Goal: Information Seeking & Learning: Learn about a topic

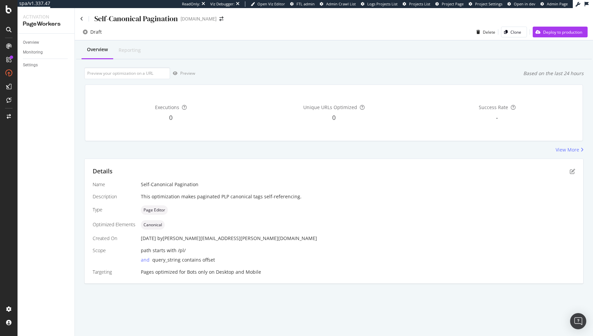
click at [338, 308] on div "Self-Canonical Pagination www.lowes.com Draft Delete Clone Deploy to production…" at bounding box center [334, 172] width 519 height 328
click at [302, 152] on div "View More" at bounding box center [334, 150] width 500 height 7
click at [263, 308] on div "Self-Canonical Pagination www.lowes.com Draft Delete Clone Deploy to production…" at bounding box center [334, 172] width 519 height 328
click at [285, 153] on div "View More" at bounding box center [334, 150] width 500 height 7
click at [574, 173] on icon "pen-to-square" at bounding box center [572, 171] width 5 height 5
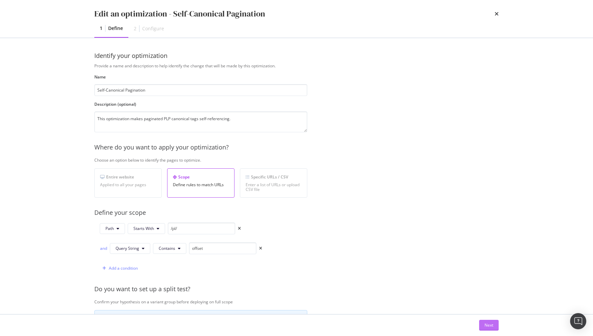
click at [488, 326] on div "Next" at bounding box center [489, 326] width 9 height 6
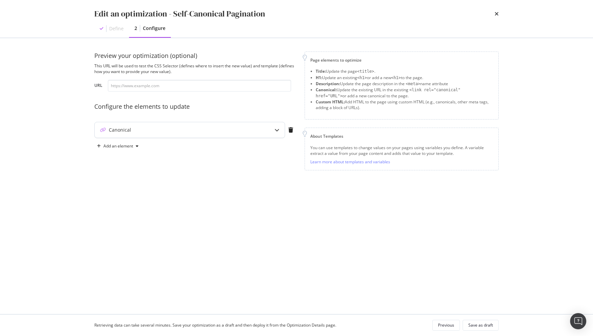
click at [278, 130] on icon "modal" at bounding box center [277, 130] width 5 height 5
click at [377, 228] on div "Page elements to optimize Title: Update the page <title> . H1: Update an existi…" at bounding box center [402, 143] width 194 height 183
click at [496, 14] on icon "times" at bounding box center [497, 13] width 4 height 5
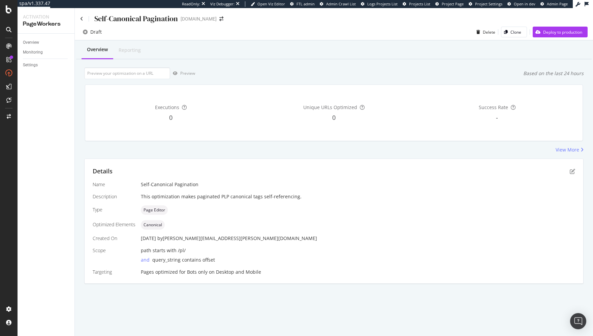
click at [477, 61] on div "Overview Reporting Preview Based on the last 24 hours Executions 0 Unique URLs …" at bounding box center [334, 173] width 519 height 267
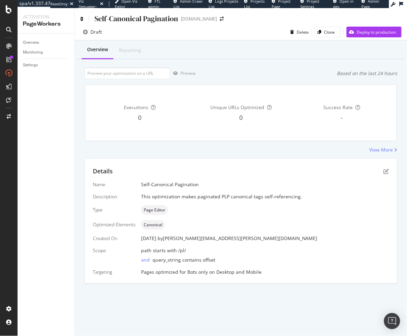
click at [83, 18] on icon at bounding box center [81, 19] width 3 height 5
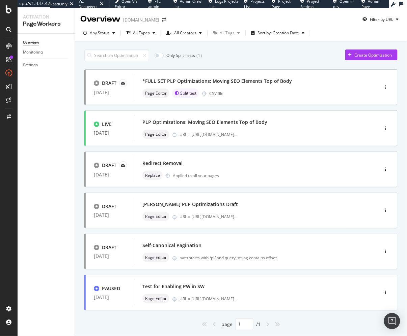
click at [75, 158] on div "Only Split Tests ( 1 ) Create Optimization DRAFT 29 Sep. 2025 *FULL SET PLP Opt…" at bounding box center [241, 197] width 332 height 313
click at [260, 60] on div "Only Split Tests ( 1 ) Create Optimization" at bounding box center [240, 56] width 313 height 12
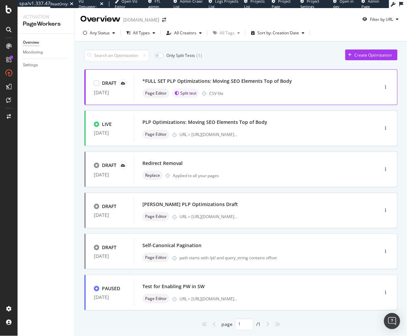
click at [244, 82] on div "*FULL SET PLP Optimizations: Moving SEO Elements Top of Body" at bounding box center [216, 81] width 149 height 7
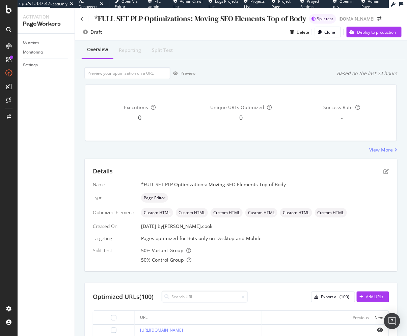
click at [84, 18] on div "*FULL SET PLP Optimizations: Moving SEO Elements Top of Body" at bounding box center [193, 18] width 226 height 10
click at [81, 18] on icon at bounding box center [81, 19] width 3 height 5
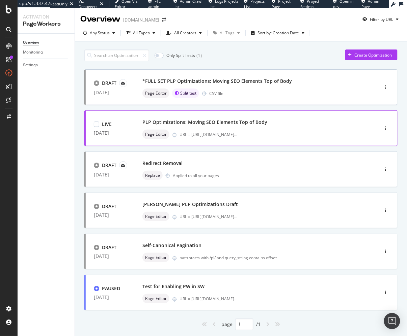
click at [216, 124] on div "PLP Optimizations: Moving SEO Elements Top of Body" at bounding box center [204, 122] width 125 height 7
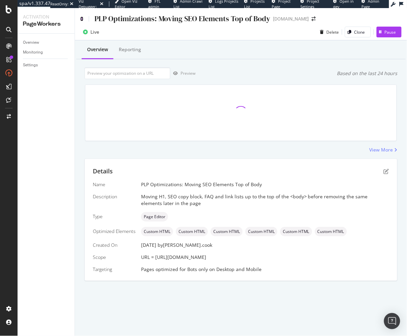
click at [80, 19] on icon at bounding box center [81, 19] width 3 height 5
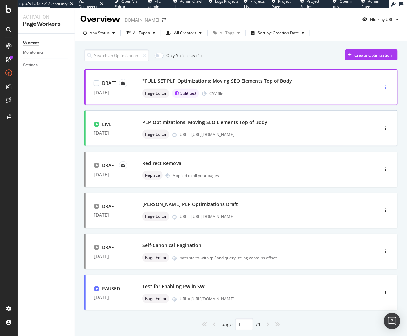
click at [386, 86] on icon "button" at bounding box center [385, 87] width 1 height 4
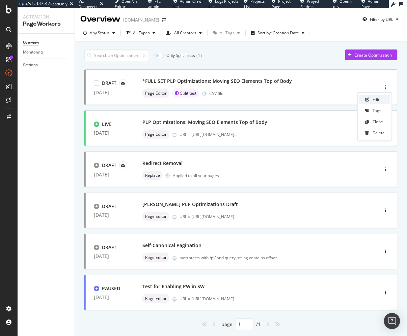
click at [376, 98] on div "Edit" at bounding box center [375, 100] width 7 height 6
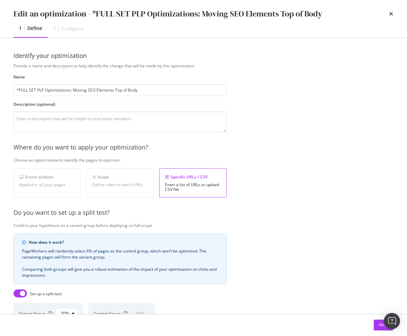
scroll to position [5, 0]
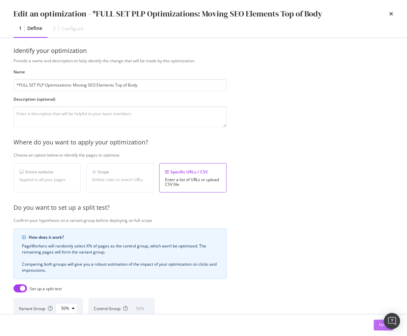
click at [376, 323] on button "Next" at bounding box center [384, 325] width 20 height 11
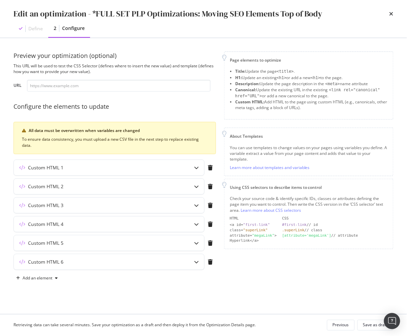
scroll to position [0, 0]
click at [360, 296] on div "Preview your optimization (optional) This URL will be used to test the CSS Sele…" at bounding box center [203, 176] width 380 height 249
click at [197, 167] on icon "modal" at bounding box center [196, 168] width 5 height 5
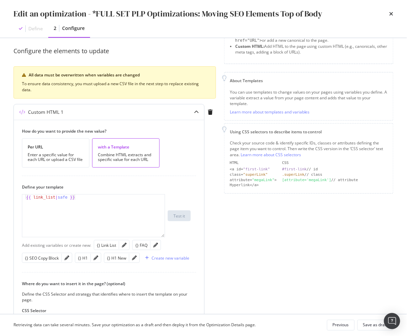
scroll to position [62, 0]
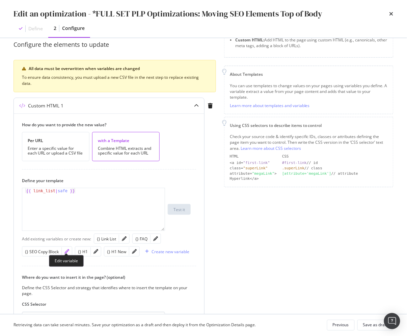
click at [67, 249] on icon "pencil" at bounding box center [66, 251] width 5 height 5
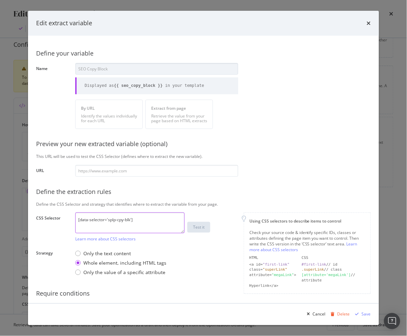
drag, startPoint x: 156, startPoint y: 223, endPoint x: 79, endPoint y: 220, distance: 77.2
click at [70, 221] on div "Define your variable Name SEO Copy Block Displayed as {{ seo_copy_block }} in y…" at bounding box center [203, 183] width 334 height 279
click at [139, 221] on textarea "[data-selector='splp-cpy-blk']" at bounding box center [129, 223] width 109 height 21
drag, startPoint x: 277, startPoint y: 131, endPoint x: 343, endPoint y: 27, distance: 123.4
click at [277, 131] on div "Define your variable Name SEO Copy Block Displayed as {{ seo_copy_block }} in y…" at bounding box center [203, 183] width 334 height 279
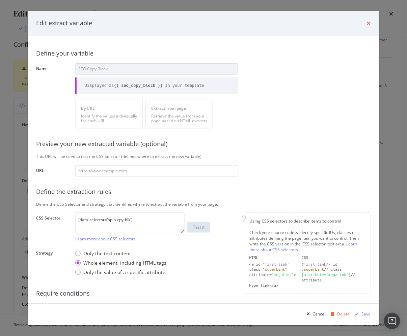
click at [368, 23] on icon "times" at bounding box center [368, 23] width 4 height 5
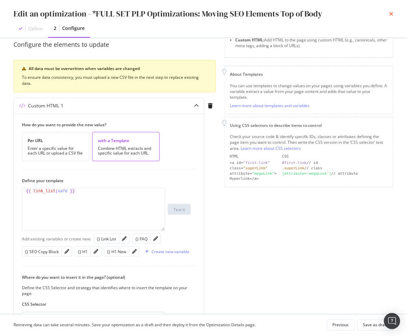
click at [392, 13] on icon "times" at bounding box center [391, 13] width 4 height 5
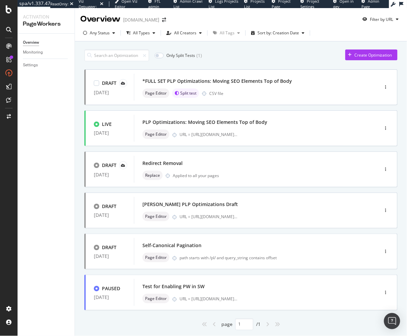
click at [251, 53] on div "Only Split Tests ( 1 ) Create Optimization" at bounding box center [240, 56] width 313 height 12
click at [75, 150] on div "Only Split Tests ( 1 ) Create Optimization DRAFT 29 Sep. 2025 *FULL SET PLP Opt…" at bounding box center [241, 197] width 332 height 313
click at [200, 272] on div "DRAFT 29 Sep. 2025 *FULL SET PLP Optimizations: Moving SEO Elements Top of Body…" at bounding box center [240, 199] width 313 height 261
click at [79, 251] on div "Only Split Tests ( 1 ) Create Optimization DRAFT 29 Sep. 2025 *FULL SET PLP Opt…" at bounding box center [241, 197] width 332 height 313
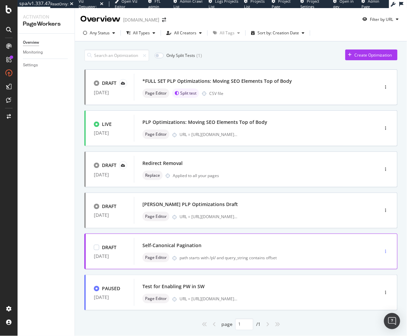
click at [385, 251] on div "button" at bounding box center [385, 252] width 6 height 4
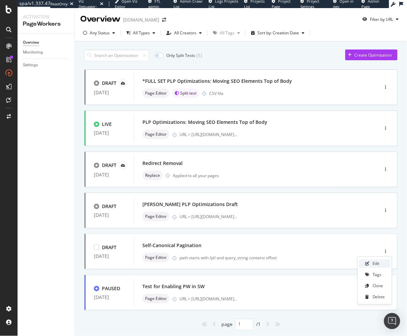
click at [373, 264] on div "Edit" at bounding box center [375, 264] width 7 height 6
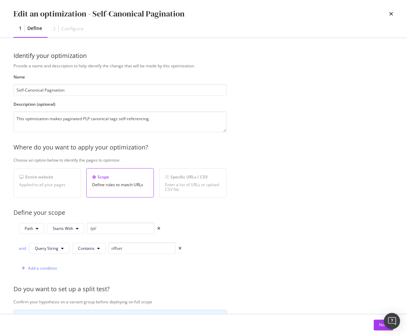
click at [274, 222] on div "Provide a name and description to help identify the change that will be made by…" at bounding box center [203, 255] width 380 height 384
drag, startPoint x: 392, startPoint y: 13, endPoint x: 406, endPoint y: 30, distance: 21.8
click at [392, 13] on icon "times" at bounding box center [391, 13] width 4 height 5
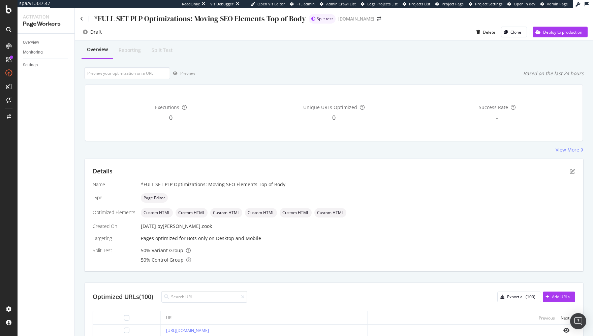
drag, startPoint x: 81, startPoint y: 87, endPoint x: 216, endPoint y: 67, distance: 136.7
click at [83, 87] on div "Executions 0 Unique URLs Optimized 0 Success Rate -" at bounding box center [334, 112] width 506 height 67
click at [244, 64] on div "Overview Reporting Split Test Preview Based on the last 24 hours Executions 0 U…" at bounding box center [334, 287] width 519 height 494
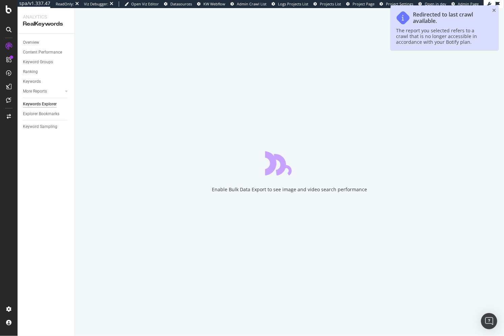
click at [51, 228] on div "Overview Content Performance Keyword Groups Ranking Keywords More Reports Count…" at bounding box center [46, 185] width 57 height 303
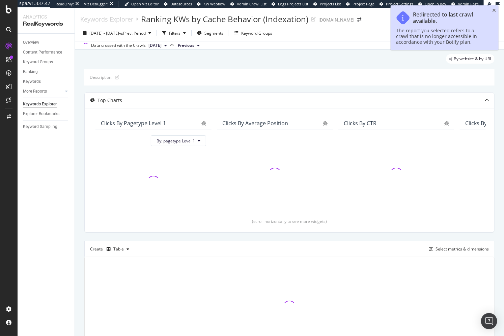
drag, startPoint x: 159, startPoint y: 65, endPoint x: 142, endPoint y: 65, distance: 17.9
click at [159, 64] on div "By website & by URL" at bounding box center [289, 61] width 410 height 15
click at [27, 39] on div "Overview" at bounding box center [31, 42] width 16 height 7
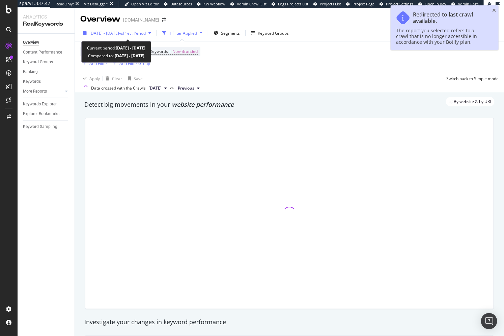
click at [119, 33] on span "2025 Apr. 19th - May. 16th" at bounding box center [104, 33] width 30 height 6
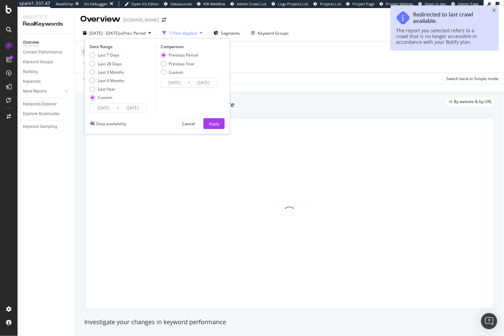
drag, startPoint x: 110, startPoint y: 62, endPoint x: 201, endPoint y: 110, distance: 102.5
click at [110, 62] on div "Last 28 Days" at bounding box center [110, 64] width 24 height 6
type input "2025/08/28"
type input "2025/09/24"
type input "2025/07/31"
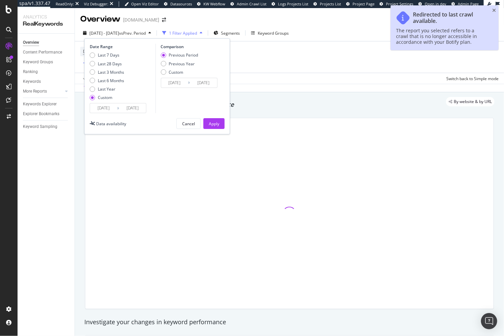
type input "2025/08/27"
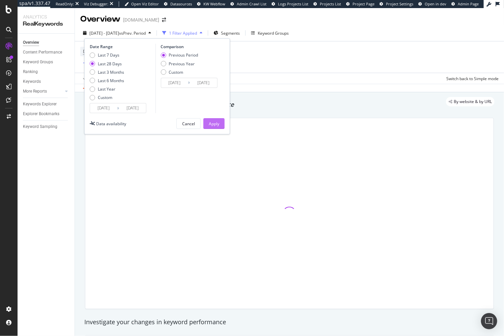
click at [219, 120] on button "Apply" at bounding box center [213, 123] width 21 height 11
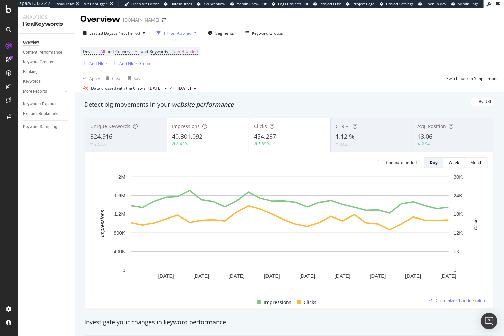
click at [246, 99] on div "By URL" at bounding box center [286, 101] width 417 height 9
click at [225, 37] on div "Segments" at bounding box center [221, 33] width 26 height 10
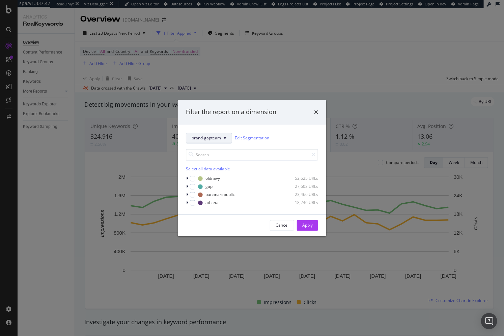
click at [214, 139] on span "brand-gapteam" at bounding box center [205, 139] width 29 height 6
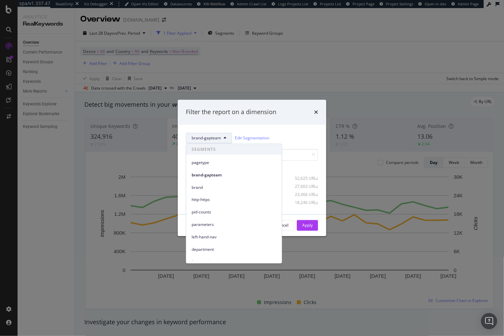
click at [292, 123] on div "Filter the report on a dimension" at bounding box center [252, 112] width 148 height 25
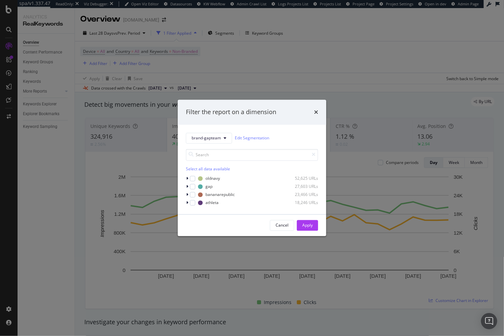
click at [198, 169] on div "Select all data available" at bounding box center [252, 169] width 132 height 6
drag, startPoint x: 308, startPoint y: 226, endPoint x: 261, endPoint y: 98, distance: 136.4
click at [308, 226] on div "Apply" at bounding box center [307, 226] width 10 height 6
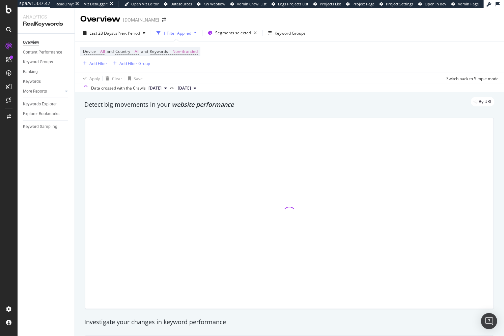
click at [260, 105] on div "By URL" at bounding box center [286, 101] width 417 height 9
click at [44, 103] on div "Keywords Explorer" at bounding box center [40, 104] width 34 height 7
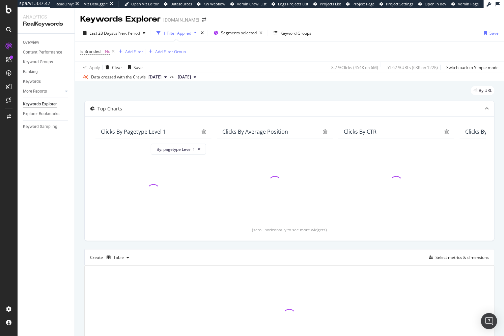
click at [97, 91] on div "By URL" at bounding box center [289, 93] width 410 height 15
click at [114, 53] on icon at bounding box center [113, 51] width 6 height 7
click at [84, 166] on div "By URL Top Charts Clicks By pagetype Level 1 By: pagetype Level 1 Clicks By Ave…" at bounding box center [289, 234] width 429 height 309
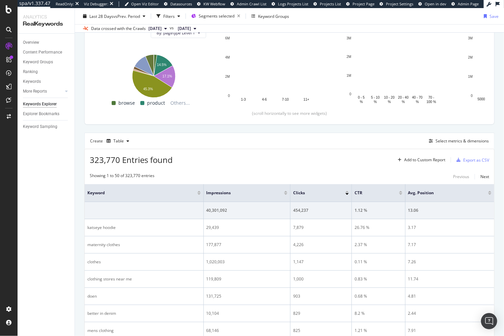
scroll to position [101, 0]
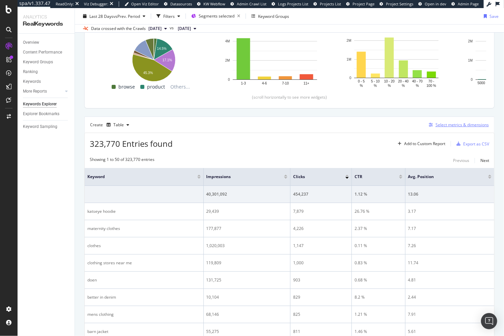
click at [449, 122] on div "Select metrics & dimensions" at bounding box center [461, 125] width 53 height 6
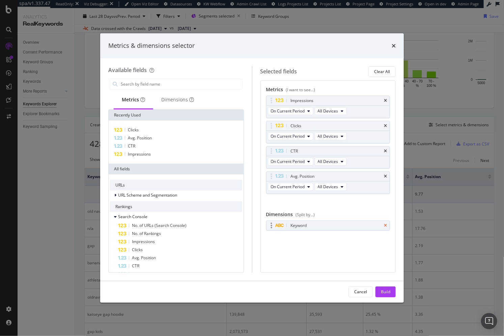
click at [385, 224] on icon "times" at bounding box center [385, 226] width 3 height 4
click at [382, 290] on div "Build" at bounding box center [385, 292] width 9 height 6
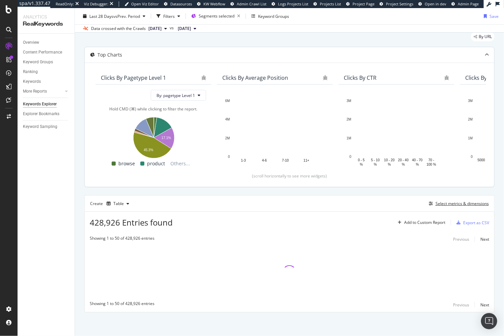
scroll to position [22, 0]
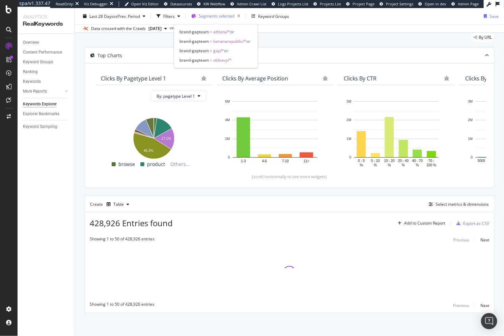
click at [214, 13] on span "Segments selected" at bounding box center [217, 16] width 36 height 6
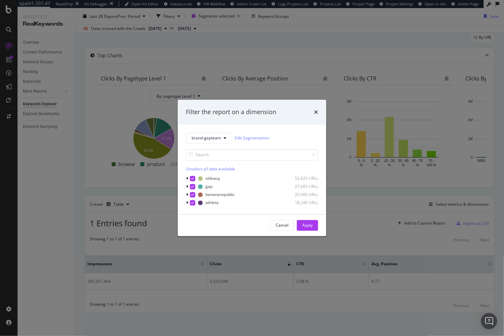
click at [308, 226] on div "Apply" at bounding box center [307, 226] width 10 height 6
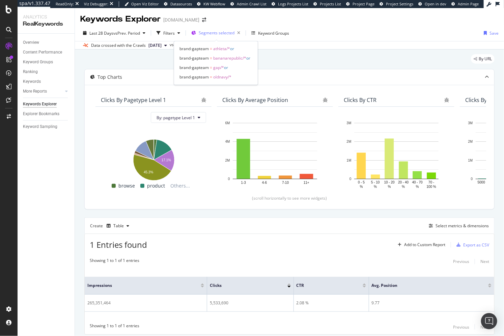
click at [220, 33] on span "Segments selected" at bounding box center [217, 33] width 36 height 6
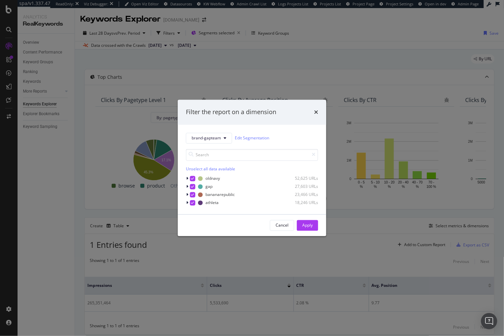
drag, startPoint x: 125, startPoint y: 69, endPoint x: 164, endPoint y: 44, distance: 46.2
click at [125, 69] on div "Filter the report on a dimension brand-gapteam Edit Segmentation Unselect all d…" at bounding box center [252, 168] width 504 height 336
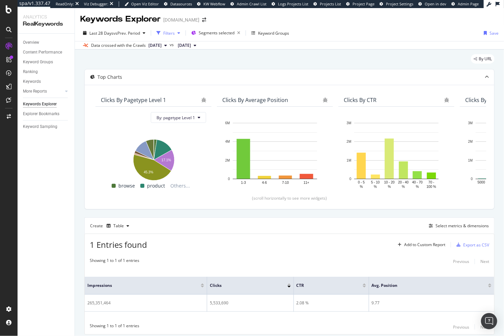
click at [170, 34] on div "Filters" at bounding box center [168, 33] width 11 height 6
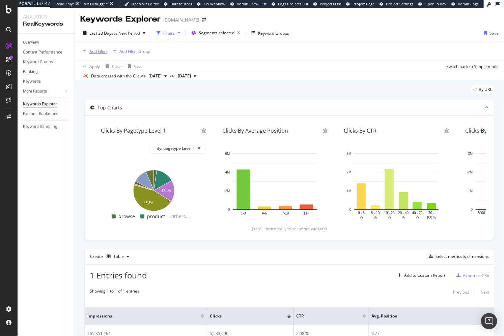
click at [102, 49] on div "Add Filter" at bounding box center [98, 52] width 18 height 6
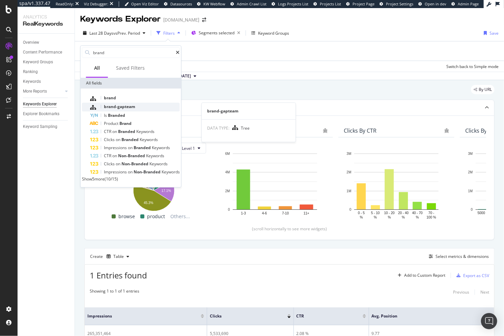
type input "brand"
click at [111, 105] on span "brand-gapteam" at bounding box center [119, 107] width 31 height 6
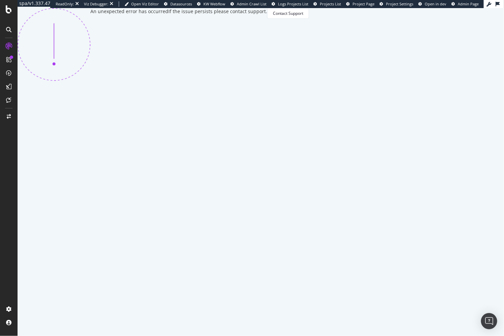
drag, startPoint x: 91, startPoint y: 72, endPoint x: 43, endPoint y: 8, distance: 79.6
click at [86, 66] on div "An unexpected error has occurred If the issue persists please contact support. …" at bounding box center [163, 44] width 291 height 73
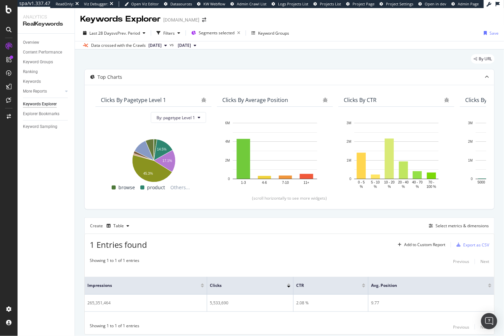
click at [180, 59] on div "By URL" at bounding box center [289, 61] width 410 height 15
click at [210, 32] on span "Segments selected" at bounding box center [217, 33] width 36 height 6
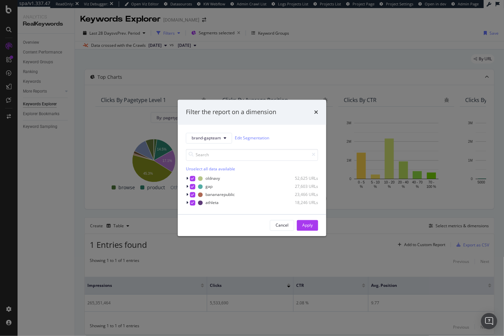
drag, startPoint x: 152, startPoint y: 72, endPoint x: 171, endPoint y: 38, distance: 39.4
click at [152, 72] on div "Filter the report on a dimension brand-gapteam Edit Segmentation Unselect all d…" at bounding box center [252, 168] width 504 height 336
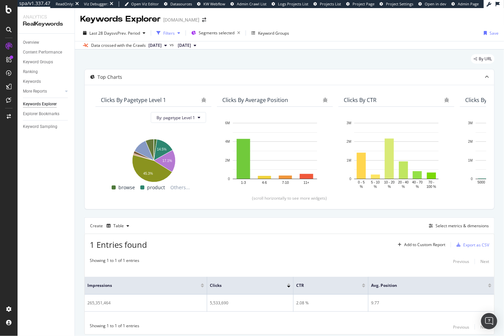
click at [168, 32] on div "Filters" at bounding box center [168, 33] width 11 height 6
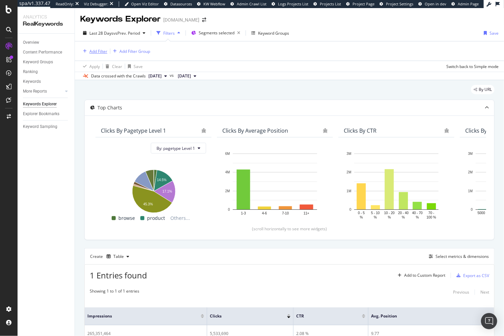
click at [102, 49] on div "Add Filter" at bounding box center [98, 52] width 18 height 6
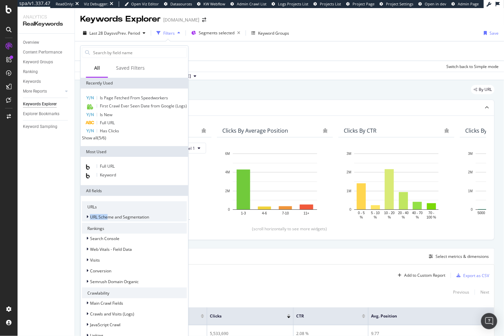
click at [107, 212] on div "URL Scheme and Segmentation" at bounding box center [134, 216] width 105 height 9
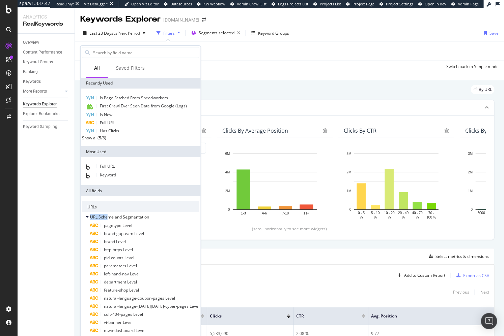
scroll to position [98, 0]
click at [121, 223] on span "pagetype Level" at bounding box center [118, 226] width 28 height 6
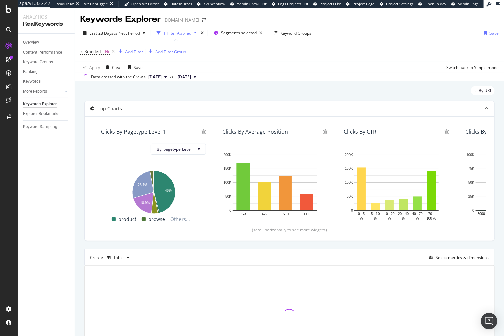
click at [65, 200] on div "Overview Content Performance Keyword Groups Ranking Keywords More Reports Count…" at bounding box center [46, 185] width 57 height 303
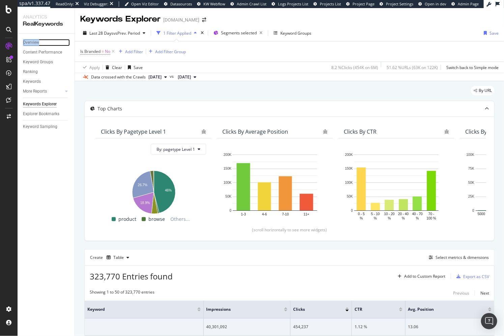
drag, startPoint x: 36, startPoint y: 42, endPoint x: 173, endPoint y: 2, distance: 141.9
click at [0, 0] on div "spa/v1.337.47 ReadOnly: Viz Debugger: Open Viz Editor Datasources KW Webflow Ad…" at bounding box center [252, 168] width 504 height 336
click at [136, 50] on div "Add Filter" at bounding box center [134, 52] width 18 height 6
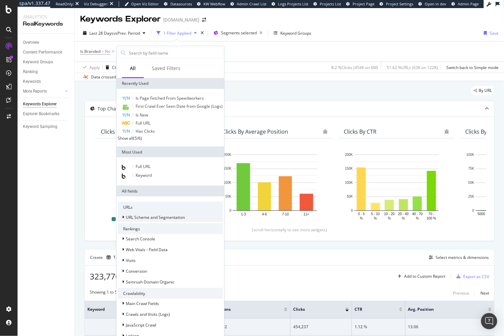
click at [147, 213] on div "URL Scheme and Segmentation" at bounding box center [170, 217] width 105 height 9
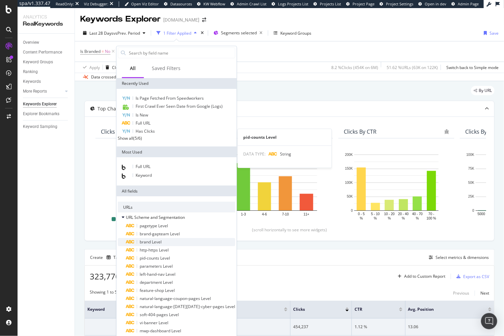
scroll to position [128, 0]
click at [155, 231] on span "brand-gapteam Level" at bounding box center [160, 234] width 40 height 6
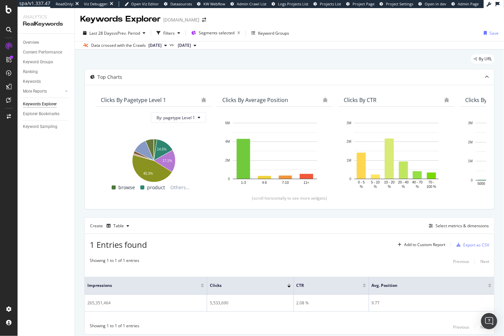
click at [331, 63] on div "By URL" at bounding box center [289, 61] width 410 height 15
click at [215, 35] on span "Segments selected" at bounding box center [217, 33] width 36 height 6
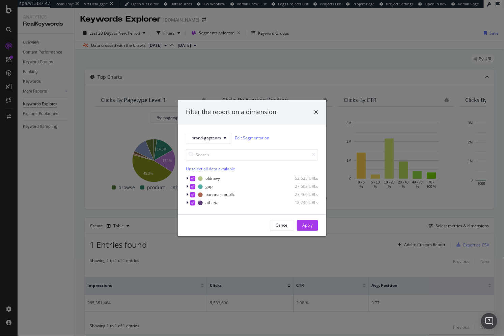
click at [205, 167] on div "Unselect all data available" at bounding box center [252, 169] width 132 height 6
click at [305, 224] on div "Apply" at bounding box center [307, 226] width 10 height 6
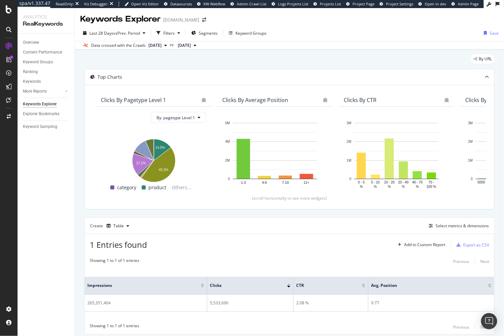
drag, startPoint x: 269, startPoint y: 63, endPoint x: 299, endPoint y: 37, distance: 39.7
click at [270, 62] on div "By URL" at bounding box center [289, 61] width 410 height 15
click at [174, 32] on div "Filters" at bounding box center [168, 33] width 11 height 6
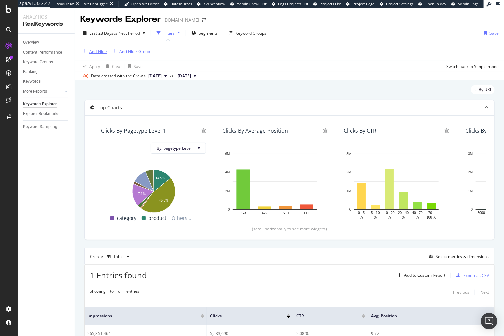
click at [100, 51] on div "Add Filter" at bounding box center [98, 52] width 18 height 6
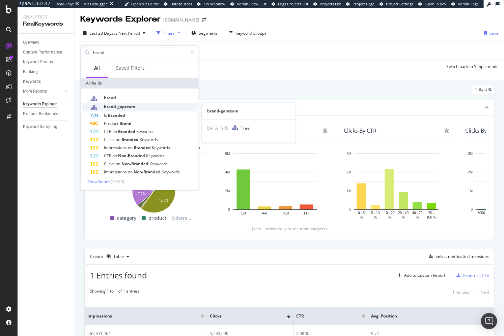
type input "brand"
click at [117, 104] on span "brand-gapteam" at bounding box center [119, 107] width 31 height 6
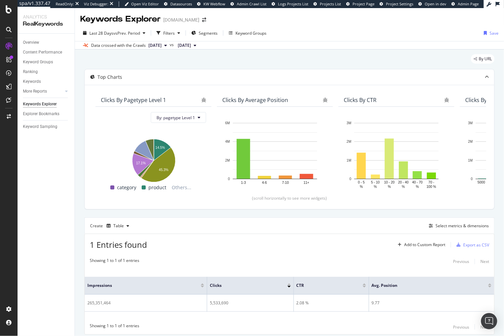
drag, startPoint x: 170, startPoint y: 32, endPoint x: 147, endPoint y: 40, distance: 24.1
click at [169, 32] on div "Filters" at bounding box center [168, 33] width 11 height 6
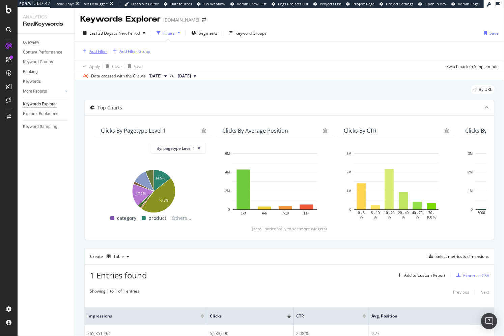
click at [94, 50] on div "Add Filter" at bounding box center [98, 52] width 18 height 6
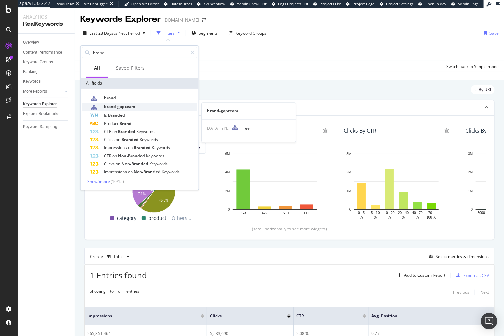
type input "brand"
click at [114, 106] on span "brand-gapteam" at bounding box center [119, 107] width 31 height 6
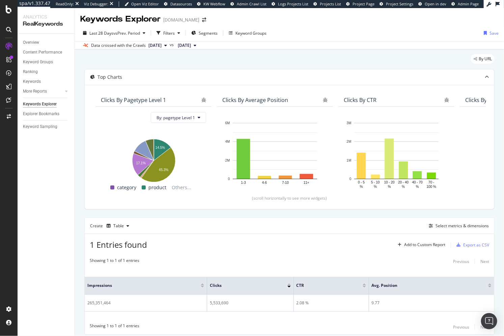
click at [148, 67] on div "By URL" at bounding box center [289, 61] width 410 height 15
click at [171, 33] on div "Filters" at bounding box center [168, 33] width 11 height 6
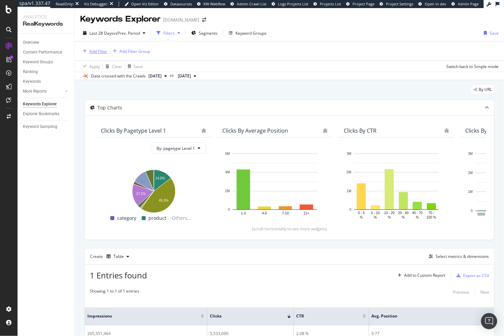
click at [102, 53] on div "Add Filter" at bounding box center [98, 52] width 18 height 6
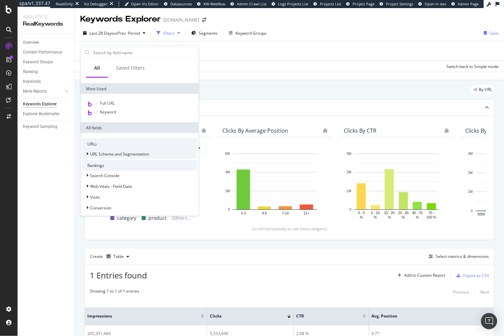
click at [117, 153] on span "URL Scheme and Segmentation" at bounding box center [119, 154] width 59 height 6
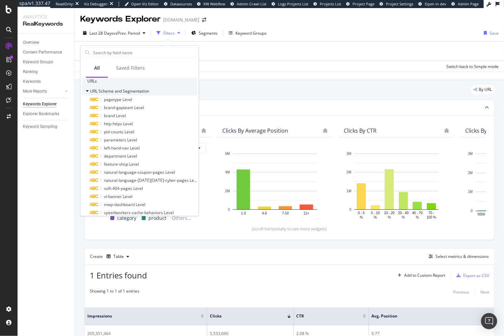
scroll to position [130, 0]
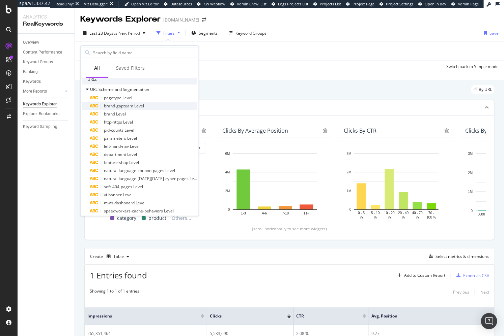
click at [124, 105] on span "brand-gapteam Level" at bounding box center [124, 106] width 40 height 6
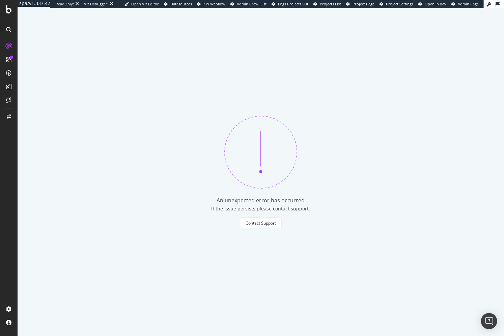
click at [120, 86] on div "An unexpected error has occurred If the issue persists please contact support. …" at bounding box center [261, 172] width 486 height 328
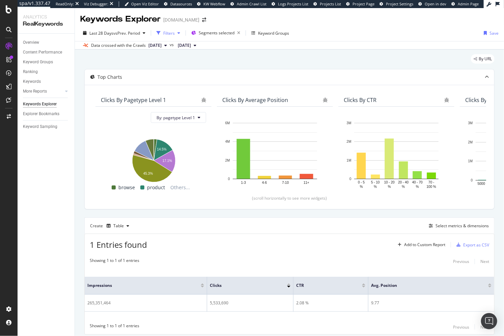
click at [173, 31] on div "Filters" at bounding box center [168, 33] width 11 height 6
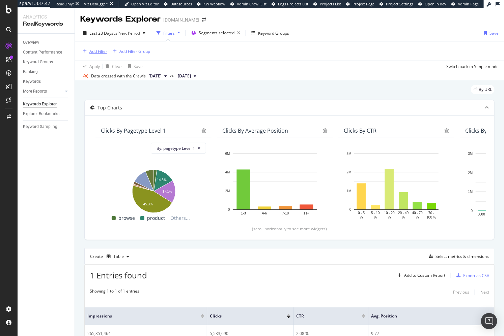
click at [94, 54] on div "Add Filter" at bounding box center [98, 52] width 18 height 6
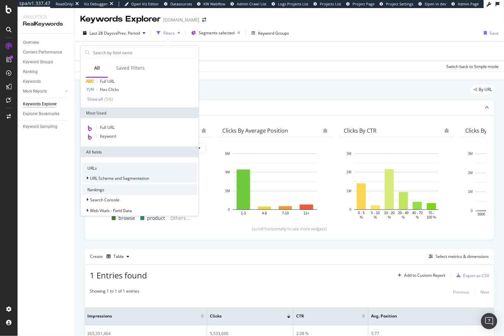
click at [107, 178] on span "URL Scheme and Segmentation" at bounding box center [119, 179] width 59 height 6
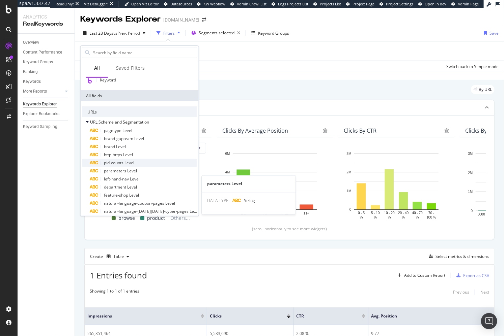
scroll to position [124, 0]
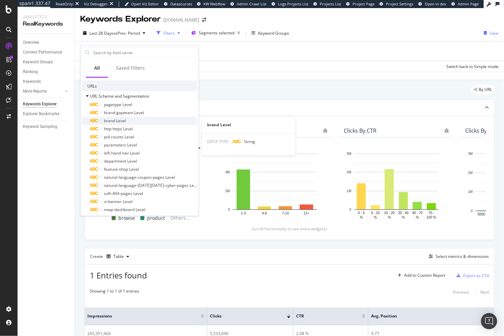
click at [119, 123] on span "brand Level" at bounding box center [115, 121] width 22 height 6
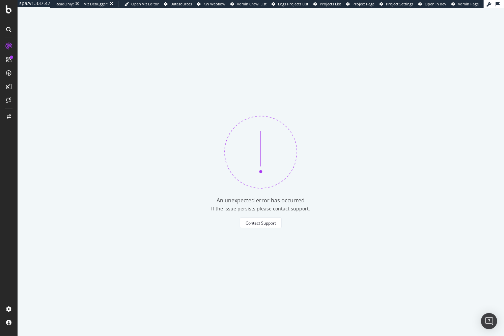
drag, startPoint x: 375, startPoint y: 98, endPoint x: 368, endPoint y: 7, distance: 91.6
click at [373, 91] on div "An unexpected error has occurred If the issue persists please contact support. …" at bounding box center [261, 172] width 486 height 328
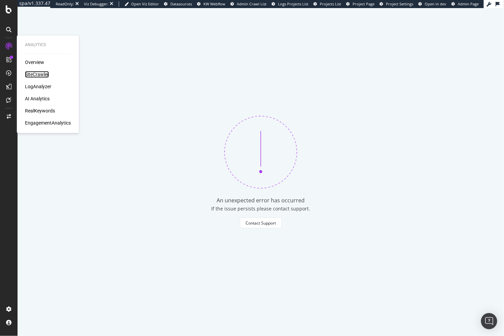
click at [39, 75] on div "SiteCrawler" at bounding box center [37, 74] width 24 height 7
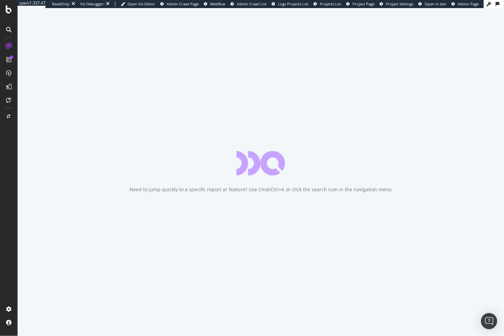
click at [11, 142] on div at bounding box center [9, 172] width 16 height 263
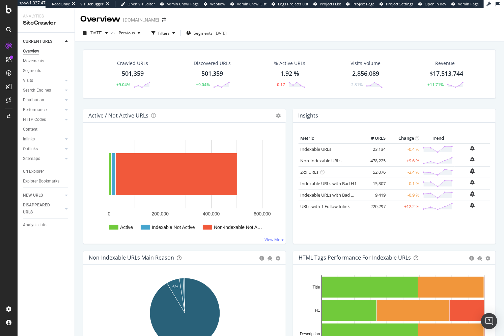
drag, startPoint x: 142, startPoint y: 106, endPoint x: 143, endPoint y: 101, distance: 4.8
click at [142, 106] on div "Crawled URLs 501,359 +9.04% Discovered URLs 501,359 +9.04% % Active URLs 1.92 %…" at bounding box center [289, 79] width 419 height 59
click at [170, 33] on div "Filters" at bounding box center [163, 33] width 11 height 6
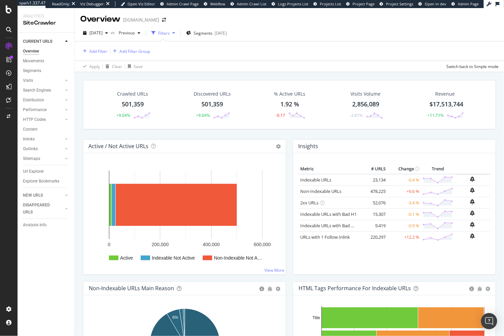
click at [233, 73] on div "Crawled URLs 501,359 +9.04% Discovered URLs 501,359 +9.04% % Active URLs 1.92 %…" at bounding box center [289, 236] width 429 height 328
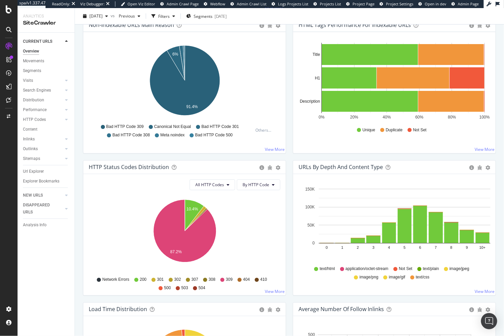
scroll to position [235, 0]
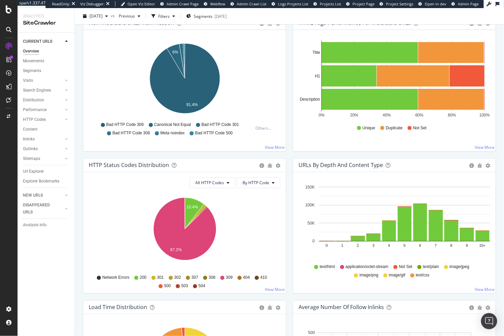
drag, startPoint x: 124, startPoint y: 213, endPoint x: 130, endPoint y: 214, distance: 6.2
click at [124, 213] on icon "10.4% 87.2%" at bounding box center [185, 233] width 192 height 78
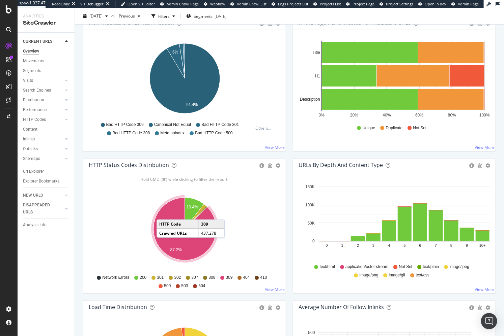
scroll to position [0, 0]
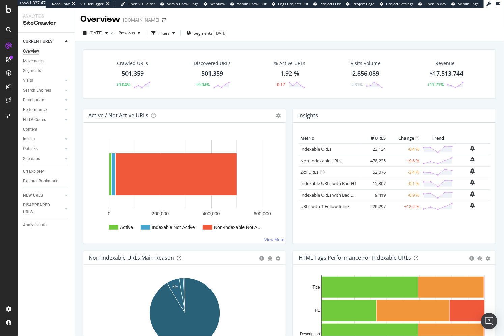
click at [174, 103] on div "Crawled URLs 501,359 +9.04% Discovered URLs 501,359 +9.04% % Active URLs 1.92 %…" at bounding box center [289, 79] width 419 height 59
click at [289, 101] on div "Crawled URLs 501,359 +9.04% Discovered URLs 501,359 +9.04% % Active URLs 1.92 %…" at bounding box center [289, 79] width 419 height 59
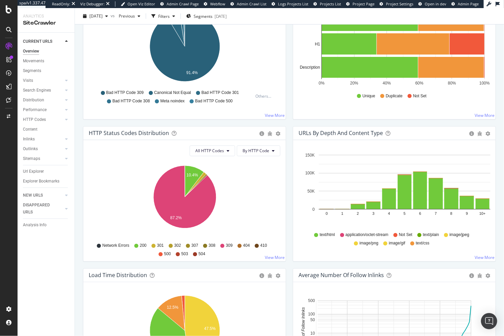
scroll to position [300, 0]
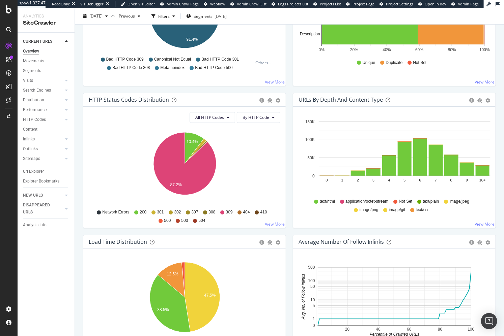
click at [266, 153] on icon "10.4% 87.2%" at bounding box center [185, 167] width 192 height 78
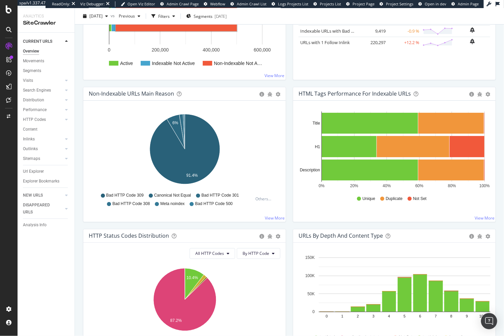
scroll to position [232, 0]
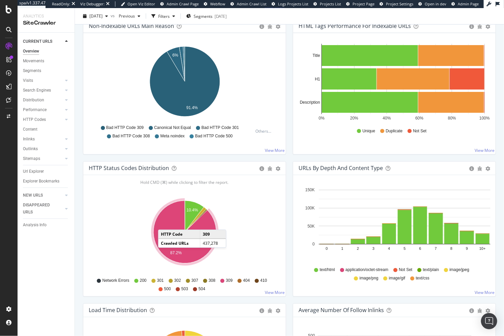
click at [165, 222] on icon "A chart." at bounding box center [184, 232] width 63 height 63
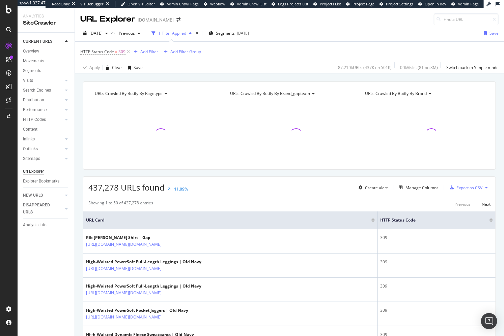
scroll to position [75, 0]
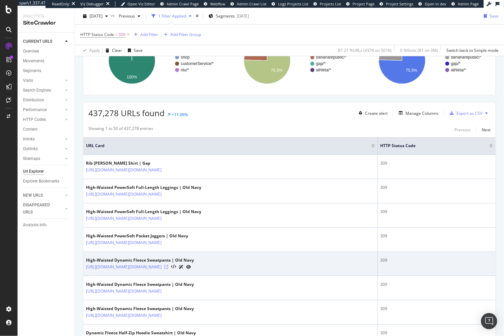
click at [168, 265] on icon at bounding box center [166, 267] width 4 height 4
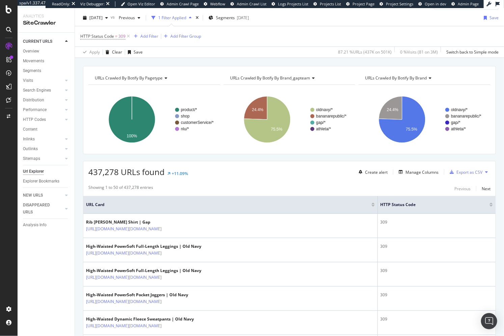
scroll to position [0, 0]
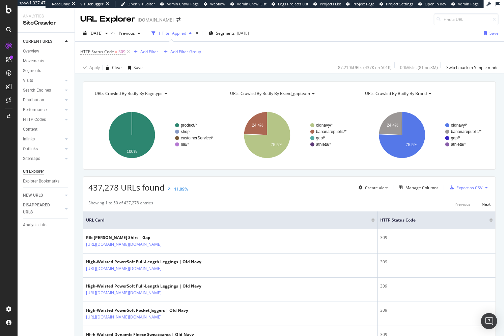
click at [339, 71] on div "87.21 % URLs ( 437K on 501K )" at bounding box center [363, 67] width 56 height 11
click at [412, 74] on div "URLs Crawled By Botify By pagetype Chart (by Value) Table Expand Export as CSV …" at bounding box center [289, 81] width 429 height 16
click at [324, 80] on div "URLs Crawled By Botify By pagetype Chart (by Value) Table Expand Export as CSV …" at bounding box center [289, 81] width 429 height 16
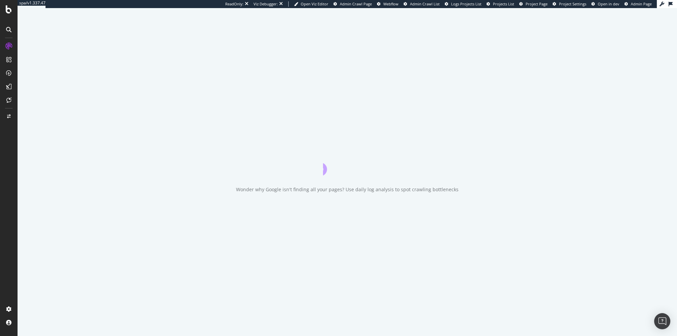
drag, startPoint x: 15, startPoint y: 180, endPoint x: 13, endPoint y: 104, distance: 75.5
click at [15, 180] on div at bounding box center [9, 172] width 16 height 263
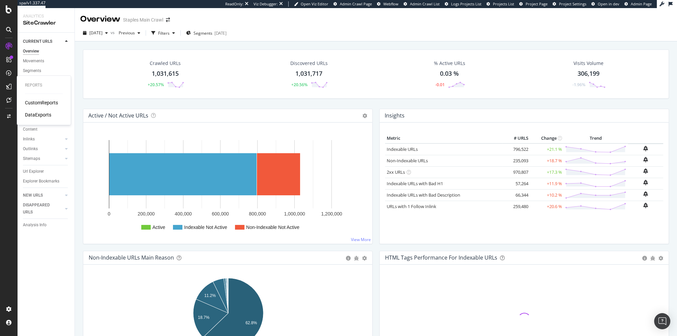
click at [48, 115] on div "DataExports" at bounding box center [38, 115] width 26 height 7
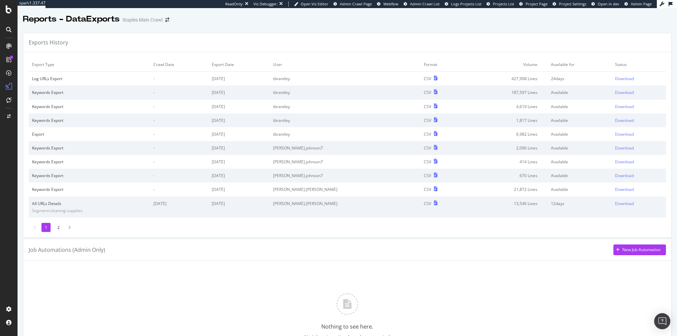
click at [270, 66] on td "Export Date" at bounding box center [238, 65] width 61 height 14
click at [57, 227] on li "2" at bounding box center [58, 227] width 9 height 9
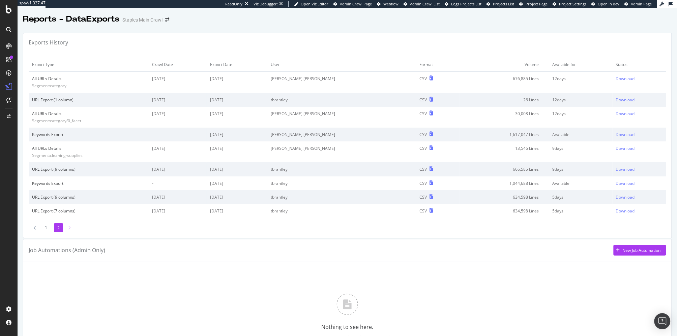
click at [67, 227] on div at bounding box center [69, 228] width 6 height 9
click at [200, 228] on div "1 2" at bounding box center [347, 228] width 637 height 9
click at [46, 228] on li "1" at bounding box center [45, 228] width 9 height 9
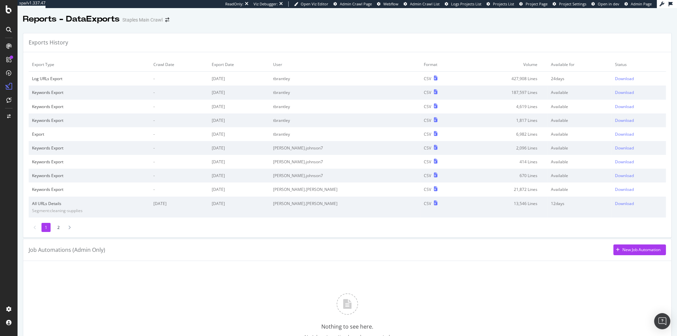
drag, startPoint x: 322, startPoint y: 35, endPoint x: 319, endPoint y: 37, distance: 3.6
click at [322, 35] on div "Exports History" at bounding box center [347, 42] width 648 height 19
click at [358, 37] on div "Exports History" at bounding box center [347, 42] width 648 height 19
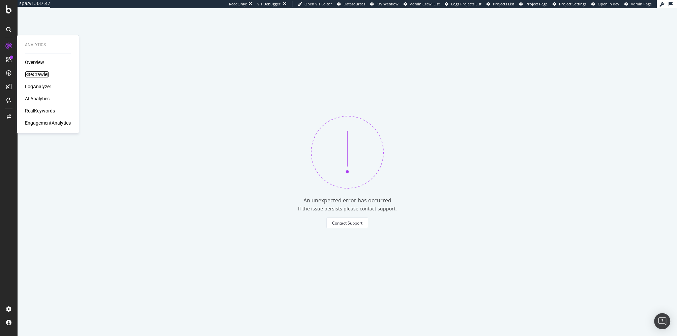
click at [46, 72] on div "SiteCrawler" at bounding box center [37, 74] width 24 height 7
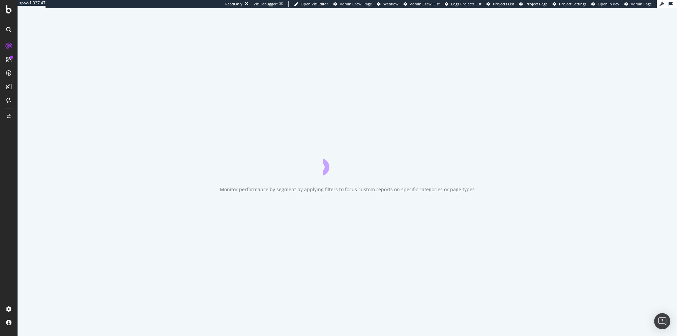
drag, startPoint x: 136, startPoint y: 64, endPoint x: 136, endPoint y: 54, distance: 9.4
click at [136, 64] on div "Monitor performance by segment by applying filters to focus custom reports on s…" at bounding box center [347, 172] width 659 height 328
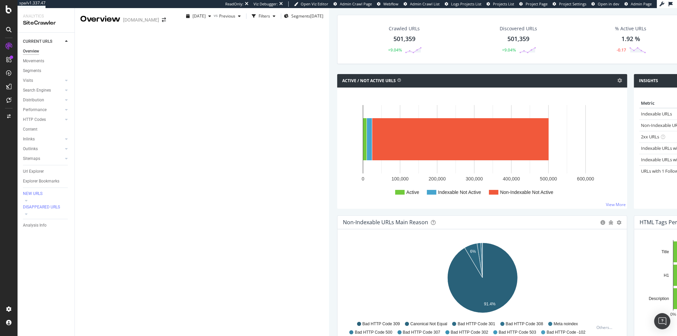
click at [334, 216] on div "Non-Indexable URLs Main Reason Pie Table Export as CSV Add to Custom Report Hol…" at bounding box center [482, 287] width 297 height 142
click at [291, 19] on span "Segments" at bounding box center [300, 16] width 19 height 6
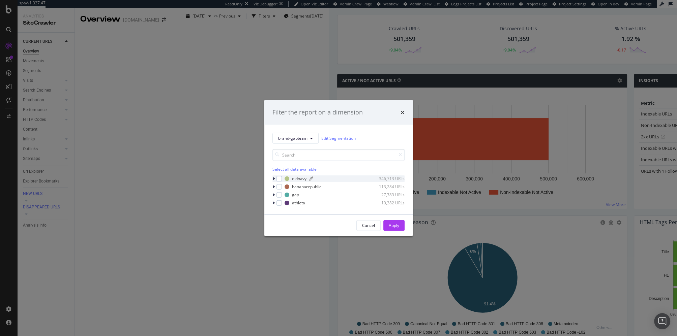
drag, startPoint x: 277, startPoint y: 176, endPoint x: 284, endPoint y: 180, distance: 8.0
click at [277, 176] on div "modal" at bounding box center [278, 178] width 5 height 5
drag, startPoint x: 398, startPoint y: 225, endPoint x: 396, endPoint y: 232, distance: 7.3
click at [398, 225] on div "Apply" at bounding box center [394, 226] width 10 height 6
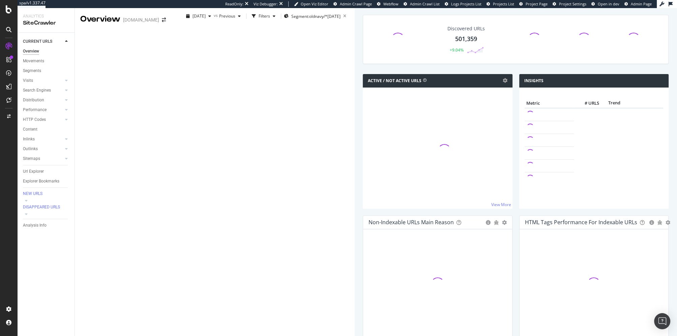
click at [359, 112] on div "Active / Not Active URLs Chart (by Value) Chart (by Percentage) Table Expand Ex…" at bounding box center [437, 145] width 156 height 142
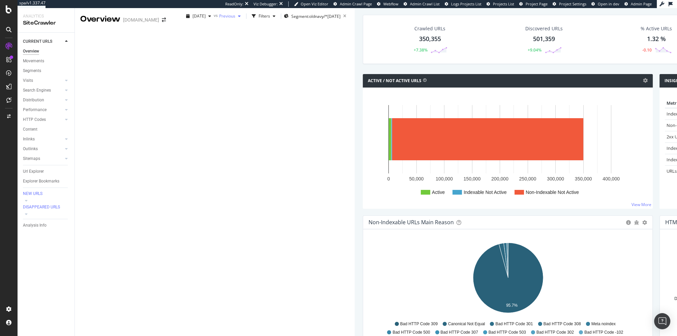
click at [219, 19] on span "Previous" at bounding box center [227, 16] width 16 height 6
drag, startPoint x: 398, startPoint y: 37, endPoint x: 319, endPoint y: 7, distance: 84.6
click at [354, 24] on div "2025 Sep. 24th vs Previous Filters Segment: oldnavy/* 2025-09-11" at bounding box center [266, 17] width 176 height 13
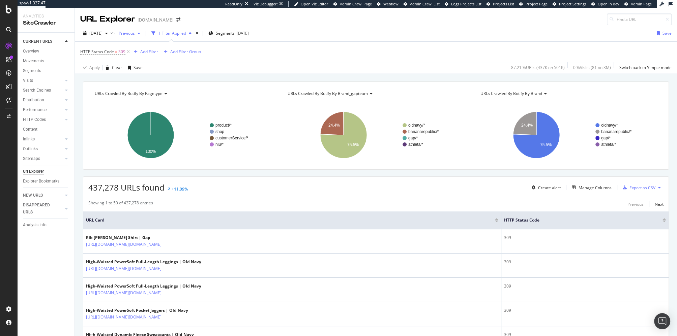
click at [135, 34] on span "Previous" at bounding box center [125, 33] width 19 height 6
click at [158, 74] on div "[DATE]" at bounding box center [149, 74] width 36 height 6
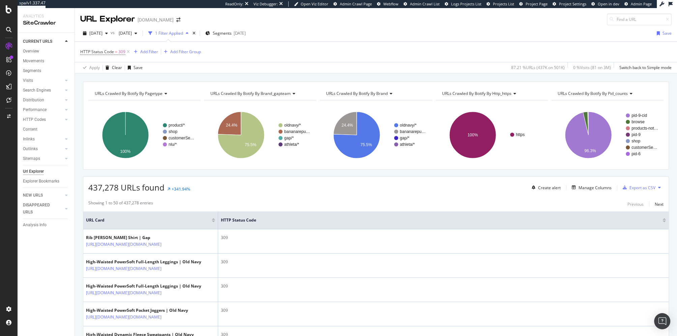
click at [211, 79] on div "URLs Crawled By Botify By pagetype Chart (by Value) Table Expand Export as CSV …" at bounding box center [376, 81] width 602 height 16
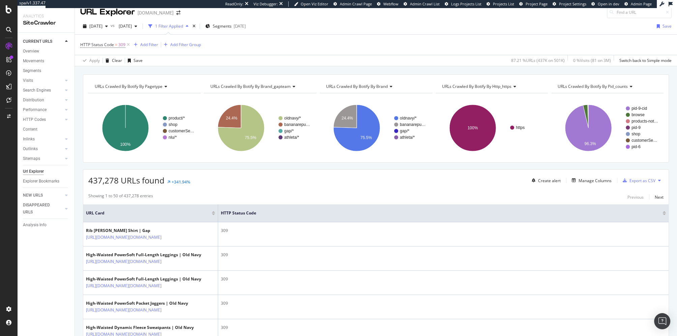
scroll to position [8, 0]
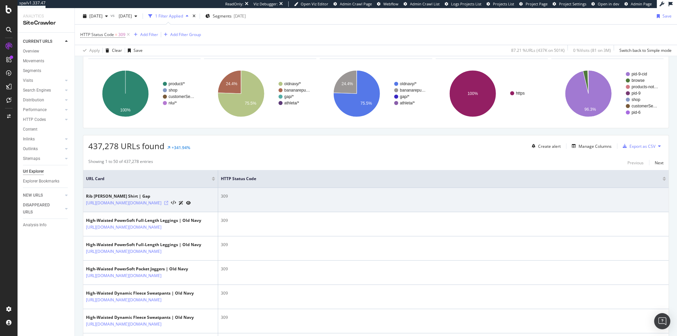
click at [168, 205] on icon at bounding box center [166, 203] width 4 height 4
drag, startPoint x: 84, startPoint y: 202, endPoint x: 104, endPoint y: 211, distance: 22.2
click at [104, 211] on td "Rib [PERSON_NAME] Shirt | Gap [URL][DOMAIN_NAME][DOMAIN_NAME]" at bounding box center [150, 200] width 135 height 24
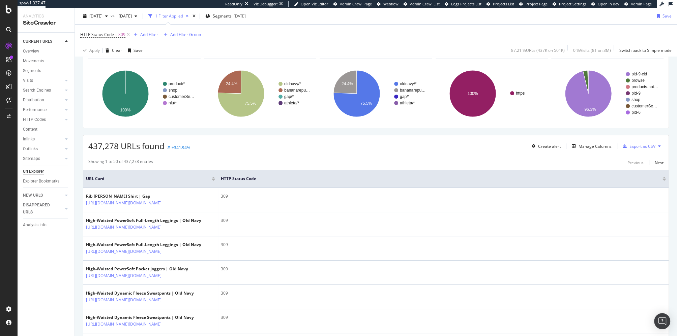
copy link "[URL][DOMAIN_NAME][DOMAIN_NAME]"
drag, startPoint x: 364, startPoint y: 29, endPoint x: 406, endPoint y: 4, distance: 48.9
click at [372, 27] on div "HTTP Status Code = 309 Add Filter Add Filter Group" at bounding box center [375, 35] width 591 height 20
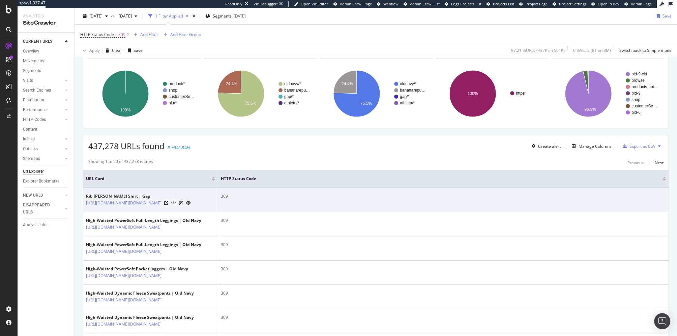
click at [176, 205] on icon at bounding box center [173, 203] width 5 height 5
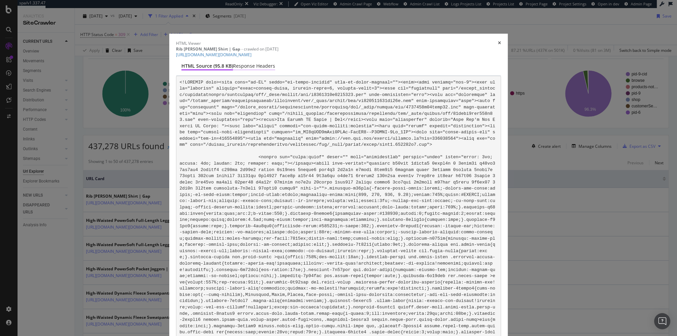
click at [275, 63] on div "Response Headers" at bounding box center [254, 66] width 42 height 7
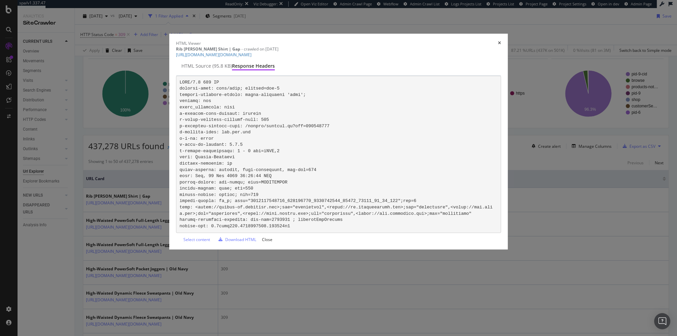
click at [498, 45] on icon "times" at bounding box center [499, 43] width 3 height 4
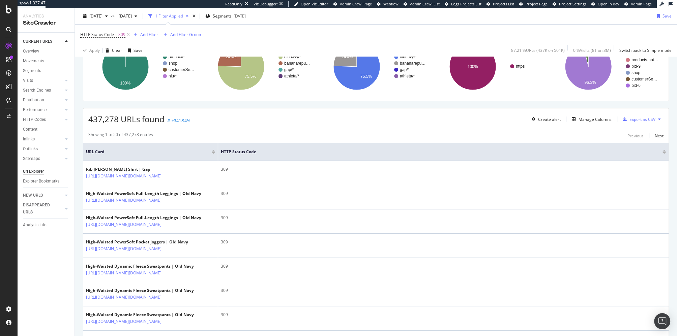
scroll to position [0, 0]
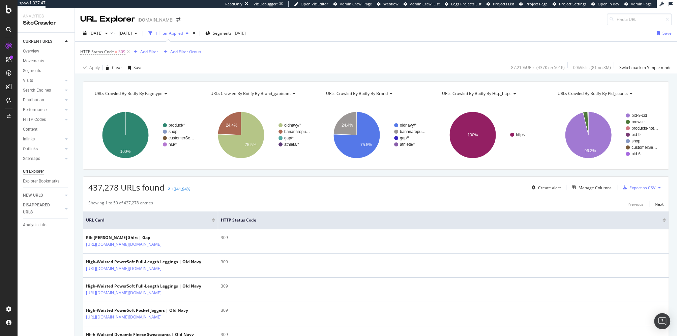
drag, startPoint x: 240, startPoint y: 180, endPoint x: 242, endPoint y: 177, distance: 4.1
click at [240, 180] on div "437,278 URLs found +341.94% Create alert Manage Columns Export as CSV" at bounding box center [375, 185] width 585 height 17
drag, startPoint x: 47, startPoint y: 86, endPoint x: 103, endPoint y: 2, distance: 101.5
click at [197, 77] on div "URLs Crawled By Botify By pagetype Chart (by Value) Table Expand Export as CSV …" at bounding box center [376, 81] width 602 height 16
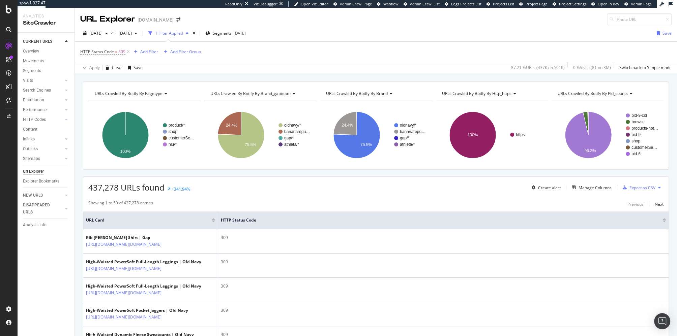
click at [258, 76] on div "URLs Crawled By Botify By pagetype Chart (by Value) Table Expand Export as CSV …" at bounding box center [376, 81] width 602 height 16
click at [227, 147] on icon "A chart." at bounding box center [241, 135] width 47 height 47
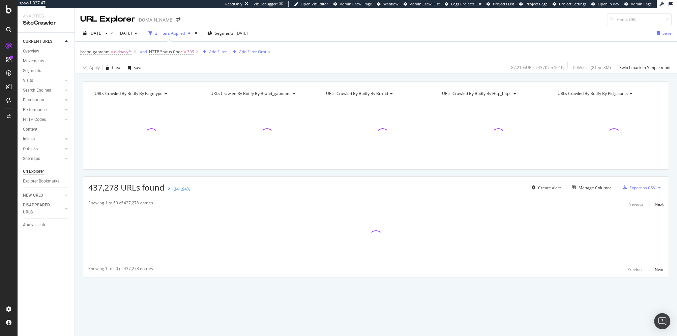
click at [212, 174] on div "URLs Crawled By Botify By pagetype Chart (by Value) Table Expand Export as CSV …" at bounding box center [376, 192] width 602 height 220
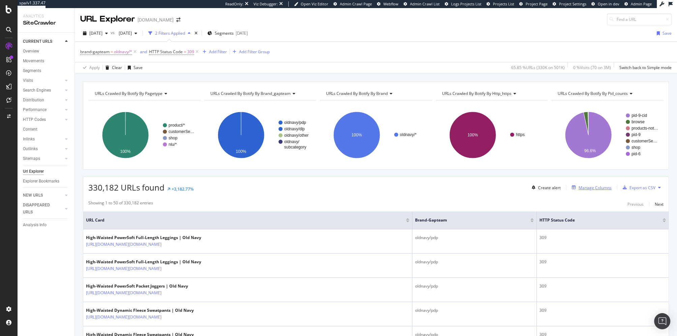
click at [595, 186] on div "Manage Columns" at bounding box center [595, 188] width 33 height 6
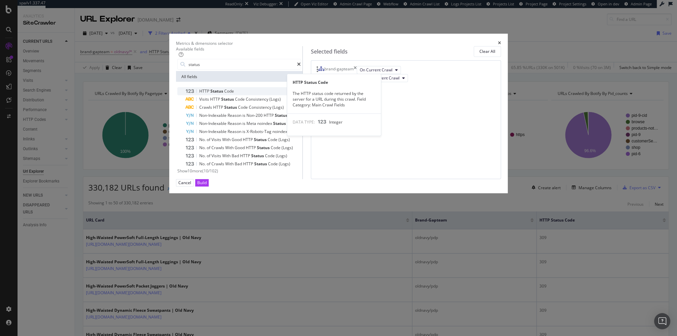
type input "status"
click at [224, 94] on span "Status" at bounding box center [217, 91] width 14 height 6
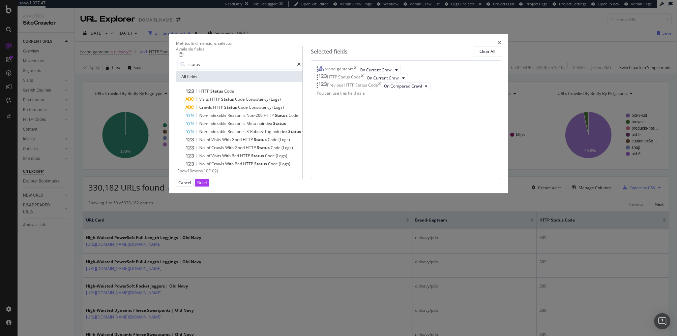
drag, startPoint x: 472, startPoint y: 289, endPoint x: 471, endPoint y: 295, distance: 6.8
click at [207, 186] on div "Build" at bounding box center [201, 183] width 9 height 6
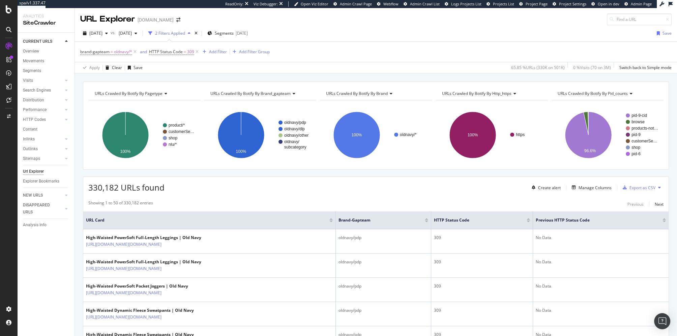
click at [402, 187] on div "330,182 URLs found Create alert Manage Columns Export as CSV" at bounding box center [375, 185] width 585 height 17
click at [332, 75] on div "URLs Crawled By Botify By pagetype Chart (by Value) Table Expand Export as CSV …" at bounding box center [376, 81] width 602 height 16
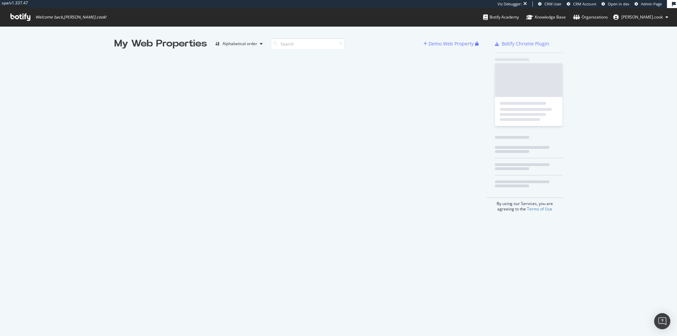
scroll to position [0, 0]
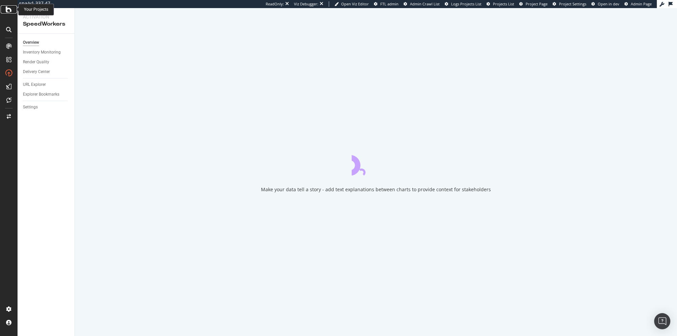
click at [8, 9] on icon at bounding box center [9, 9] width 6 height 8
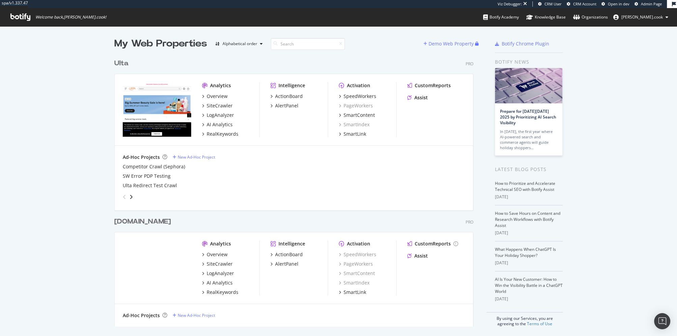
scroll to position [276, 364]
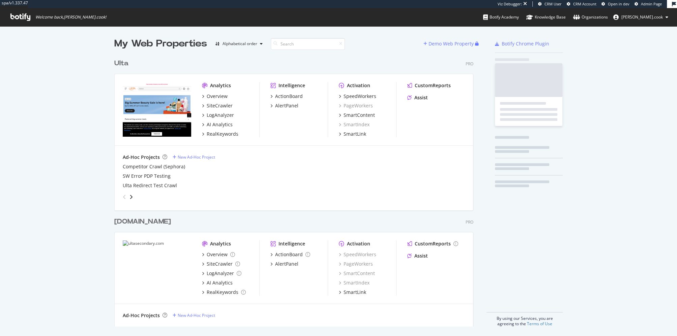
scroll to position [276, 364]
drag, startPoint x: 57, startPoint y: 143, endPoint x: 16, endPoint y: 160, distance: 44.1
click at [53, 144] on div "My Web Properties Alphabetical order Demo Web Property Ulta Pro Analytics Overv…" at bounding box center [338, 182] width 677 height 312
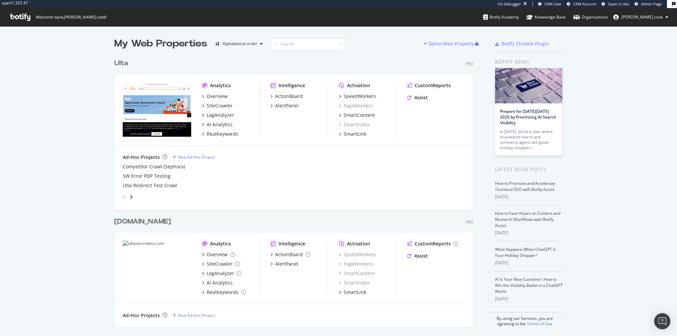
scroll to position [1, 0]
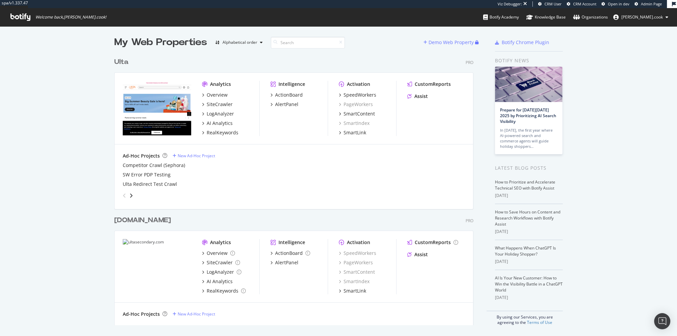
click at [82, 184] on div "My Web Properties Alphabetical order Demo Web Property Ulta Pro Analytics Overv…" at bounding box center [338, 181] width 677 height 312
click at [311, 65] on div "Ulta Pro" at bounding box center [293, 62] width 359 height 10
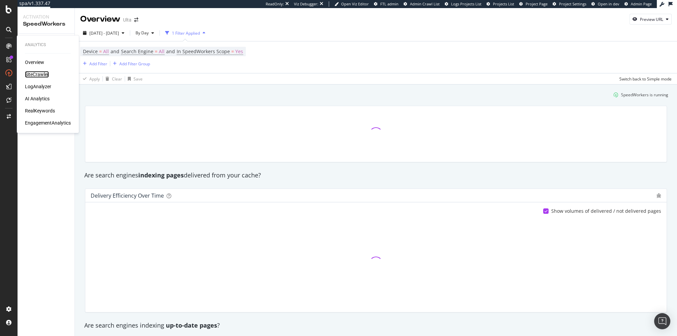
click at [36, 72] on div "SiteCrawler" at bounding box center [37, 74] width 24 height 7
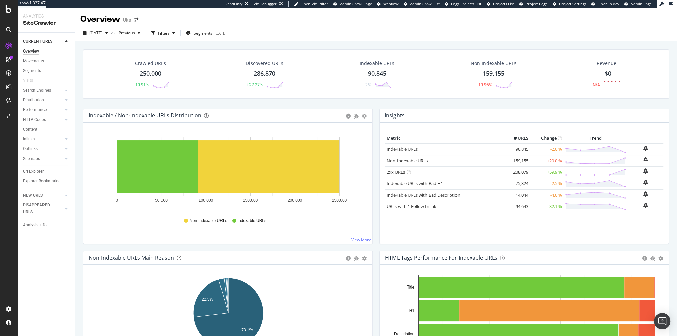
drag, startPoint x: 214, startPoint y: 45, endPoint x: 217, endPoint y: 40, distance: 5.6
click at [212, 33] on span "Segments" at bounding box center [203, 33] width 19 height 6
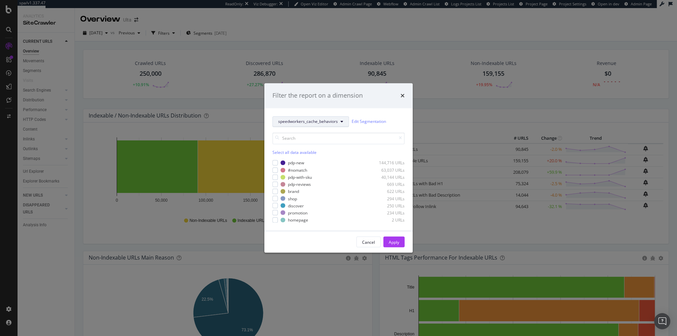
click at [302, 117] on button "speedworkers_cache_behaviors" at bounding box center [310, 121] width 77 height 11
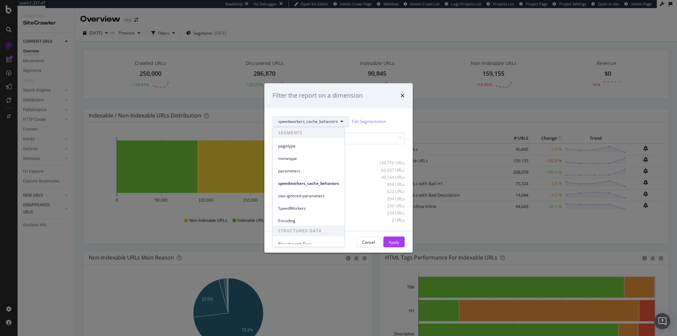
click at [309, 139] on div "pagetype" at bounding box center [309, 145] width 72 height 12
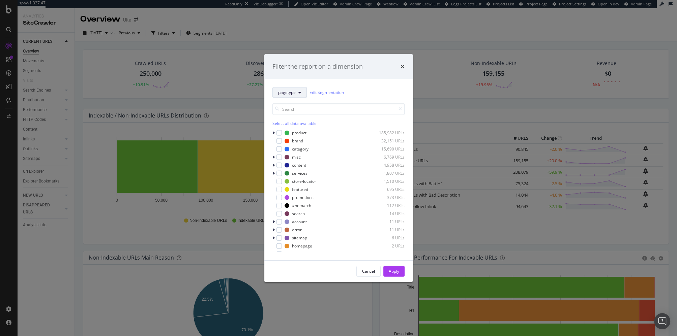
click at [299, 90] on icon "modal" at bounding box center [299, 92] width 3 height 4
click at [371, 91] on div "pagetype Edit Segmentation" at bounding box center [338, 92] width 132 height 11
click at [274, 131] on icon "modal" at bounding box center [274, 133] width 2 height 4
click at [274, 131] on icon "modal" at bounding box center [273, 133] width 3 height 4
click at [365, 95] on div "pagetype Edit Segmentation" at bounding box center [338, 92] width 132 height 11
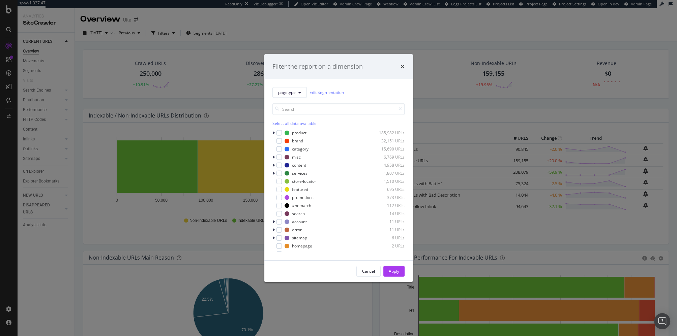
click at [400, 66] on div "Filter the report on a dimension" at bounding box center [338, 66] width 132 height 9
click at [404, 66] on icon "times" at bounding box center [403, 66] width 4 height 5
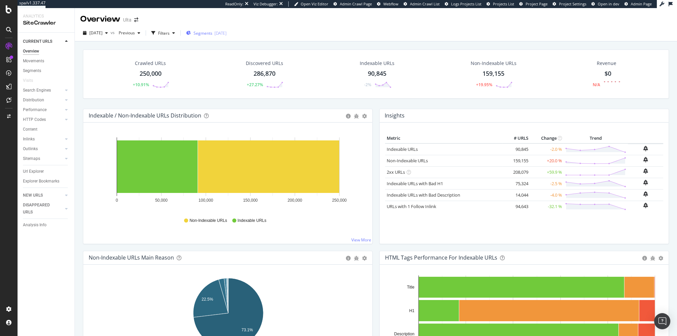
click at [227, 33] on div "2025-03-18" at bounding box center [220, 33] width 12 height 6
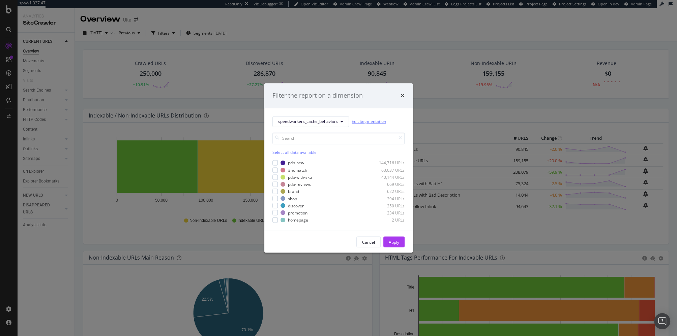
click at [373, 122] on link "Edit Segmentation" at bounding box center [369, 121] width 34 height 7
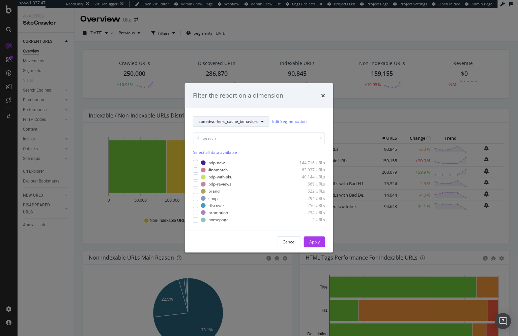
click at [229, 118] on button "speedworkers_cache_behaviors" at bounding box center [231, 121] width 77 height 11
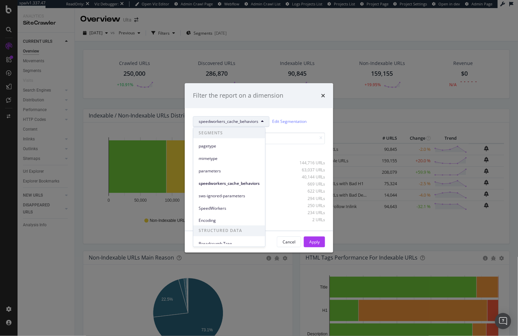
click at [220, 141] on div "pagetype" at bounding box center [229, 146] width 72 height 10
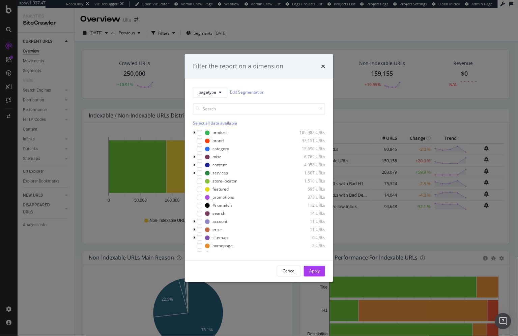
click at [293, 98] on div "Select all data available product 185,982 URLs brand 32,151 URLs category 15,69…" at bounding box center [259, 175] width 132 height 154
drag, startPoint x: 274, startPoint y: 80, endPoint x: 274, endPoint y: 84, distance: 4.1
click at [274, 80] on div "pagetype Edit Segmentation Select all data available product 185,982 URLs brand…" at bounding box center [259, 169] width 148 height 181
click at [324, 67] on icon "times" at bounding box center [323, 66] width 4 height 5
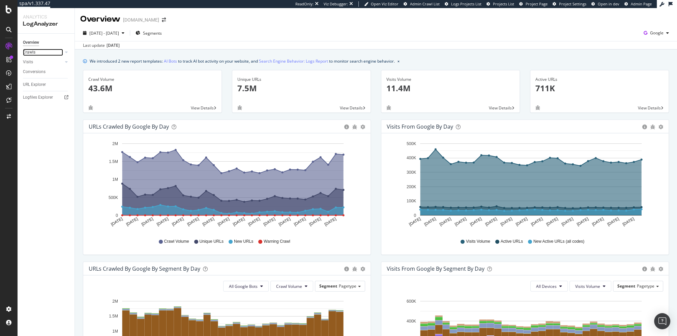
click at [39, 54] on link "Crawls" at bounding box center [43, 52] width 40 height 7
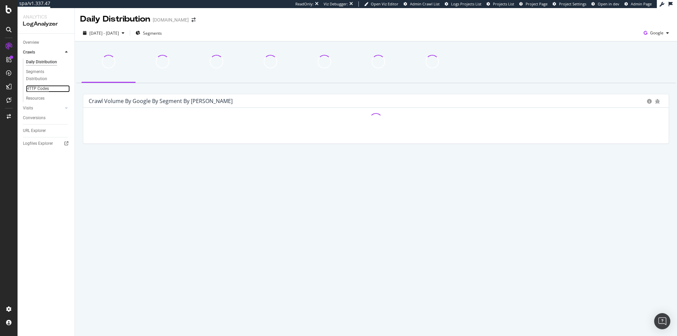
drag, startPoint x: 36, startPoint y: 90, endPoint x: 43, endPoint y: 90, distance: 6.8
click at [36, 90] on div "HTTP Codes" at bounding box center [37, 88] width 23 height 7
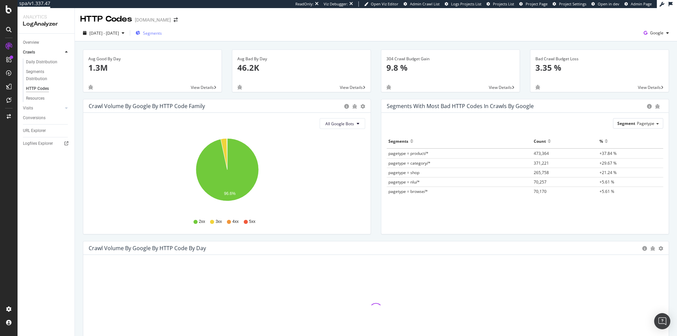
click at [162, 33] on span "Segments" at bounding box center [152, 33] width 19 height 6
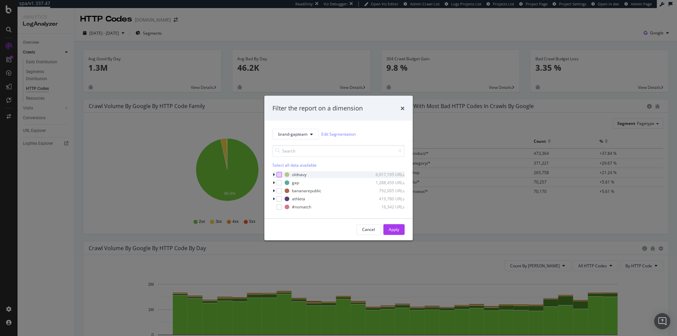
click at [278, 174] on div "modal" at bounding box center [278, 174] width 5 height 5
click at [453, 235] on div "Filter the report on a dimension brand-gapteam Edit Segmentation Select all dat…" at bounding box center [338, 168] width 677 height 336
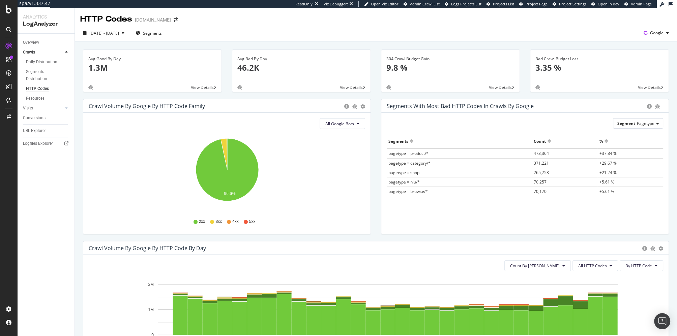
scroll to position [107, 0]
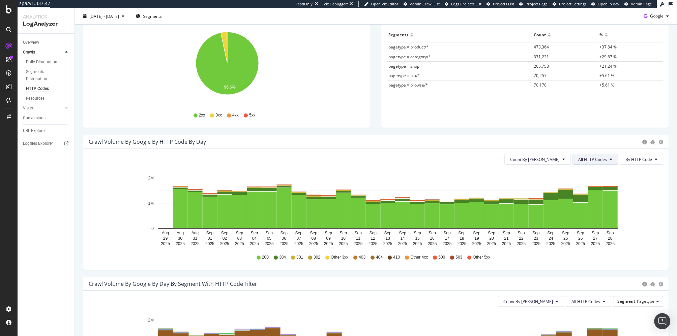
click at [600, 158] on span "All HTTP Codes" at bounding box center [592, 160] width 29 height 6
drag, startPoint x: 590, startPoint y: 212, endPoint x: 422, endPoint y: 135, distance: 184.8
click at [590, 212] on span "3xx family" at bounding box center [597, 209] width 34 height 6
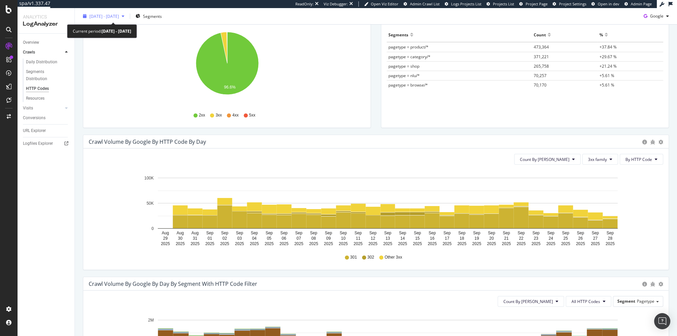
click at [119, 17] on span "[DATE] - [DATE]" at bounding box center [104, 16] width 30 height 6
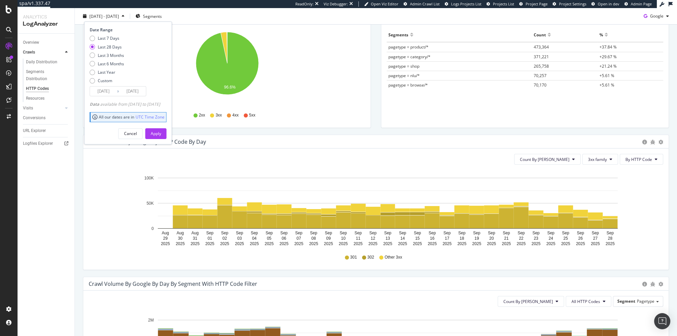
drag, startPoint x: 108, startPoint y: 54, endPoint x: 133, endPoint y: 85, distance: 40.2
click at [108, 54] on div "Last 3 Months" at bounding box center [111, 55] width 26 height 6
type input "2025/06/29"
click at [161, 132] on div "Apply" at bounding box center [156, 134] width 10 height 6
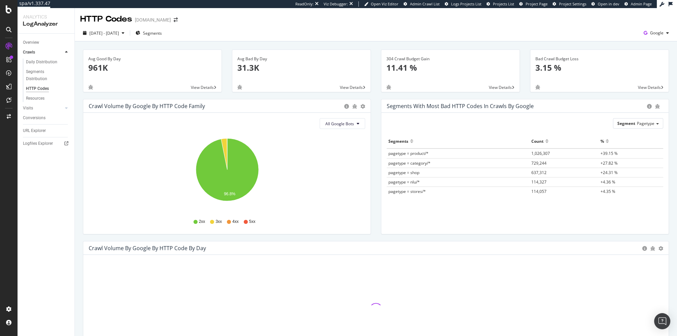
click at [224, 91] on div "Avg Good By Day 961K View Details" at bounding box center [152, 75] width 149 height 50
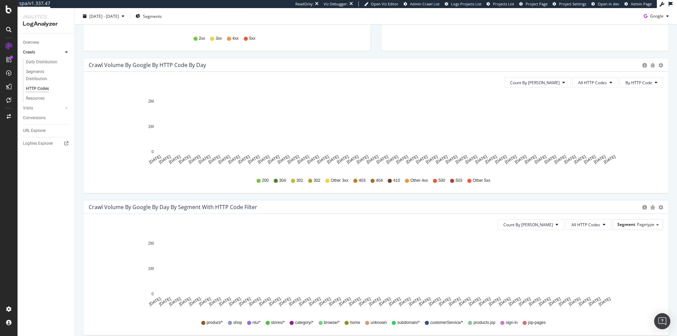
scroll to position [190, 0]
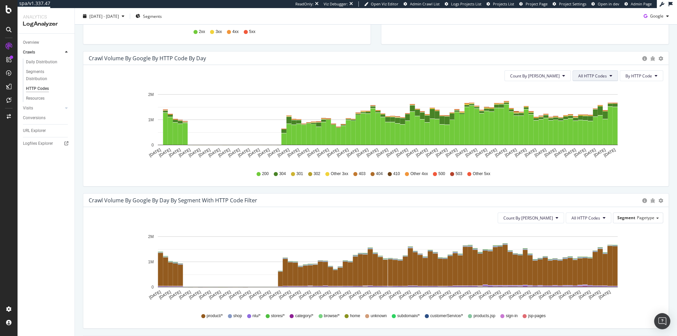
drag, startPoint x: 604, startPoint y: 69, endPoint x: 602, endPoint y: 74, distance: 5.0
click at [604, 70] on button "All HTTP Codes" at bounding box center [595, 75] width 46 height 11
click at [597, 126] on span "3xx family" at bounding box center [597, 126] width 34 height 6
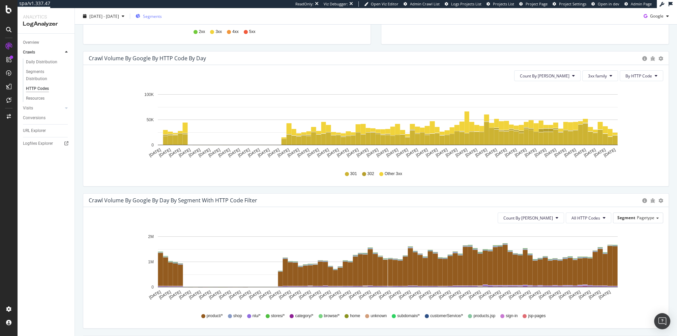
click at [162, 16] on span "Segments" at bounding box center [152, 16] width 19 height 6
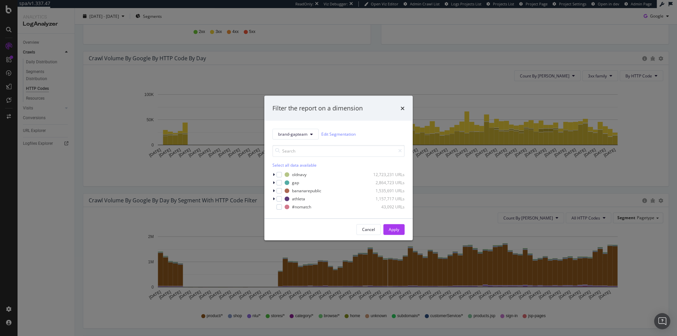
drag, startPoint x: 280, startPoint y: 176, endPoint x: 379, endPoint y: 220, distance: 108.8
click at [280, 176] on div "modal" at bounding box center [278, 174] width 5 height 5
click at [395, 231] on div "Apply" at bounding box center [394, 230] width 10 height 6
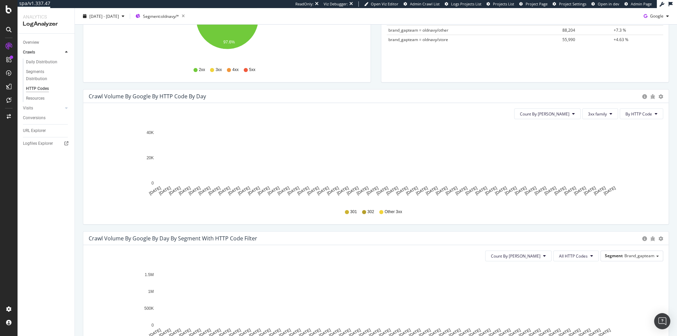
scroll to position [156, 0]
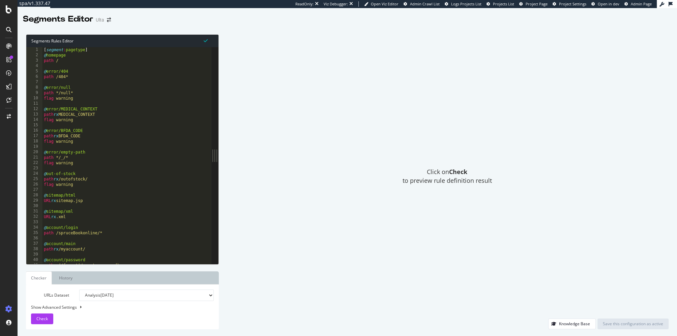
type textarea "@error/BFDA_CODE"
click at [105, 130] on div "[ segment : pagetype ] @ homepage path / @ error/404 path /404* @ error/null pa…" at bounding box center [306, 161] width 529 height 229
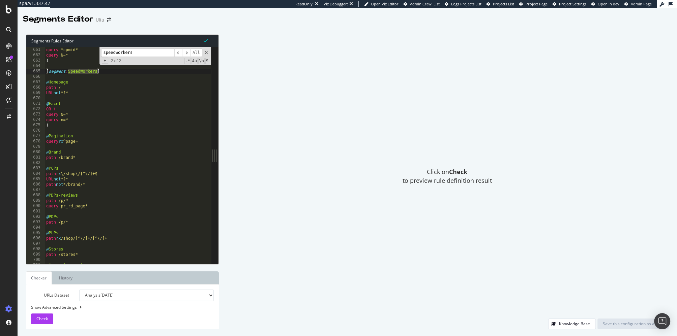
scroll to position [3560, 0]
type input "speedworkers"
click at [205, 53] on span at bounding box center [206, 52] width 5 height 5
click at [154, 137] on div "query *cpmid* query N=* ) [ segment : SpeedWorkers ] @ Homepage path / URL not …" at bounding box center [309, 161] width 529 height 229
type textarea "@Pagination"
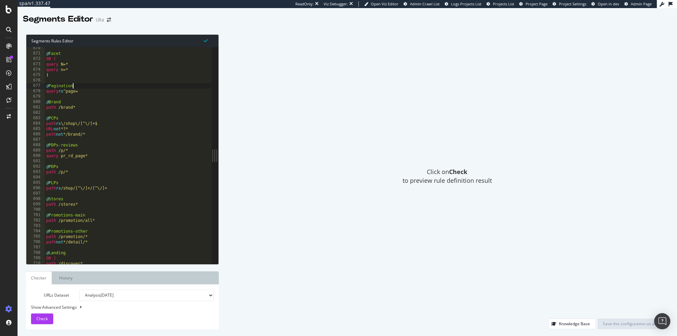
scroll to position [3611, 0]
click at [115, 179] on div "@ Facet OR ( query N=* query n=* ) @ Pagination query rx ^page= @ Brand path /b…" at bounding box center [309, 158] width 529 height 229
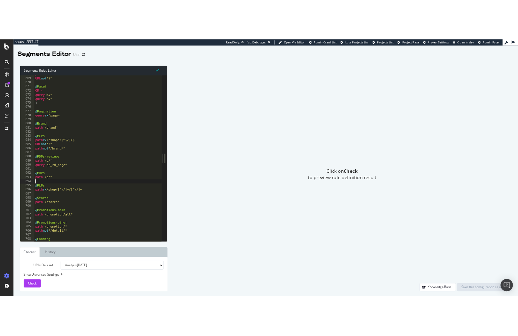
scroll to position [3602, 0]
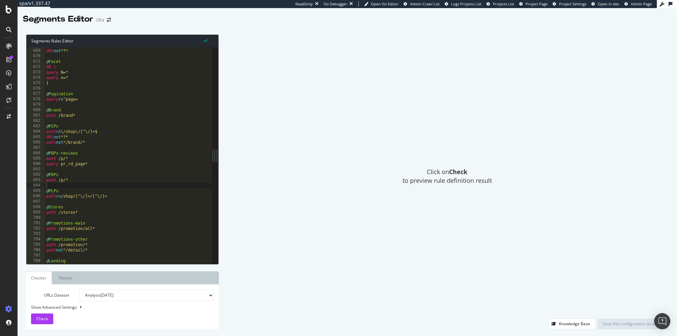
drag, startPoint x: 447, startPoint y: 92, endPoint x: 452, endPoint y: 77, distance: 15.7
click at [447, 91] on div "Click on Check to preview rule definition result" at bounding box center [447, 176] width 443 height 285
drag, startPoint x: 376, startPoint y: 119, endPoint x: 372, endPoint y: 128, distance: 10.0
click at [376, 119] on div "Click on Check to preview rule definition result" at bounding box center [447, 176] width 443 height 285
click at [413, 64] on div "Click on Check to preview rule definition result" at bounding box center [447, 176] width 443 height 285
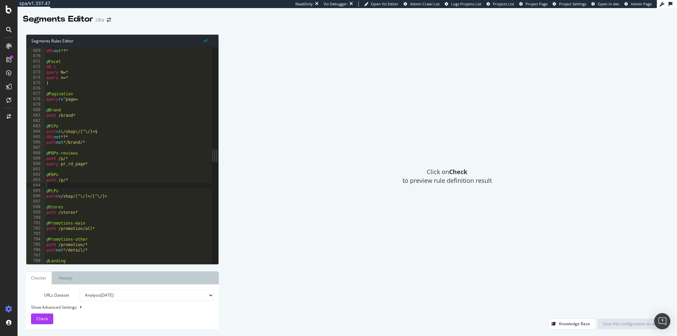
click at [337, 93] on div "Click on Check to preview rule definition result" at bounding box center [447, 176] width 443 height 285
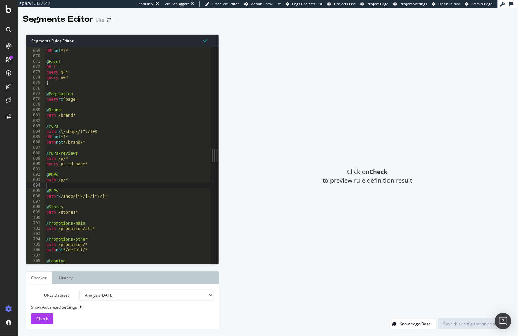
click at [271, 38] on div "Click on Check to preview rule definition result" at bounding box center [368, 176] width 284 height 285
click at [396, 58] on div "Click on Check to preview rule definition result" at bounding box center [368, 176] width 284 height 285
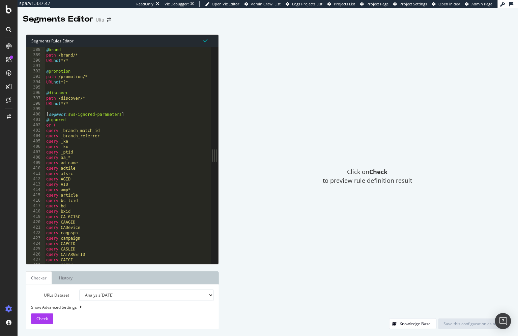
scroll to position [2035, 0]
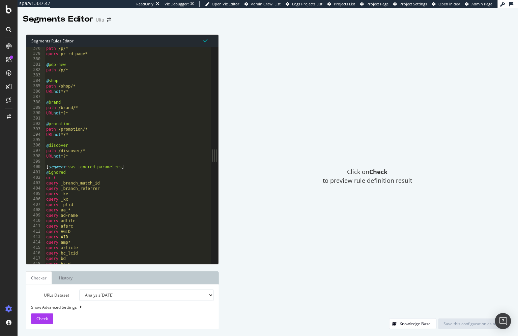
drag, startPoint x: 282, startPoint y: 116, endPoint x: 290, endPoint y: 19, distance: 96.8
click at [282, 116] on div "Click on Check to preview rule definition result" at bounding box center [368, 176] width 284 height 285
click at [389, 54] on div "Click on Check to preview rule definition result" at bounding box center [368, 176] width 284 height 285
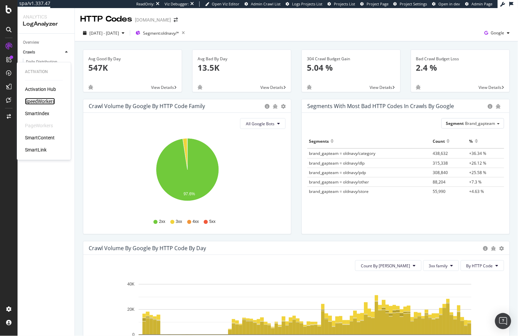
click at [34, 98] on div "SpeedWorkers" at bounding box center [40, 101] width 30 height 7
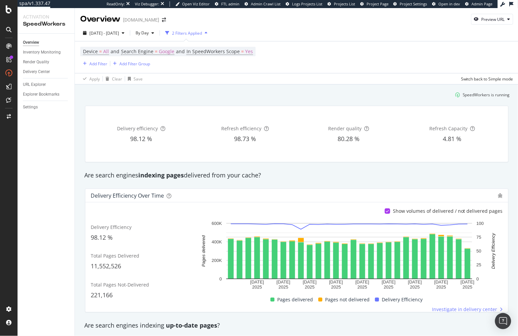
click at [169, 98] on div "SpeedWorkers is running" at bounding box center [297, 94] width 432 height 11
click at [45, 123] on div "Overview Inventory Monitoring Render Quality Delivery Center URL Explorer Explo…" at bounding box center [46, 185] width 57 height 303
click at [51, 52] on div "Inventory Monitoring" at bounding box center [42, 52] width 38 height 7
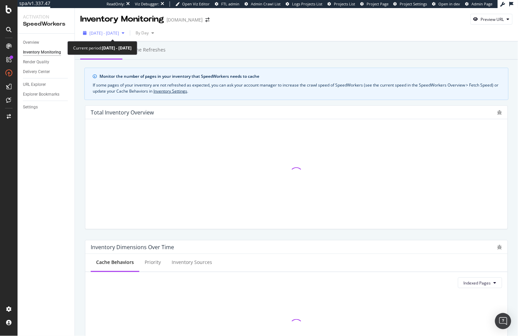
click at [115, 31] on span "2025 Sep. 2nd - Sep. 29th" at bounding box center [104, 33] width 30 height 6
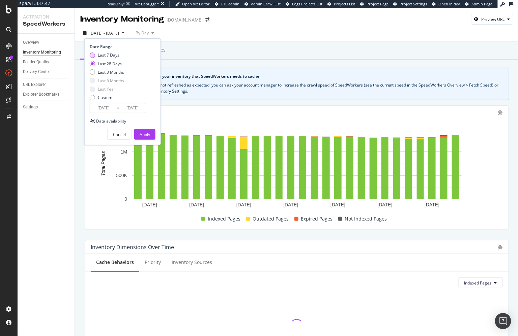
click at [112, 56] on div "Last 7 Days" at bounding box center [109, 55] width 22 height 6
type input "2025/09/23"
click at [147, 137] on div "Apply" at bounding box center [145, 135] width 10 height 6
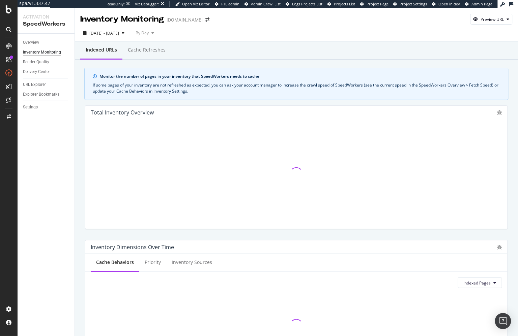
click at [214, 66] on div "Indexed URLs Cache refreshes Monitor the number of pages in your inventory that…" at bounding box center [296, 318] width 443 height 554
click at [145, 53] on div "Cache refreshes" at bounding box center [147, 50] width 38 height 7
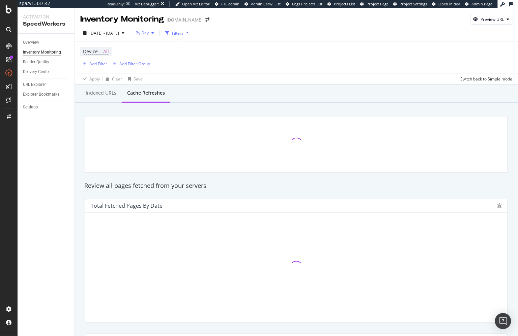
click at [149, 35] on span "By Day" at bounding box center [141, 33] width 16 height 6
drag, startPoint x: 159, startPoint y: 46, endPoint x: 172, endPoint y: 64, distance: 21.9
click at [159, 46] on span "By Hour" at bounding box center [161, 46] width 18 height 6
drag, startPoint x: 208, startPoint y: 105, endPoint x: 200, endPoint y: 115, distance: 13.4
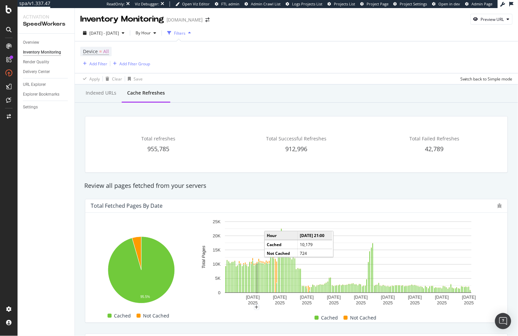
drag, startPoint x: 295, startPoint y: 92, endPoint x: 286, endPoint y: 95, distance: 9.8
click at [295, 92] on div "Indexed URLs Cache refreshes" at bounding box center [296, 94] width 443 height 18
click at [102, 92] on div "Indexed URLs" at bounding box center [101, 93] width 31 height 7
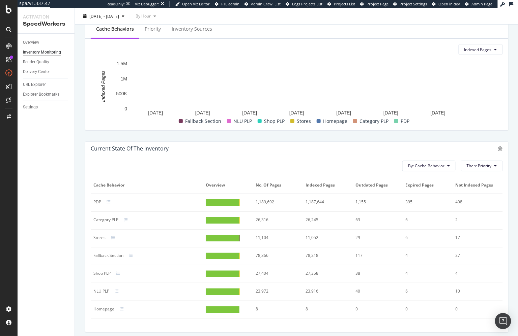
scroll to position [259, 0]
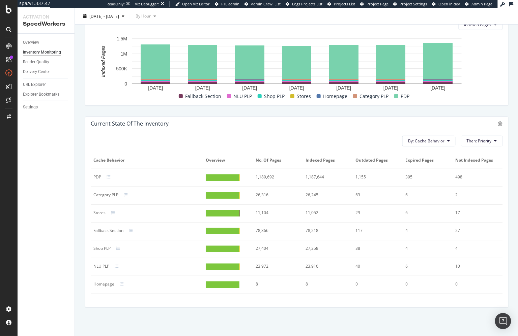
click at [328, 129] on div "Current state of the inventory" at bounding box center [296, 123] width 423 height 13
click at [108, 177] on icon at bounding box center [109, 178] width 4 height 4
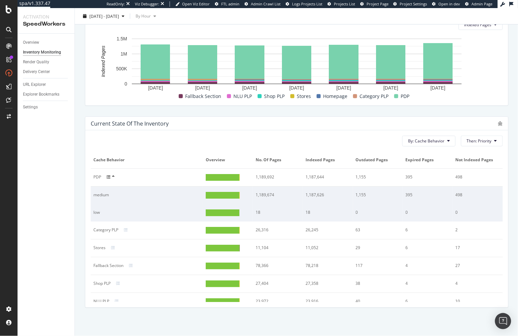
click at [110, 176] on div at bounding box center [113, 177] width 12 height 5
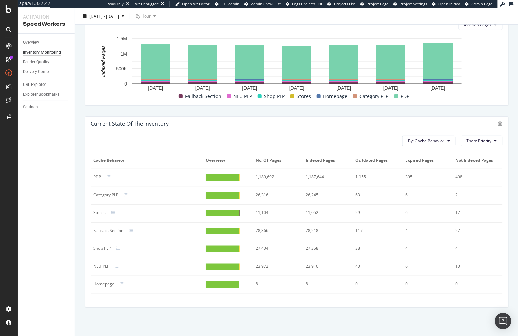
scroll to position [0, 0]
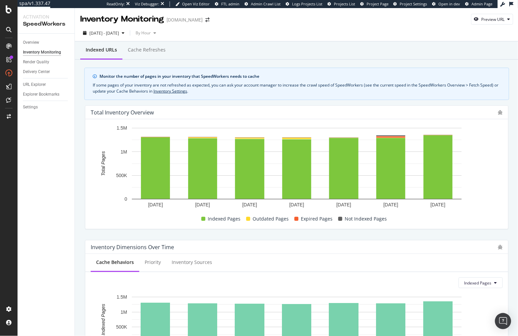
drag, startPoint x: 407, startPoint y: 113, endPoint x: 406, endPoint y: 117, distance: 3.8
click at [407, 114] on div "Total Inventory Overview" at bounding box center [293, 112] width 404 height 7
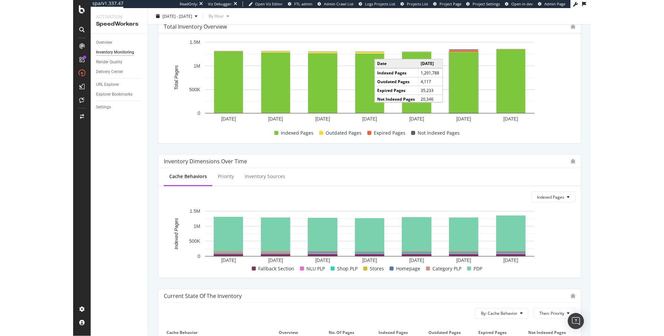
scroll to position [182, 0]
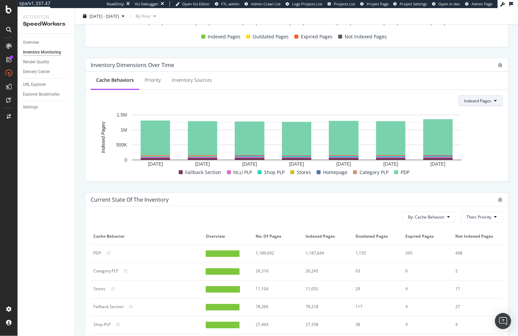
click at [471, 96] on button "Indexed Pages" at bounding box center [480, 100] width 44 height 11
click at [476, 140] on span "Expired Pages" at bounding box center [482, 139] width 35 height 6
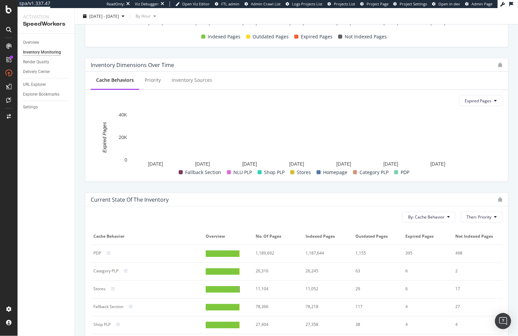
drag, startPoint x: 439, startPoint y: 73, endPoint x: 427, endPoint y: 109, distance: 37.5
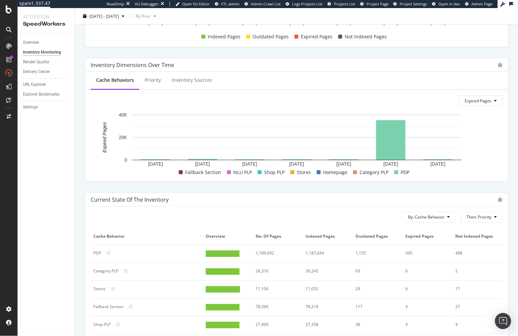
click at [439, 73] on div "Cache Behaviors Priority Inventory Sources" at bounding box center [296, 81] width 423 height 18
click at [480, 101] on span "Expired Pages" at bounding box center [478, 101] width 27 height 6
click at [476, 112] on span "Indexed Pages" at bounding box center [483, 114] width 35 height 6
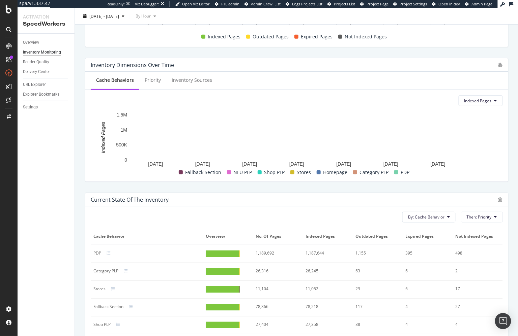
drag, startPoint x: 424, startPoint y: 60, endPoint x: 424, endPoint y: 54, distance: 5.7
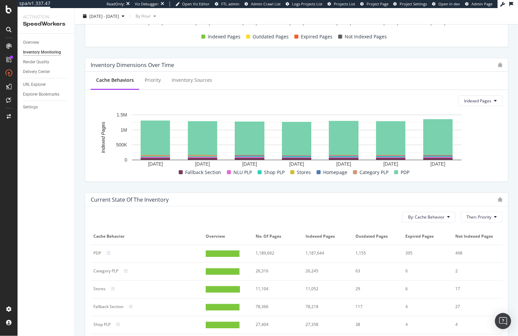
click at [424, 59] on div "Inventory Dimensions Over Time" at bounding box center [296, 64] width 423 height 13
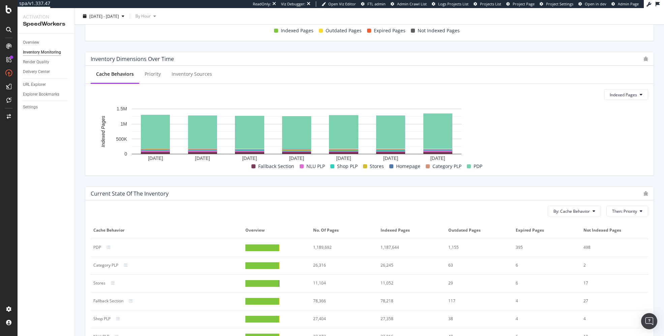
scroll to position [176, 0]
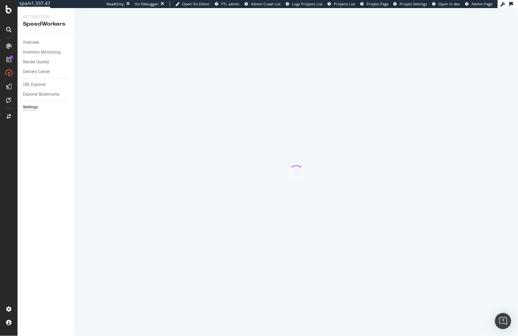
click at [49, 114] on div "Overview Inventory Monitoring Render Quality Delivery Center URL Explorer Explo…" at bounding box center [46, 185] width 57 height 303
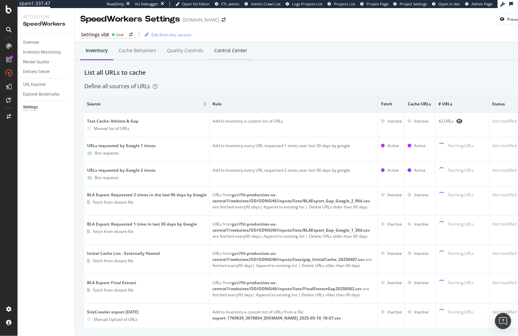
drag, startPoint x: 249, startPoint y: 55, endPoint x: 235, endPoint y: 54, distance: 14.5
click at [249, 55] on div "Inventory Cache behaviors Quality Controls Control Center" at bounding box center [310, 51] width 470 height 18
click at [235, 54] on div "Control Center" at bounding box center [231, 51] width 44 height 19
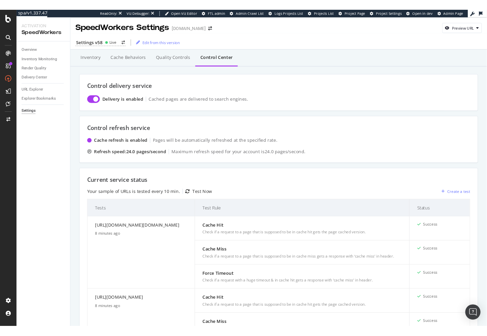
scroll to position [496, 0]
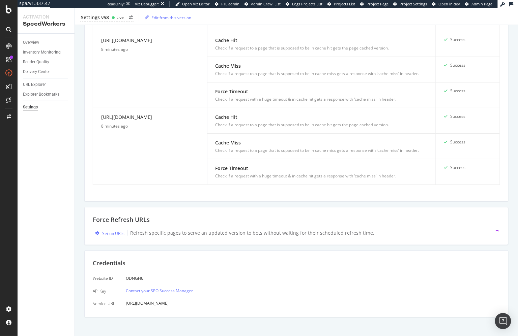
drag, startPoint x: 85, startPoint y: 205, endPoint x: 239, endPoint y: 210, distance: 154.2
click at [85, 207] on div "Force Refresh URLs Set up URLs Refresh specific pages to serve an updated versi…" at bounding box center [296, 226] width 424 height 38
drag, startPoint x: 493, startPoint y: 197, endPoint x: 501, endPoint y: 197, distance: 8.1
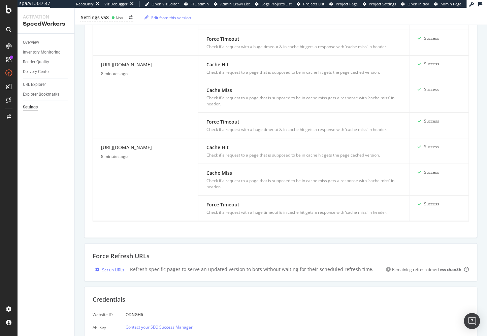
scroll to position [533, 0]
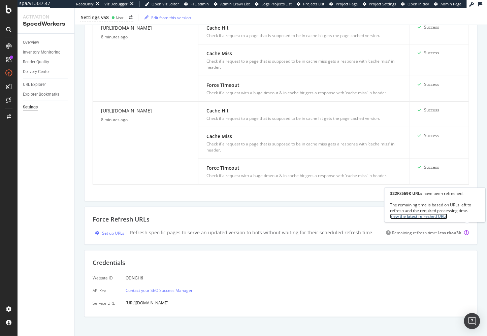
click at [441, 217] on link "View the latest refreshed URLs" at bounding box center [419, 217] width 57 height 6
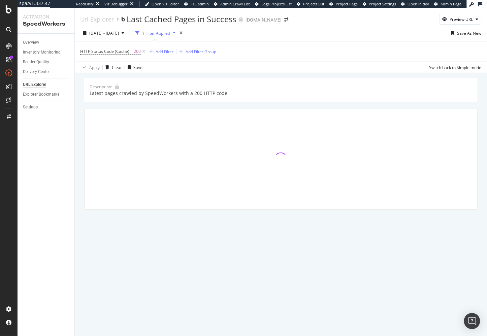
drag, startPoint x: 316, startPoint y: 108, endPoint x: 309, endPoint y: 107, distance: 6.5
click at [316, 108] on div "Description: Latest pages crawled by SpeedWorkers with a 200 HTTP code" at bounding box center [281, 144] width 394 height 132
click at [84, 126] on div "Description: Latest pages crawled by SpeedWorkers with a 200 HTTP code" at bounding box center [281, 153] width 413 height 160
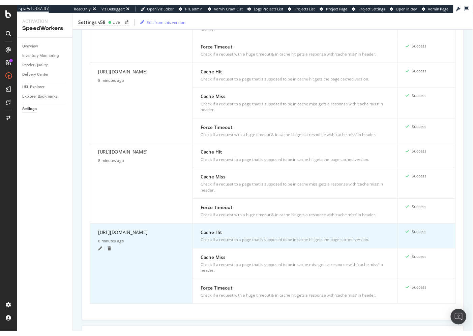
scroll to position [533, 0]
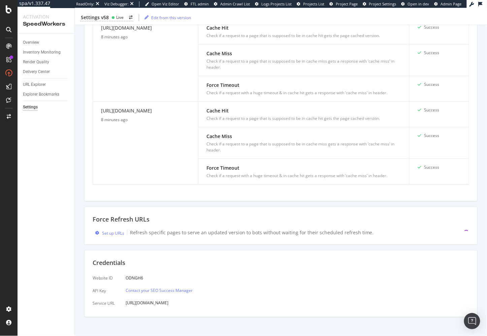
click at [90, 231] on div "Force Refresh URLs Set up URLs Refresh specific pages to serve an updated versi…" at bounding box center [281, 226] width 394 height 38
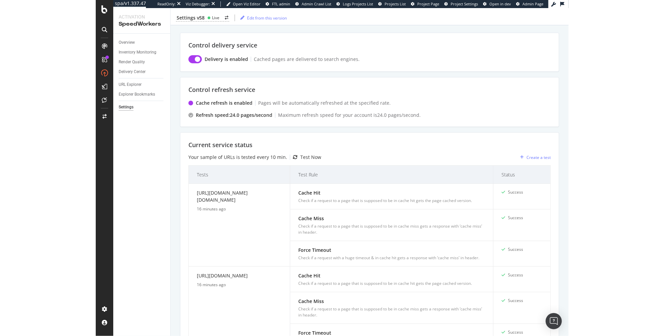
scroll to position [0, 0]
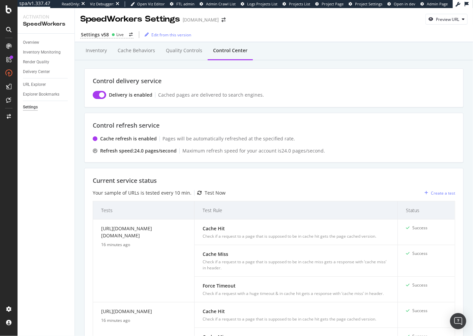
click at [71, 185] on div "Overview Inventory Monitoring Render Quality Delivery Center URL Explorer Explo…" at bounding box center [46, 185] width 57 height 303
click at [240, 65] on div "Inventory Cache behaviors Quality Controls Control Center" at bounding box center [273, 58] width 379 height 22
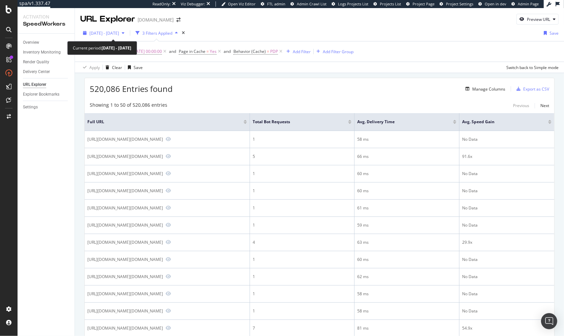
click at [101, 29] on div "[DATE] - [DATE]" at bounding box center [103, 33] width 47 height 10
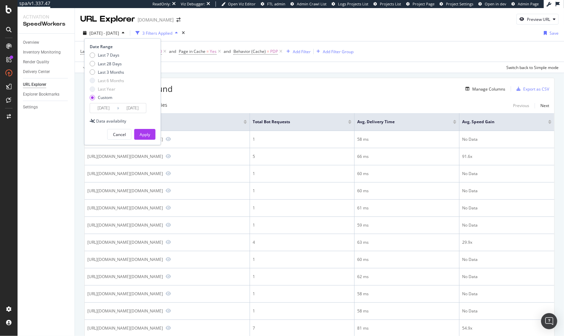
drag, startPoint x: 130, startPoint y: 106, endPoint x: 136, endPoint y: 117, distance: 13.0
click at [130, 106] on input "[DATE]" at bounding box center [132, 107] width 27 height 9
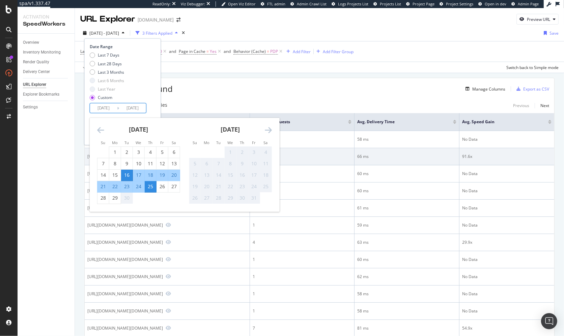
drag, startPoint x: 115, startPoint y: 199, endPoint x: 122, endPoint y: 147, distance: 52.8
click at [115, 199] on div "29" at bounding box center [114, 198] width 11 height 7
type input "[DATE]"
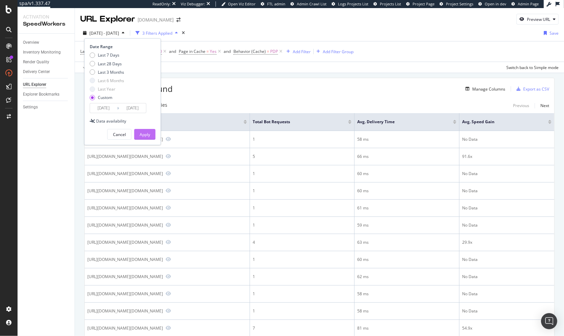
click at [148, 132] on div "Apply" at bounding box center [145, 135] width 10 height 6
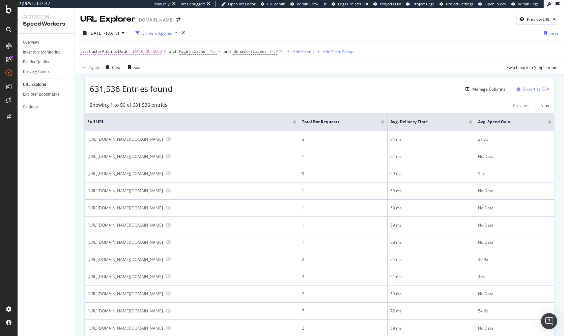
click at [146, 52] on span "[DATE] 00:00:00" at bounding box center [146, 51] width 30 height 9
drag, startPoint x: 240, startPoint y: 72, endPoint x: 226, endPoint y: 76, distance: 14.5
click at [237, 73] on div "URL Explorer [DOMAIN_NAME] Preview URL [DATE] - [DATE] 3 Filters Applied Save L…" at bounding box center [319, 172] width 489 height 328
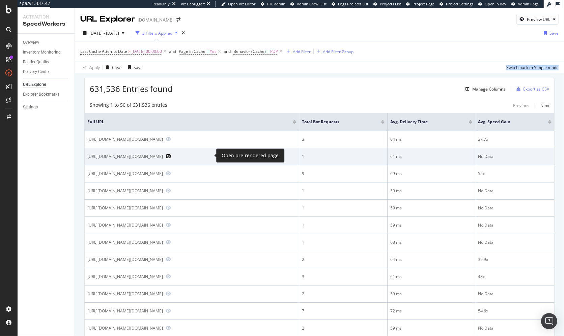
click at [171, 155] on icon "Preview https://www.gap.com/browse/product.do?pid=8415820121108" at bounding box center [168, 156] width 5 height 5
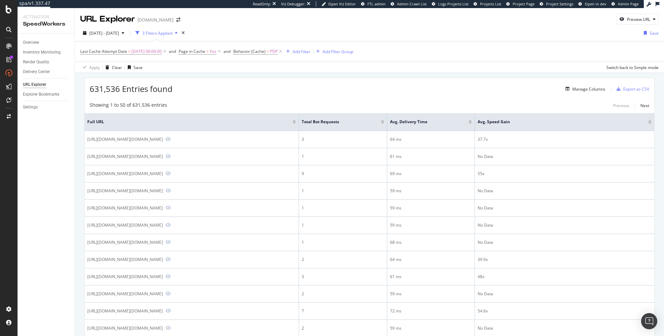
drag, startPoint x: 319, startPoint y: 85, endPoint x: 77, endPoint y: 148, distance: 250.8
click at [319, 85] on div "631,536 Entries found Manage Columns Export as CSV" at bounding box center [370, 86] width 570 height 17
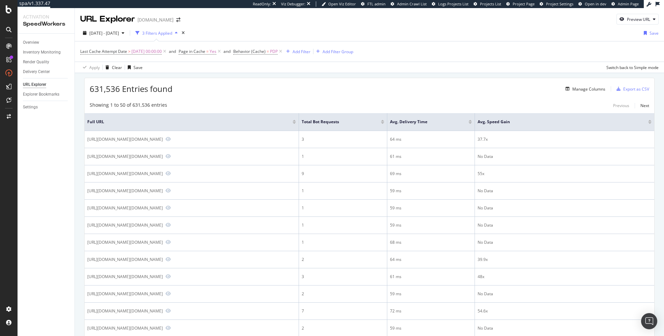
drag, startPoint x: 90, startPoint y: 89, endPoint x: 144, endPoint y: 92, distance: 54.7
click at [144, 92] on span "631,536 Entries found" at bounding box center [131, 88] width 83 height 11
click at [151, 91] on span "631,536 Entries found" at bounding box center [131, 88] width 83 height 11
click at [151, 51] on span "[DATE] 00:00:00" at bounding box center [146, 51] width 30 height 9
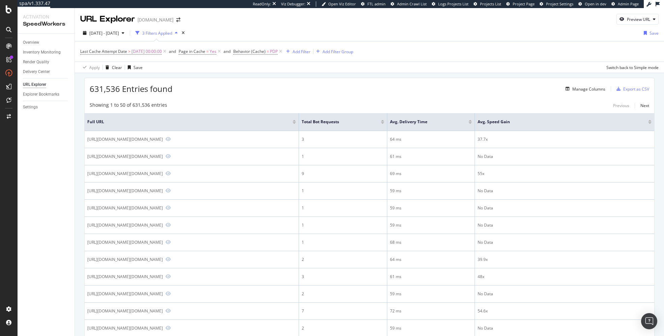
click at [232, 72] on div "URL Explorer [DOMAIN_NAME] Preview URL [DATE] - [DATE] 3 Filters Applied Save L…" at bounding box center [369, 172] width 589 height 328
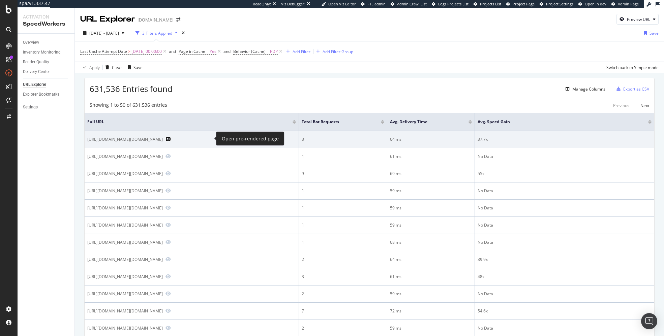
click at [171, 139] on icon "Preview https://www.gap.com/browse/product.do?pid=8438320220009" at bounding box center [168, 139] width 5 height 5
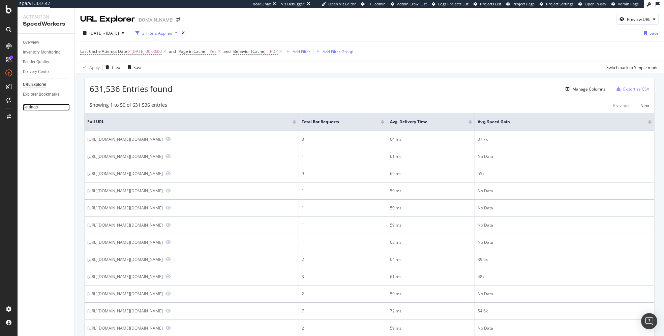
click at [33, 107] on div "Settings" at bounding box center [30, 107] width 15 height 7
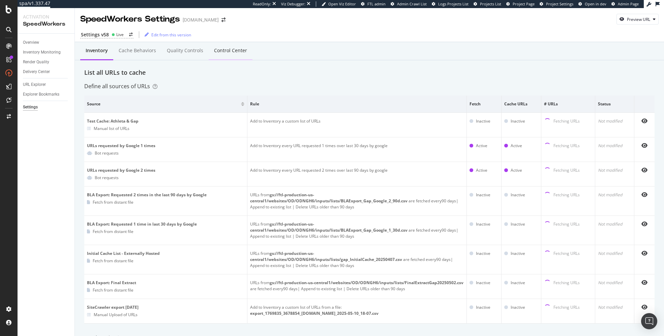
click at [238, 52] on div "Control Center" at bounding box center [230, 50] width 33 height 7
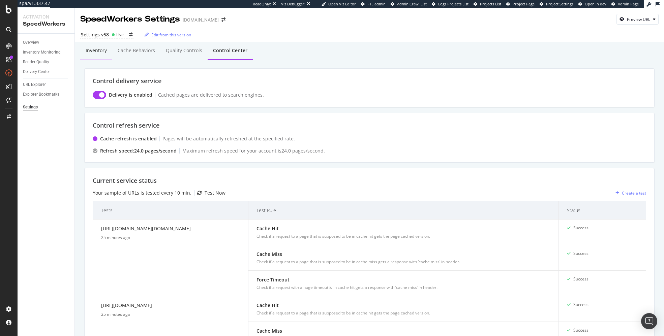
click at [93, 49] on div "Inventory" at bounding box center [96, 50] width 21 height 7
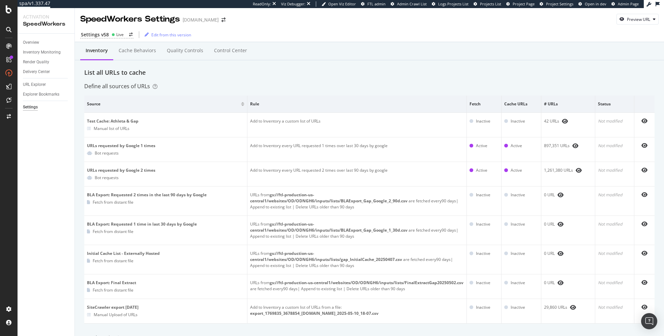
click at [254, 76] on div "List all URLs to cache" at bounding box center [369, 72] width 570 height 9
click at [297, 72] on div "List all URLs to cache" at bounding box center [369, 72] width 570 height 9
click at [242, 65] on div "Inventory Cache behaviors Quality Controls Control Center" at bounding box center [369, 58] width 570 height 22
click at [231, 48] on div "Control Center" at bounding box center [230, 50] width 33 height 7
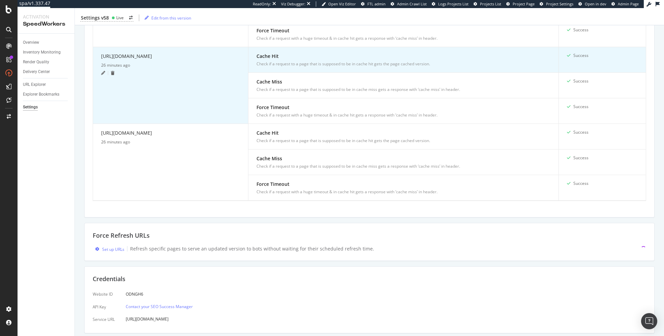
scroll to position [496, 0]
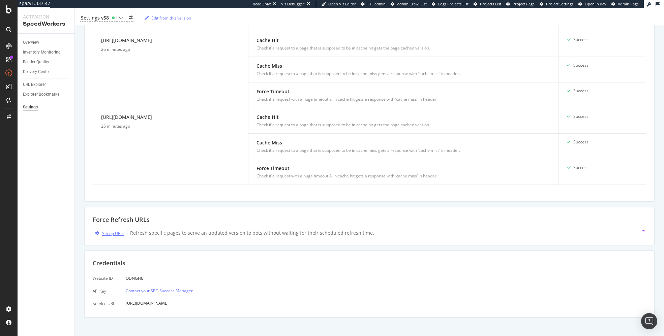
click at [110, 231] on div "Set up URLs" at bounding box center [113, 234] width 22 height 6
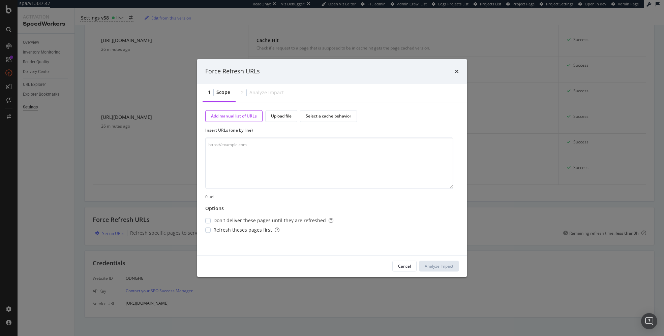
click at [333, 130] on label "Insert URLs (one by line)" at bounding box center [329, 130] width 248 height 6
click at [248, 150] on textarea "modal" at bounding box center [329, 163] width 248 height 51
click at [285, 120] on div "Upload file" at bounding box center [281, 116] width 32 height 12
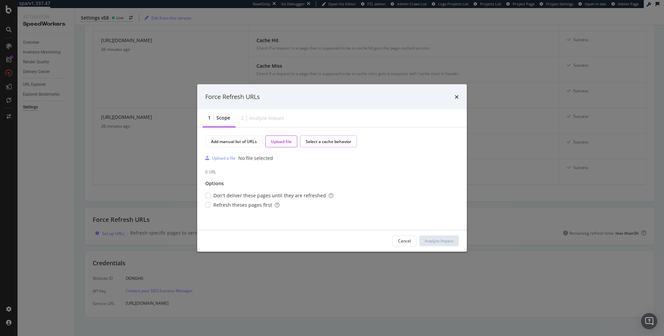
click at [319, 139] on div "Select a cache behavior" at bounding box center [329, 142] width 46 height 6
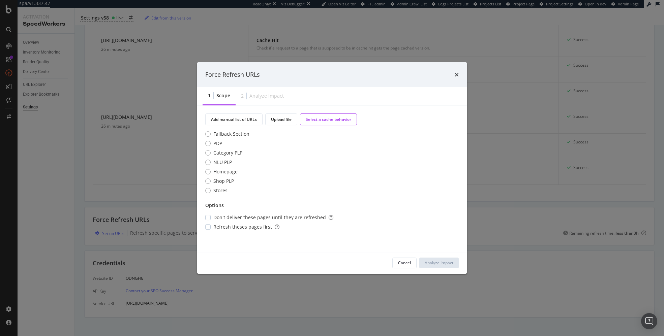
click at [250, 206] on div "Options" at bounding box center [329, 205] width 248 height 7
click at [209, 217] on div "modal" at bounding box center [207, 217] width 5 height 5
click at [207, 228] on div "modal" at bounding box center [207, 227] width 5 height 5
click at [208, 217] on icon "modal" at bounding box center [208, 217] width 3 height 3
click at [306, 246] on div "Add manual list of URLs Upload file Select a cache behavior Fallback Section PD…" at bounding box center [332, 179] width 270 height 147
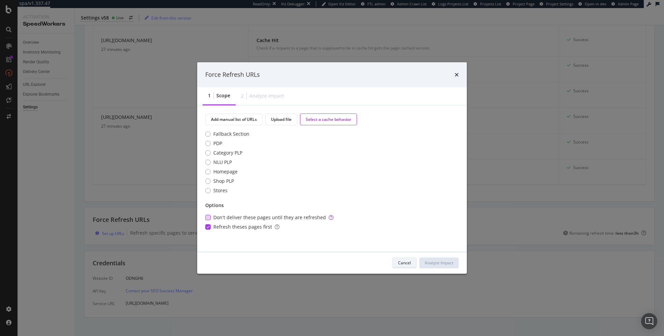
click at [406, 263] on div "Cancel" at bounding box center [404, 263] width 13 height 6
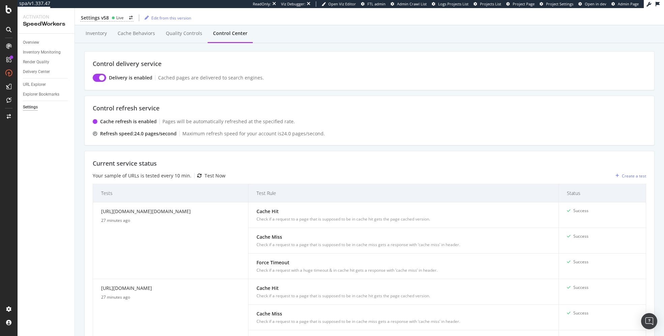
scroll to position [0, 0]
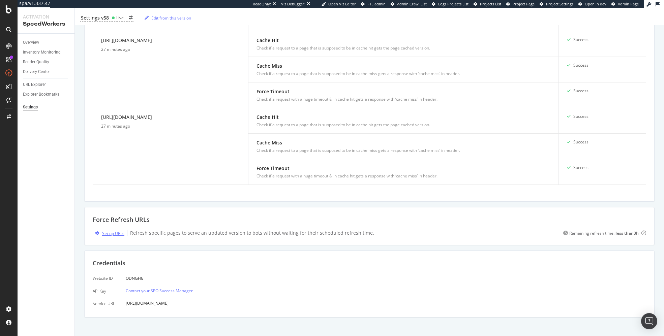
click at [115, 231] on button "Set up URLs" at bounding box center [109, 234] width 32 height 6
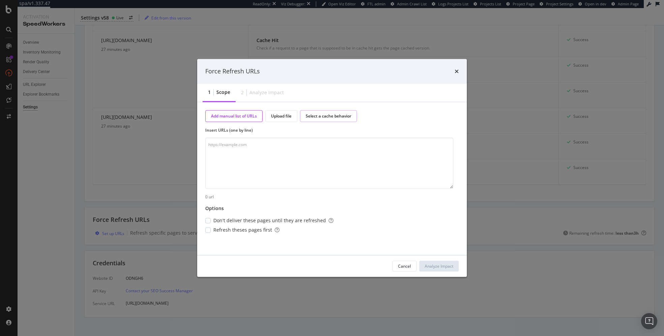
click at [342, 120] on div "Select a cache behavior" at bounding box center [328, 116] width 57 height 12
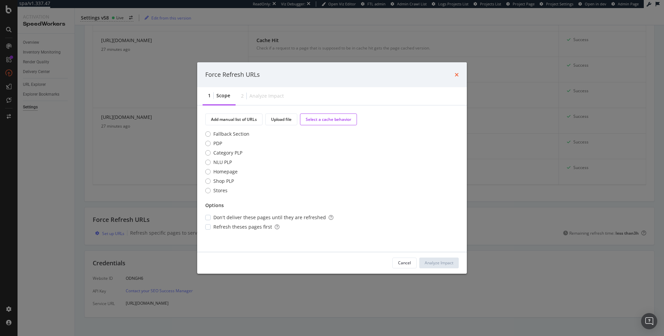
click at [458, 75] on icon "times" at bounding box center [457, 74] width 4 height 5
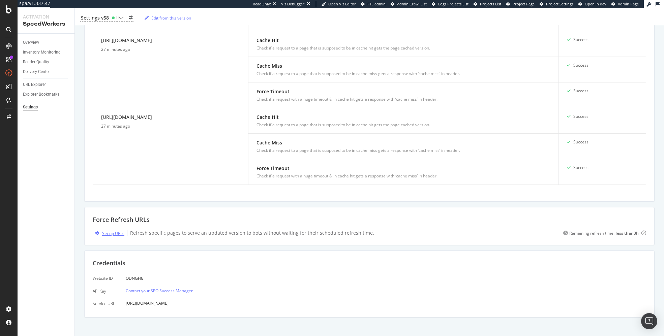
scroll to position [0, 0]
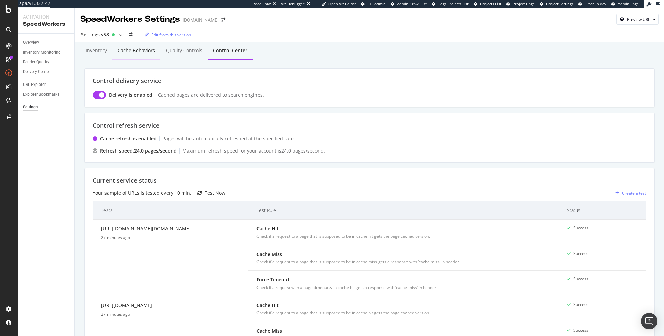
click at [135, 51] on div "Cache behaviors" at bounding box center [136, 50] width 37 height 7
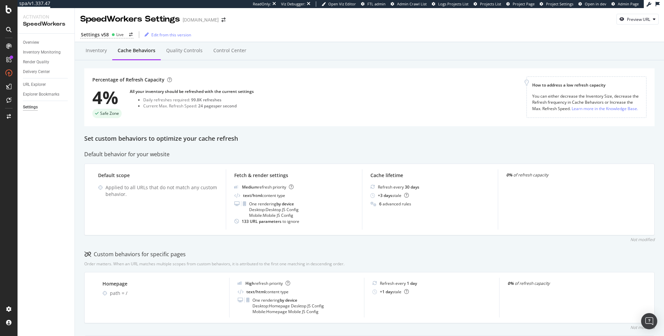
click at [84, 125] on div "Inventory Cache behaviors Quality Controls Control Center Percentage of Refresh…" at bounding box center [369, 323] width 589 height 562
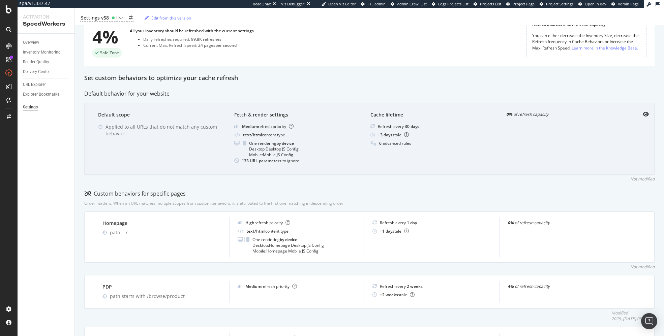
scroll to position [110, 0]
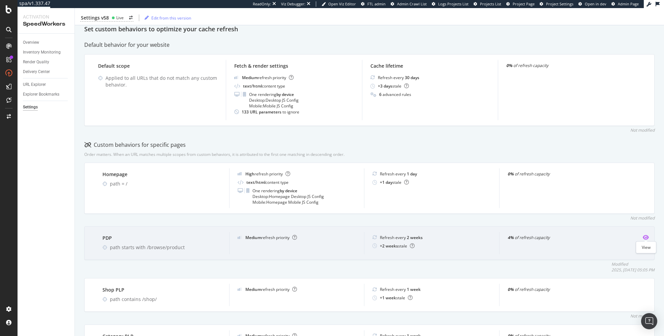
click at [487, 236] on icon "eye" at bounding box center [646, 237] width 6 height 5
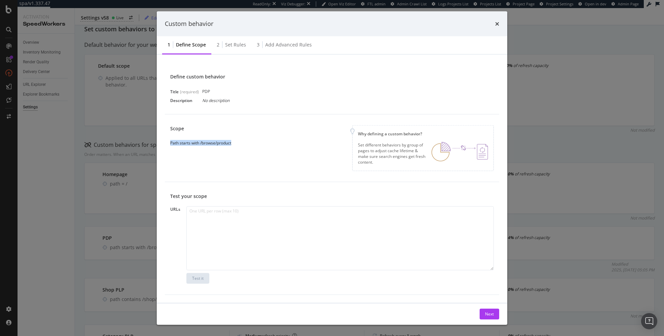
drag, startPoint x: 170, startPoint y: 144, endPoint x: 246, endPoint y: 150, distance: 76.4
click at [246, 150] on div "Scope Path starts with /browse/product Why defining a custom behavior? Set diff…" at bounding box center [332, 149] width 334 height 68
click at [247, 147] on div "Scope Path starts with /browse/product Why defining a custom behavior? Set diff…" at bounding box center [332, 148] width 324 height 46
click at [487, 25] on icon "times" at bounding box center [497, 23] width 4 height 5
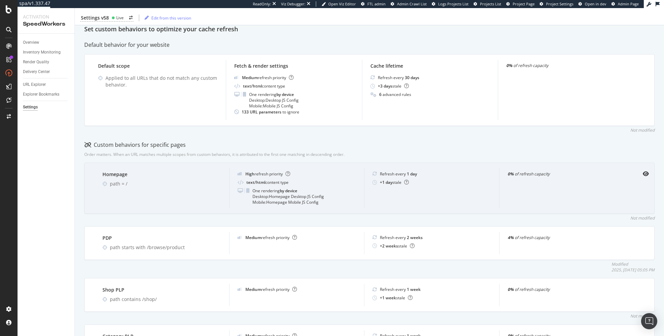
scroll to position [0, 0]
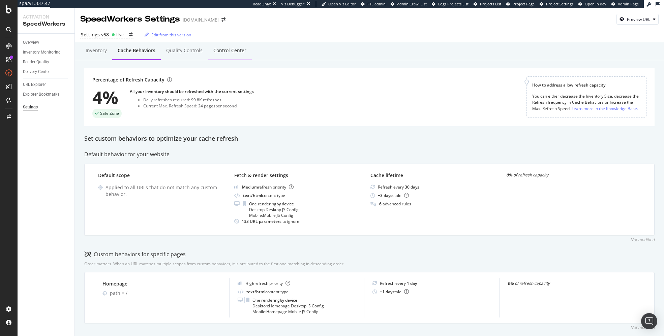
click at [235, 54] on div "Control Center" at bounding box center [230, 51] width 44 height 19
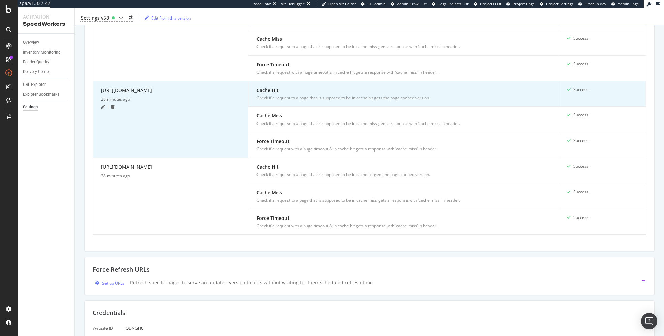
scroll to position [496, 0]
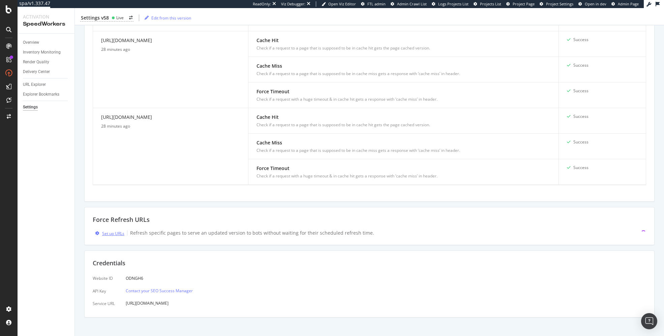
click at [115, 231] on div "Set up URLs" at bounding box center [113, 234] width 22 height 6
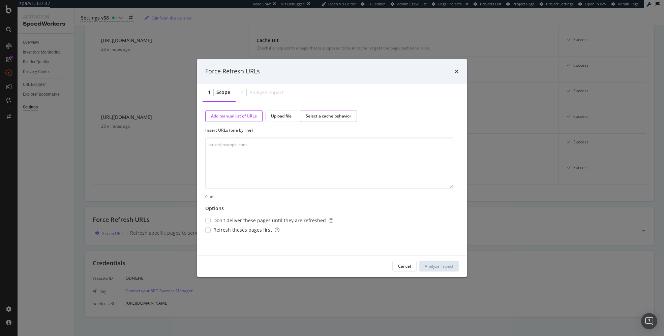
click at [320, 117] on div "Select a cache behavior" at bounding box center [329, 116] width 46 height 6
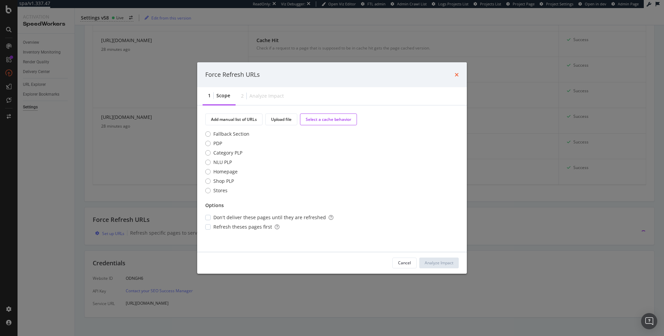
click at [458, 76] on icon "times" at bounding box center [457, 74] width 4 height 5
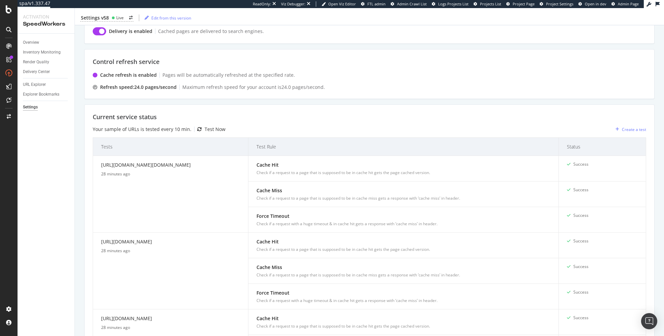
scroll to position [0, 0]
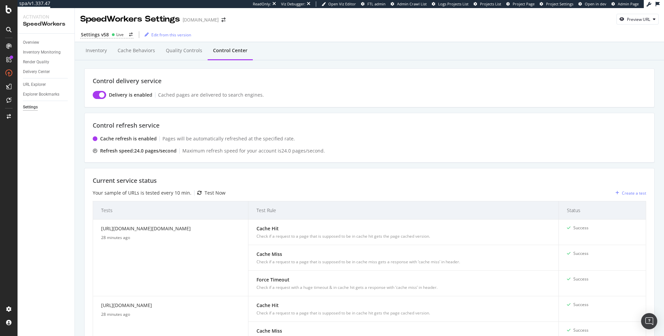
click at [264, 64] on div "Inventory Cache behaviors Quality Controls Control Center" at bounding box center [369, 58] width 570 height 22
click at [199, 67] on div "Inventory Cache behaviors Quality Controls Control Center" at bounding box center [369, 58] width 570 height 22
click at [290, 67] on div "Inventory Cache behaviors Quality Controls Control Center" at bounding box center [369, 58] width 570 height 22
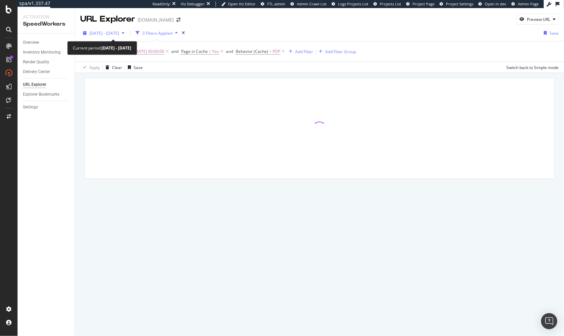
click at [119, 33] on span "[DATE] - [DATE]" at bounding box center [104, 33] width 30 height 6
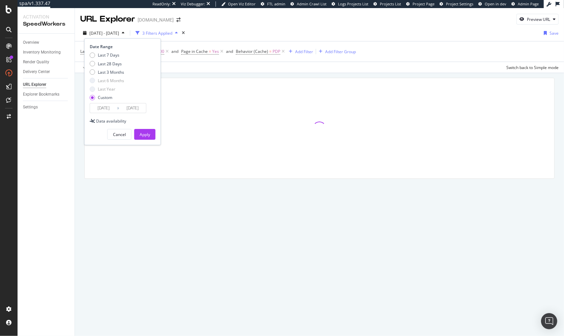
click at [138, 107] on input "[DATE]" at bounding box center [132, 107] width 27 height 9
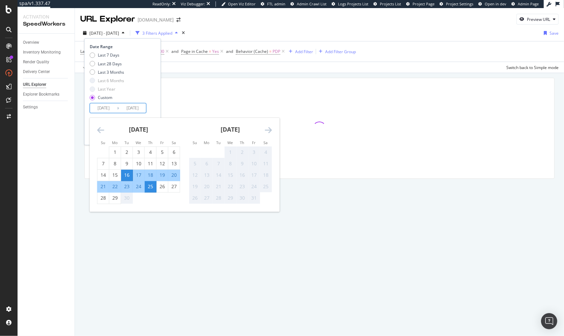
click at [115, 195] on div "29" at bounding box center [114, 198] width 11 height 7
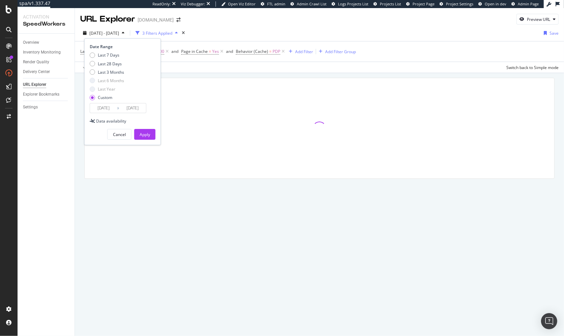
type input "[DATE]"
click at [147, 134] on div "Apply" at bounding box center [145, 135] width 10 height 6
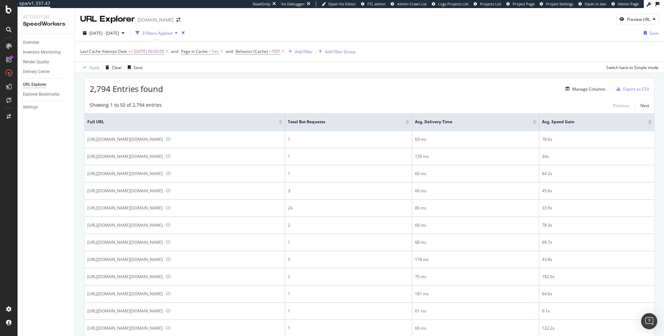
drag, startPoint x: 313, startPoint y: 79, endPoint x: 296, endPoint y: 117, distance: 41.9
click at [313, 79] on div "2,794 Entries found Manage Columns Export as CSV" at bounding box center [370, 86] width 570 height 17
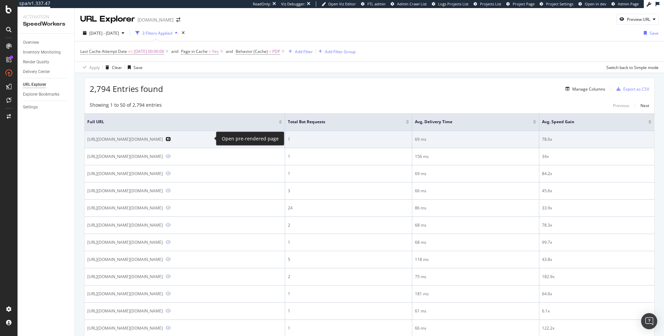
click at [171, 138] on icon "Preview https://www.gap.com/browse/product.do?pid=4093120021218" at bounding box center [168, 139] width 5 height 5
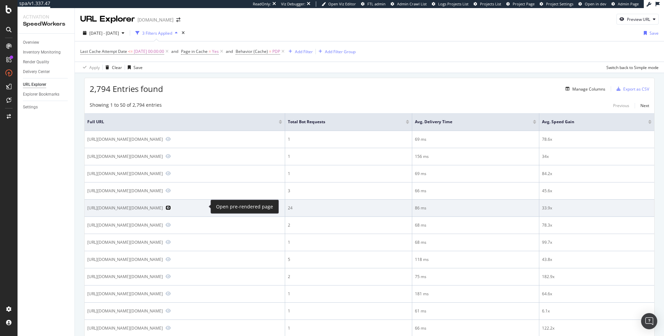
click at [171, 207] on icon "Preview https://athleta.gap.com/browse/product.do?pid=591445042" at bounding box center [168, 208] width 5 height 5
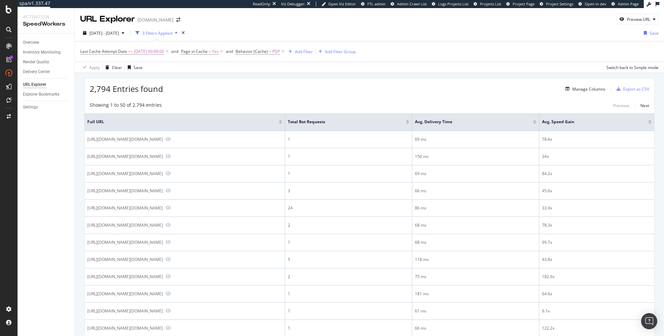
click at [427, 93] on div "2,794 Entries found Manage Columns Export as CSV" at bounding box center [370, 86] width 570 height 17
click at [321, 80] on div "2,794 Entries found Manage Columns Export as CSV" at bounding box center [370, 86] width 570 height 17
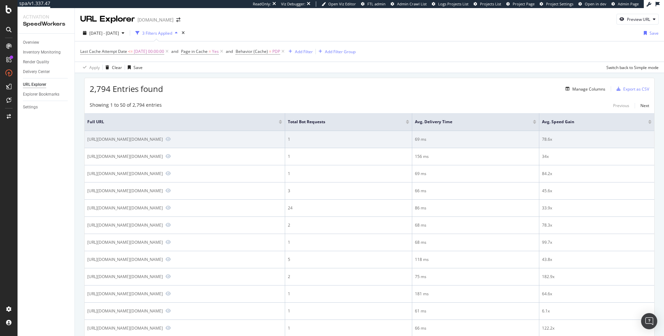
drag, startPoint x: 199, startPoint y: 139, endPoint x: 207, endPoint y: 139, distance: 8.8
click at [163, 139] on div "https://www.gap.com/browse/product.do?pid=4093120021218" at bounding box center [125, 140] width 76 height 6
click at [171, 138] on icon "Preview https://www.gap.com/browse/product.do?pid=4093120021218" at bounding box center [168, 139] width 5 height 5
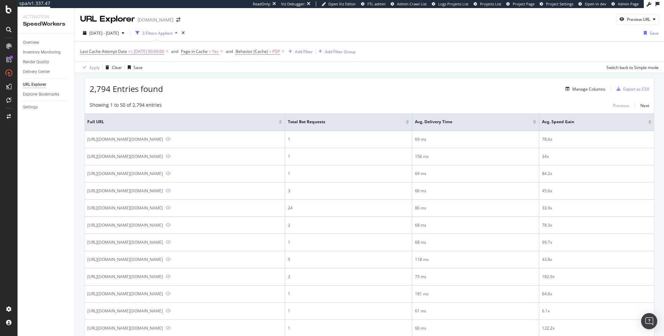
click at [308, 79] on div "2,794 Entries found Manage Columns Export as CSV" at bounding box center [370, 86] width 570 height 17
click at [254, 114] on th "Full URL" at bounding box center [185, 122] width 201 height 18
click at [255, 108] on div "Showing 1 to 50 of 2,794 entries Previous Next" at bounding box center [370, 106] width 570 height 8
click at [169, 106] on div "Showing 1 to 50 of 2,794 entries Previous Next" at bounding box center [370, 106] width 570 height 8
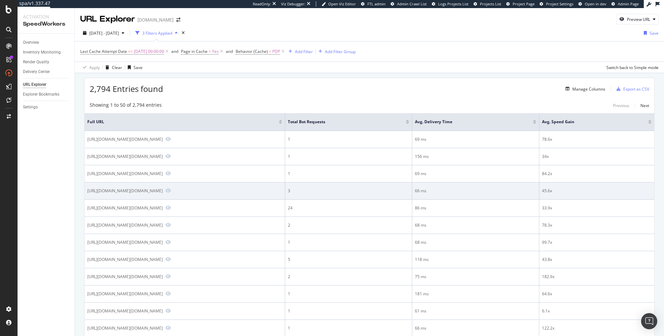
click at [163, 190] on div "https://athleta.gap.com/browse/product.do?pid=6576720120003" at bounding box center [125, 191] width 76 height 6
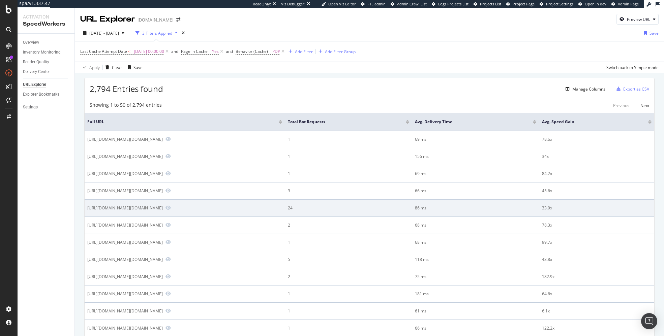
click at [146, 207] on div "https://athleta.gap.com/browse/product.do?pid=591445042" at bounding box center [125, 208] width 76 height 6
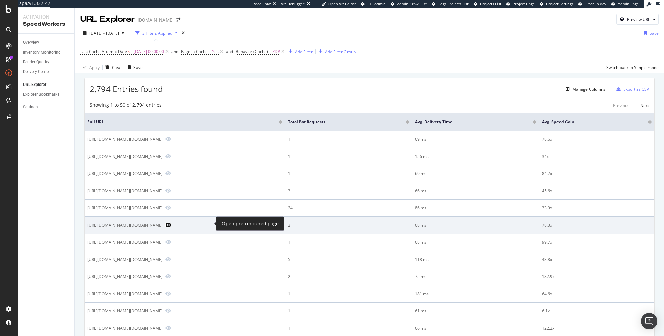
click at [171, 223] on icon "Preview https://www.gap.com/browse/product.do?pid=7595240320005" at bounding box center [168, 225] width 5 height 5
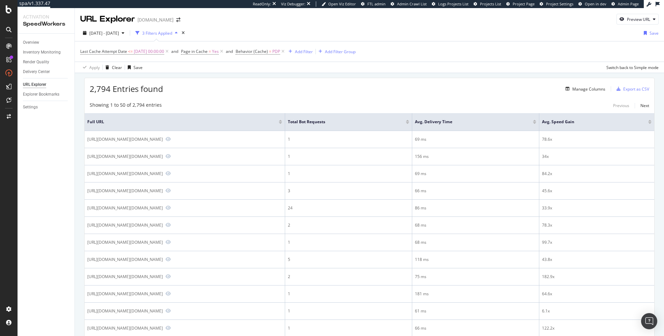
click at [204, 104] on div "Showing 1 to 50 of 2,794 entries Previous Next" at bounding box center [370, 106] width 570 height 8
click at [31, 107] on div "Settings" at bounding box center [30, 107] width 15 height 7
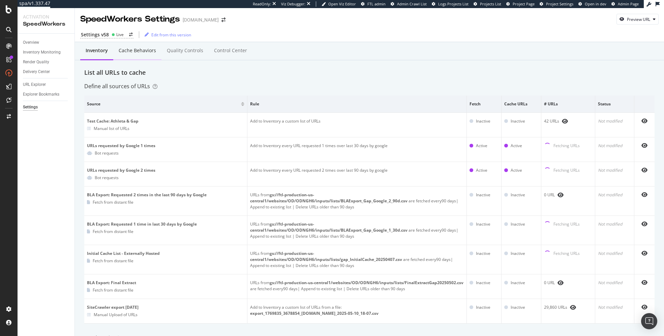
click at [144, 53] on div "Cache behaviors" at bounding box center [137, 50] width 37 height 7
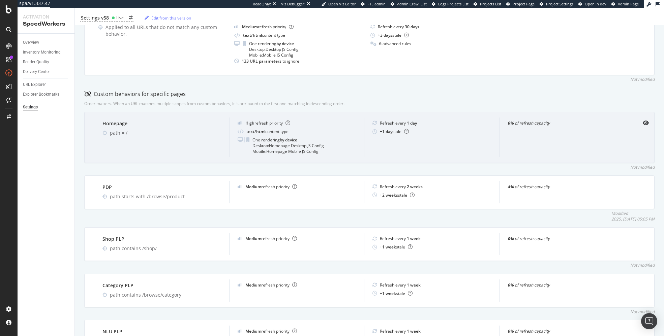
scroll to position [165, 0]
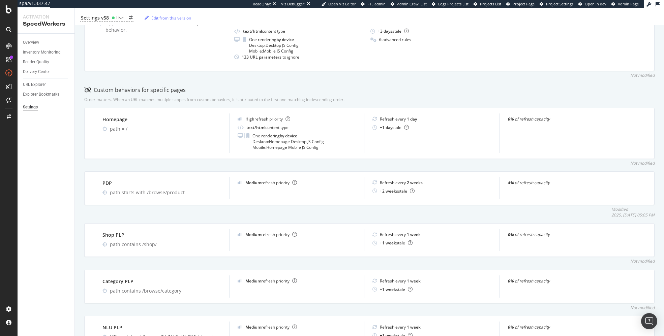
click at [182, 161] on div "Not modified" at bounding box center [369, 163] width 570 height 6
click at [413, 213] on div "Modified 2025, Sep. 26th 05:05 PM" at bounding box center [369, 212] width 570 height 11
click at [336, 160] on div "Not modified" at bounding box center [369, 163] width 570 height 6
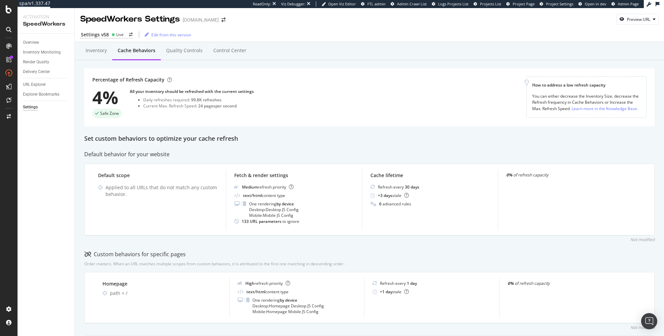
click at [340, 154] on div "Default behavior for your website" at bounding box center [369, 155] width 570 height 8
click at [46, 51] on div "Inventory Monitoring" at bounding box center [42, 52] width 38 height 7
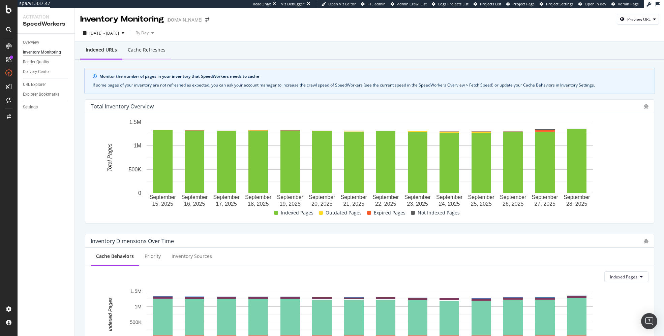
click at [143, 51] on div "Cache refreshes" at bounding box center [147, 50] width 38 height 7
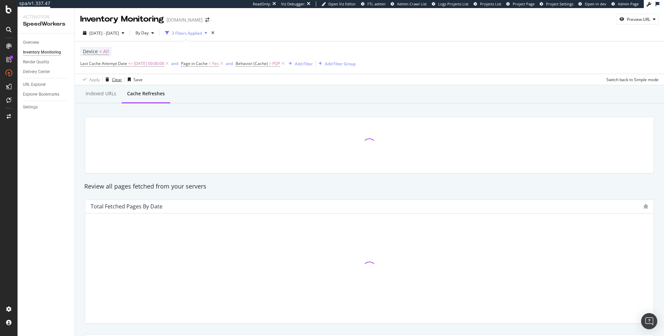
drag, startPoint x: 109, startPoint y: 81, endPoint x: 89, endPoint y: 75, distance: 20.6
click at [109, 81] on div "button" at bounding box center [107, 80] width 9 height 4
click at [132, 113] on div at bounding box center [369, 144] width 577 height 67
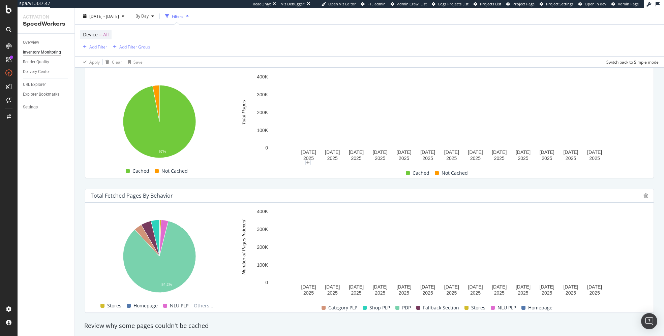
scroll to position [145, 0]
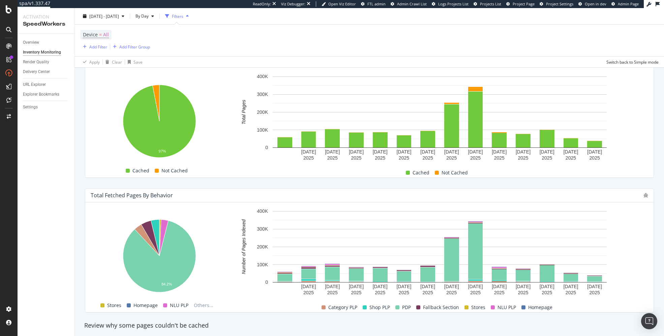
click at [433, 184] on div "Total Fetched Pages by Behavior Hold CMD (⌘) while clicking to filter the repor…" at bounding box center [369, 250] width 577 height 135
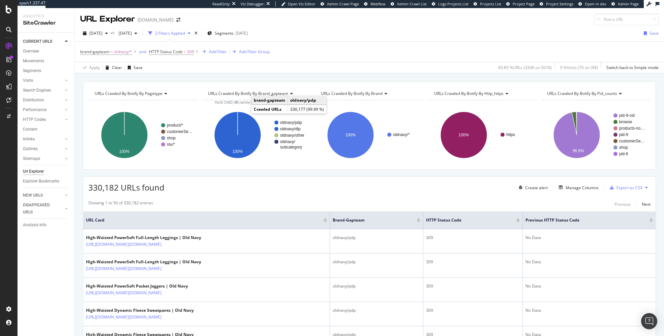
click at [135, 78] on div "URLs Crawled By Botify By pagetype Chart (by Value) Table Expand Export as CSV …" at bounding box center [369, 81] width 589 height 16
drag, startPoint x: 173, startPoint y: 77, endPoint x: 165, endPoint y: 77, distance: 8.1
click at [172, 77] on div "URLs Crawled By Botify By pagetype Chart (by Value) Table Expand Export as CSV …" at bounding box center [369, 81] width 589 height 16
click at [44, 51] on link "Overview" at bounding box center [46, 51] width 47 height 7
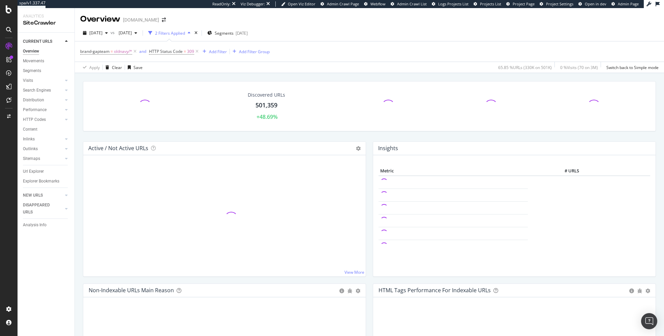
click at [142, 76] on div "Discovered URLs 501,359 +48.69% Active / Not Active URLs Chart (by Value) Chart…" at bounding box center [369, 237] width 589 height 328
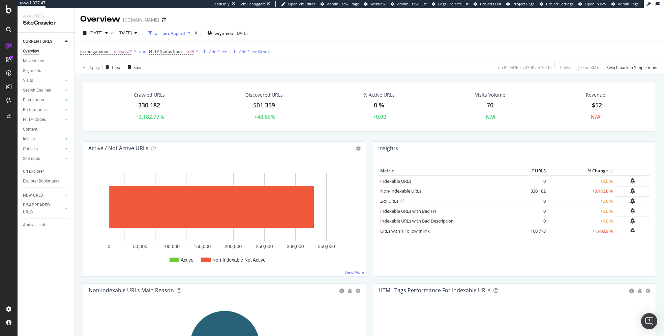
click at [369, 136] on div "Crawled URLs 330,182 +3,182.77% Discovered URLs 501,359 +48.69% % Active URLs 0…" at bounding box center [370, 111] width 580 height 60
click at [332, 75] on div "Crawled URLs 330,182 +3,182.77% Discovered URLs 501,359 +48.69% % Active URLs 0…" at bounding box center [369, 237] width 589 height 328
click at [74, 192] on div "NEW URLS" at bounding box center [49, 196] width 52 height 10
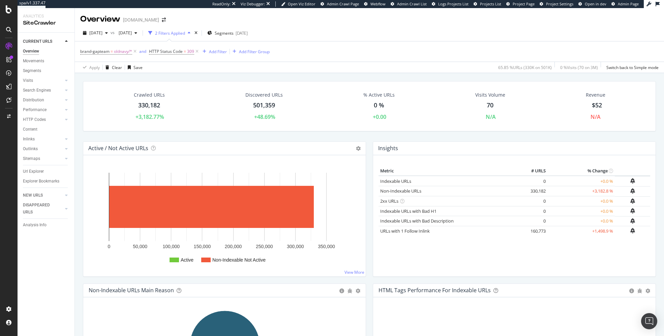
click at [79, 168] on div "Crawled URLs 330,182 +3,182.77% Discovered URLs 501,359 +48.69% % Active URLs 0…" at bounding box center [369, 237] width 589 height 328
click at [78, 147] on div "Crawled URLs 330,182 +3,182.77% Discovered URLs 501,359 +48.69% % Active URLs 0…" at bounding box center [369, 237] width 589 height 328
click at [79, 138] on div "Crawled URLs 330,182 +3,182.77% Discovered URLs 501,359 +48.69% % Active URLs 0…" at bounding box center [369, 237] width 589 height 328
click at [267, 137] on div "Crawled URLs 330,182 +3,182.77% Discovered URLs 501,359 +48.69% % Active URLs 0…" at bounding box center [370, 111] width 580 height 60
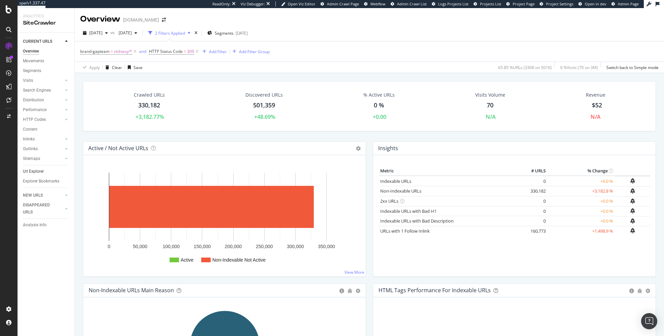
drag, startPoint x: 31, startPoint y: 169, endPoint x: 44, endPoint y: 168, distance: 12.8
click at [31, 169] on div "Url Explorer" at bounding box center [33, 171] width 21 height 7
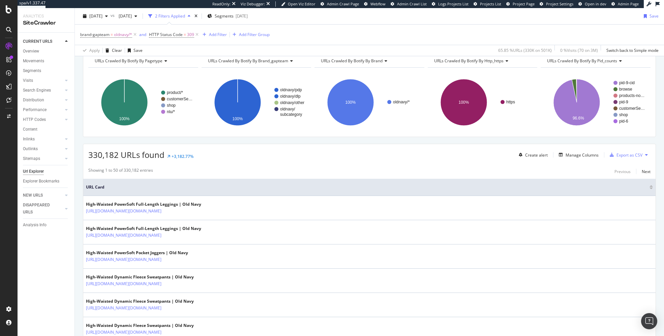
scroll to position [40, 0]
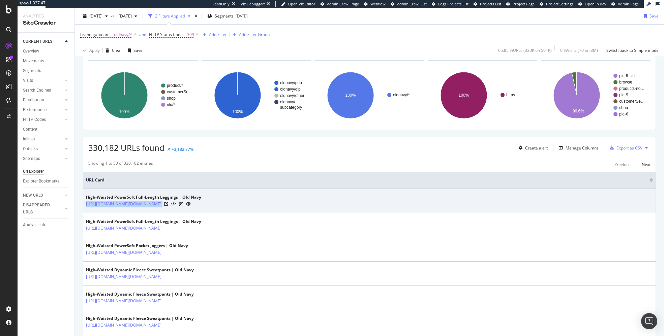
copy tbody "https://oldnavy.gap.com/browse/product.do?pid=722024002&cid=3028158"
drag, startPoint x: 94, startPoint y: 203, endPoint x: 242, endPoint y: 207, distance: 147.7
click at [242, 207] on td "High-Waisted PowerSoft Full-Length Leggings | Old Navy https://oldnavy.gap.com/…" at bounding box center [369, 201] width 572 height 24
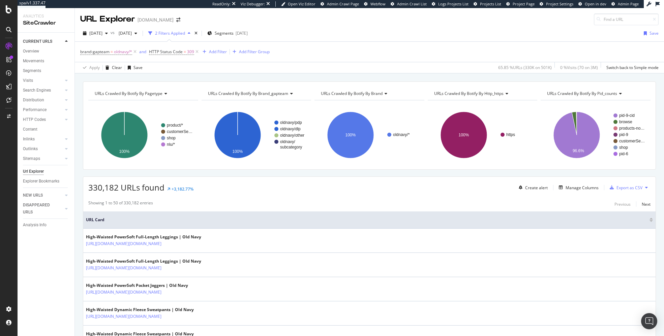
click at [151, 76] on div "URLs Crawled By Botify By pagetype Chart (by Value) Table Expand Export as CSV …" at bounding box center [369, 81] width 589 height 16
drag, startPoint x: 33, startPoint y: 51, endPoint x: 36, endPoint y: 52, distance: 3.8
click at [33, 51] on div "Overview" at bounding box center [31, 51] width 16 height 7
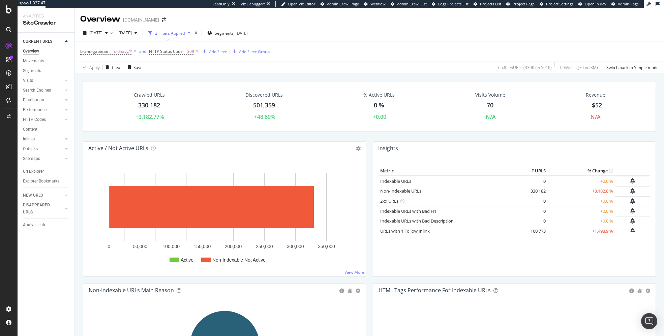
drag, startPoint x: 173, startPoint y: 78, endPoint x: 162, endPoint y: 69, distance: 13.6
click at [132, 35] on span "[DATE]" at bounding box center [124, 33] width 16 height 6
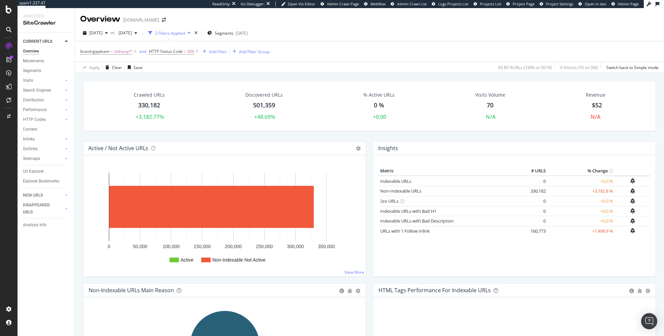
drag, startPoint x: 250, startPoint y: 74, endPoint x: 194, endPoint y: 4, distance: 89.0
click at [250, 74] on div "Crawled URLs 330,182 +3,182.77% Discovered URLs 501,359 +48.69% % Active URLs 0…" at bounding box center [369, 237] width 589 height 328
drag, startPoint x: 78, startPoint y: 154, endPoint x: 83, endPoint y: 141, distance: 14.5
click at [78, 154] on div "Crawled URLs 330,182 +3,182.77% Discovered URLs 501,359 +48.69% % Active URLs 0…" at bounding box center [369, 237] width 589 height 328
click at [102, 34] on span "[DATE]" at bounding box center [95, 33] width 13 height 6
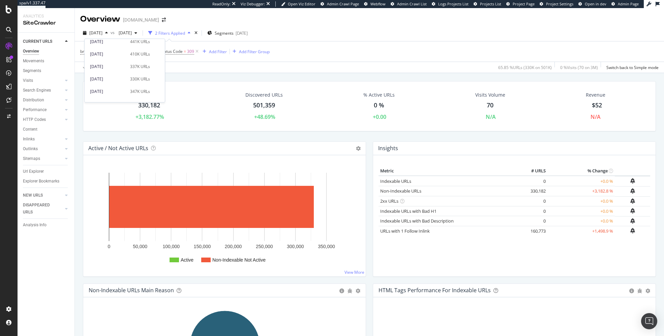
scroll to position [54, 0]
click at [118, 52] on div "[DATE]" at bounding box center [108, 53] width 36 height 6
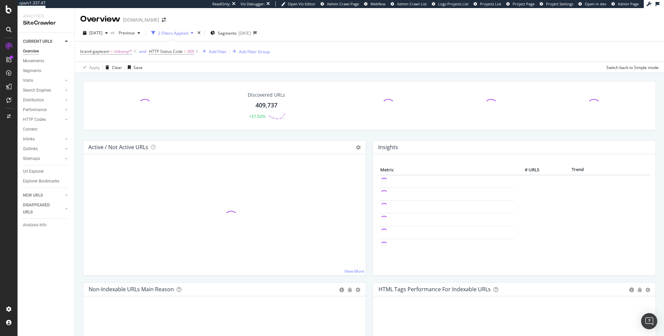
click at [80, 125] on div "Discovered URLs 409,737 +21.52%" at bounding box center [370, 110] width 580 height 59
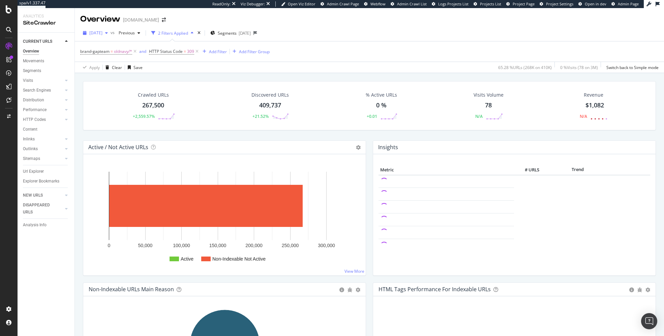
click at [102, 34] on span "[DATE]" at bounding box center [95, 33] width 13 height 6
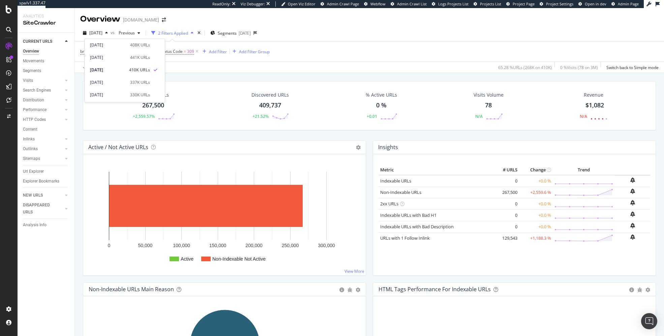
drag, startPoint x: 191, startPoint y: 75, endPoint x: 193, endPoint y: 79, distance: 4.2
click at [191, 75] on div "Crawled URLs 267,500 +2,559.57% Discovered URLs 409,737 +21.52% % Active URLs 0…" at bounding box center [369, 237] width 589 height 328
click at [203, 135] on div "Crawled URLs 267,500 +2,559.57% Discovered URLs 409,737 +21.52% % Active URLs 0…" at bounding box center [370, 110] width 580 height 59
click at [78, 128] on div "Crawled URLs 267,500 +2,559.57% Discovered URLs 409,737 +21.52% % Active URLs 0…" at bounding box center [369, 237] width 589 height 328
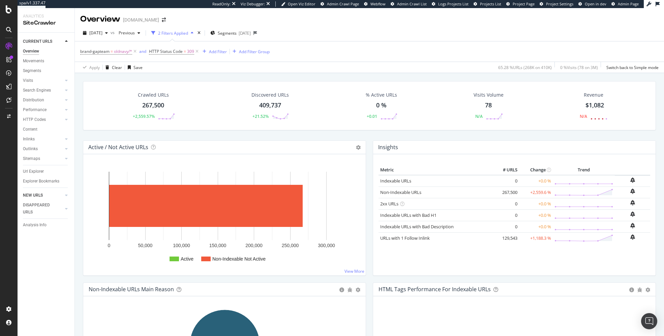
click at [44, 196] on link "NEW URLS" at bounding box center [43, 195] width 40 height 7
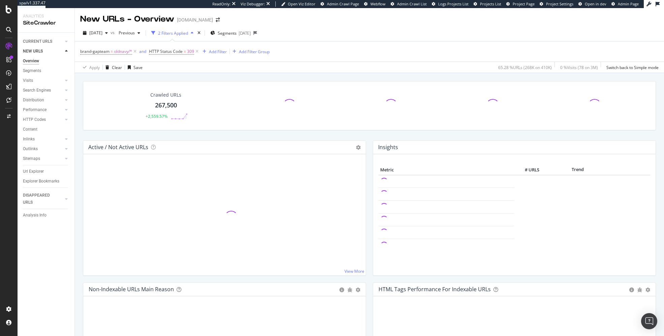
click at [79, 147] on div "Crawled URLs 267,500 +2,559.57% Active / Not Active URLs Chart (by Value) Chart…" at bounding box center [369, 237] width 589 height 328
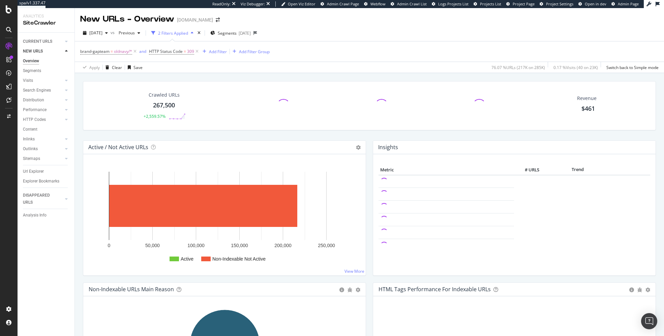
drag, startPoint x: 25, startPoint y: 173, endPoint x: 94, endPoint y: 148, distance: 73.2
click at [25, 173] on div "Url Explorer" at bounding box center [33, 171] width 21 height 7
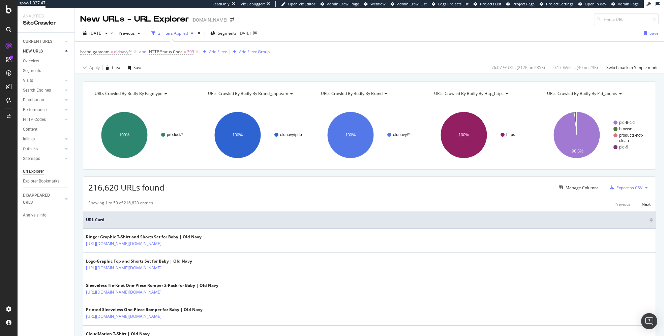
drag, startPoint x: 80, startPoint y: 124, endPoint x: 76, endPoint y: 113, distance: 12.0
click at [44, 40] on div "CURRENT URLS" at bounding box center [37, 41] width 29 height 7
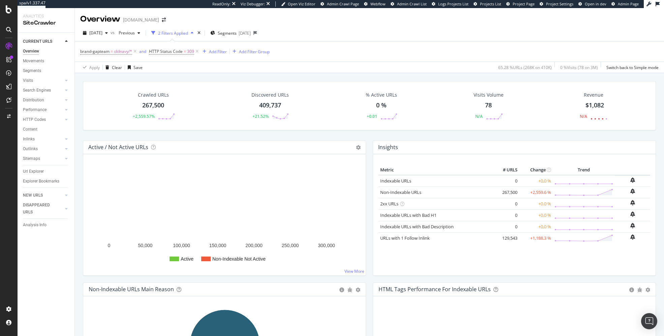
click at [80, 108] on div "Crawled URLs 267,500 +2,559.57% Discovered URLs 409,737 +21.52% % Active URLs 0…" at bounding box center [370, 110] width 580 height 59
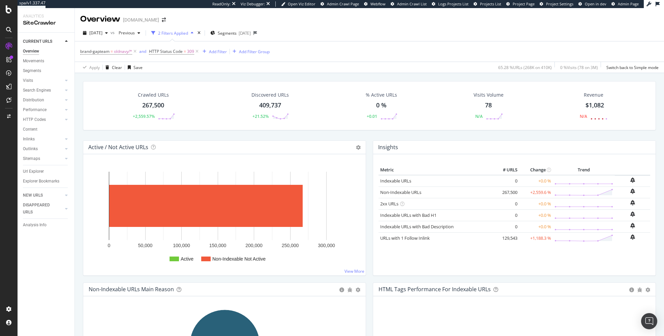
click at [80, 137] on div "Crawled URLs 267,500 +2,559.57% Discovered URLs 409,737 +21.52% % Active URLs 0…" at bounding box center [370, 110] width 580 height 59
click at [158, 75] on div "Crawled URLs 267,500 +2,559.57% Discovered URLs 409,737 +21.52% % Active URLs 0…" at bounding box center [369, 237] width 589 height 328
click at [222, 75] on div "Crawled URLs 267,500 +2,559.57% Discovered URLs 409,737 +21.52% % Active URLs 0…" at bounding box center [369, 237] width 589 height 328
click at [83, 202] on div "Active Non-Indexable Not Active 0 50,000 100,000 150,000 200,000 250,000 300,00…" at bounding box center [224, 214] width 283 height 121
click at [102, 32] on span "[DATE]" at bounding box center [95, 33] width 13 height 6
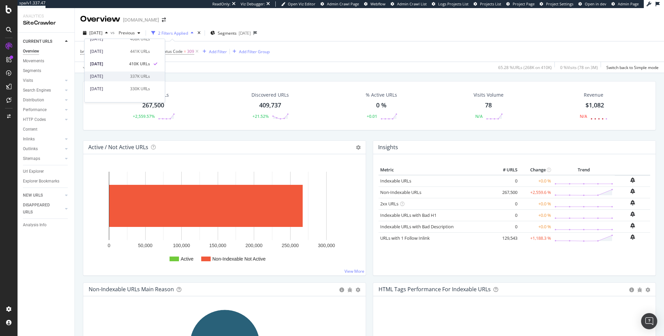
scroll to position [45, 0]
drag, startPoint x: 181, startPoint y: 76, endPoint x: 182, endPoint y: 80, distance: 3.5
click at [175, 136] on div "Crawled URLs 267,500 +2,559.57% Discovered URLs 409,737 +21.52% % Active URLs 0…" at bounding box center [370, 110] width 580 height 59
click at [79, 186] on div "Crawled URLs 267,500 +2,559.57% Discovered URLs 409,737 +21.52% % Active URLs 0…" at bounding box center [369, 237] width 589 height 328
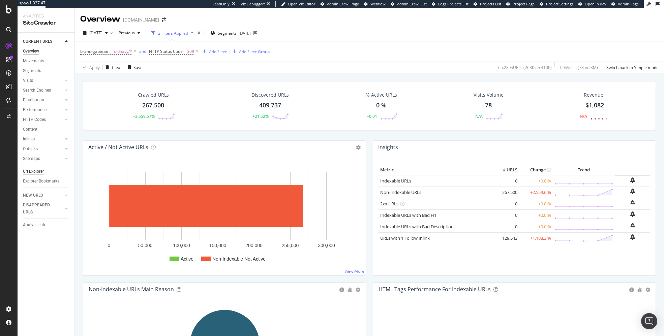
drag, startPoint x: 38, startPoint y: 172, endPoint x: 72, endPoint y: 176, distance: 34.3
click at [38, 172] on div "Url Explorer" at bounding box center [33, 171] width 21 height 7
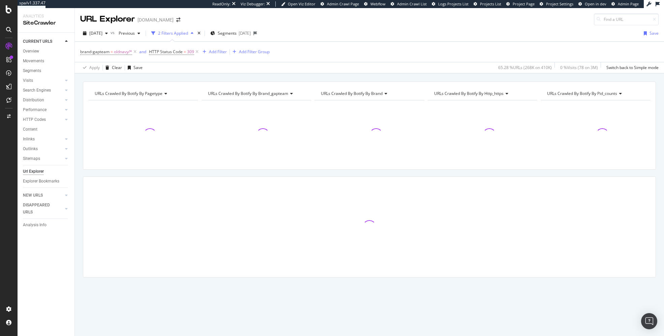
click at [79, 173] on div "URLs Crawled By Botify By pagetype Chart (by Value) Table Expand Export as CSV …" at bounding box center [369, 192] width 589 height 220
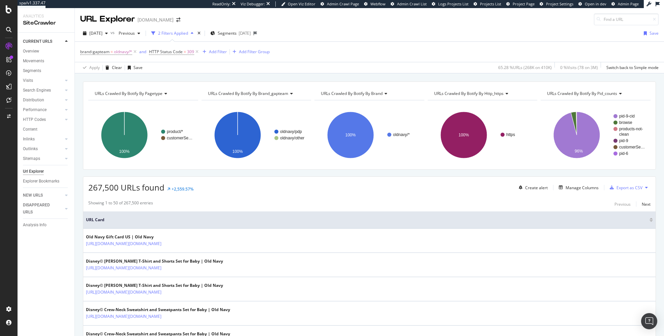
drag, startPoint x: 180, startPoint y: 180, endPoint x: 176, endPoint y: 180, distance: 4.4
click at [180, 180] on div "267,500 URLs found +2,559.57% Create alert Manage Columns Export as CSV" at bounding box center [369, 185] width 572 height 17
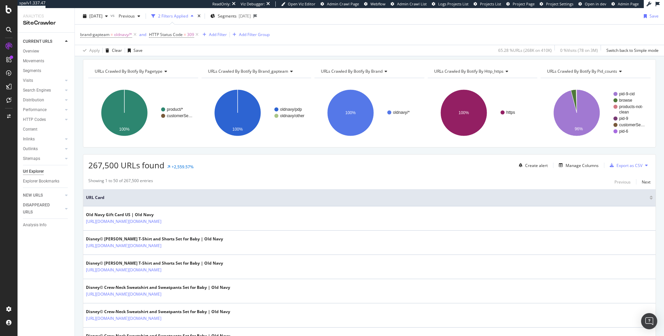
scroll to position [24, 0]
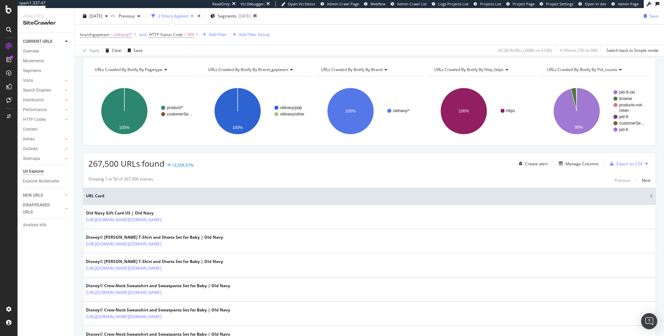
click at [553, 177] on div "Showing 1 to 50 of 267,500 entries Previous Next" at bounding box center [369, 180] width 572 height 8
click at [578, 162] on div "Manage Columns" at bounding box center [582, 164] width 33 height 6
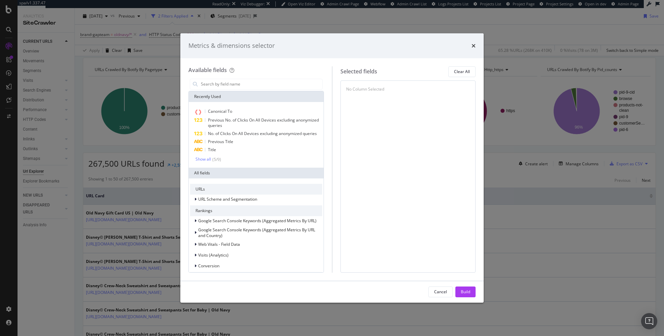
drag, startPoint x: 454, startPoint y: 50, endPoint x: 463, endPoint y: 48, distance: 8.9
click at [456, 50] on div "Metrics & dimensions selector" at bounding box center [331, 45] width 287 height 9
click at [474, 44] on icon "times" at bounding box center [474, 45] width 4 height 5
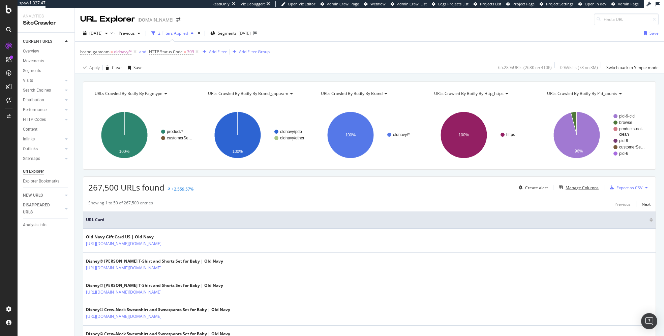
scroll to position [35, 0]
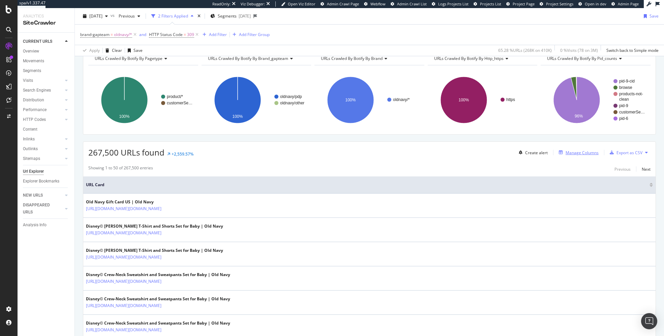
click at [580, 152] on div "Manage Columns" at bounding box center [582, 153] width 33 height 6
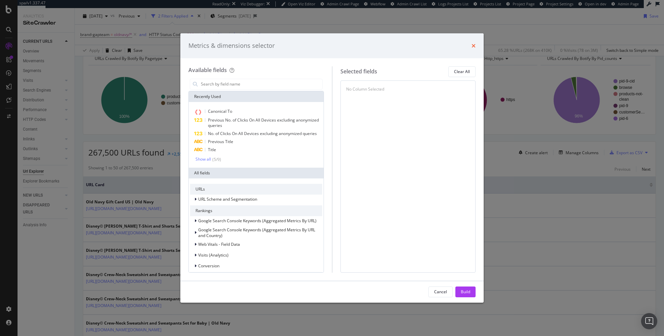
click at [474, 45] on icon "times" at bounding box center [474, 45] width 4 height 5
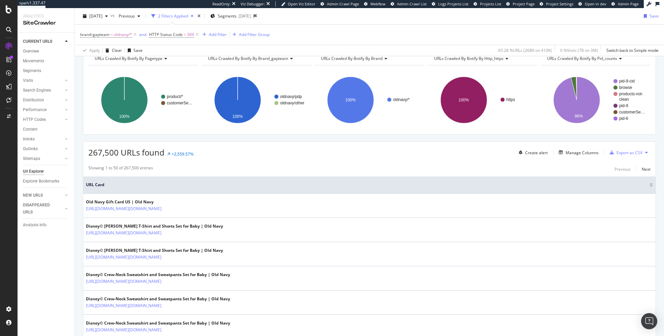
scroll to position [0, 0]
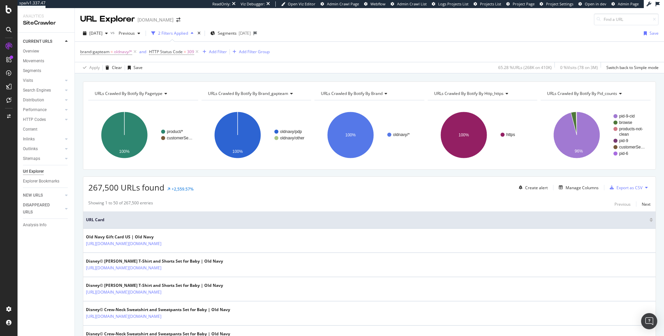
click at [190, 177] on div "267,500 URLs found +2,559.57% Create alert Manage Columns Export as CSV" at bounding box center [369, 185] width 572 height 17
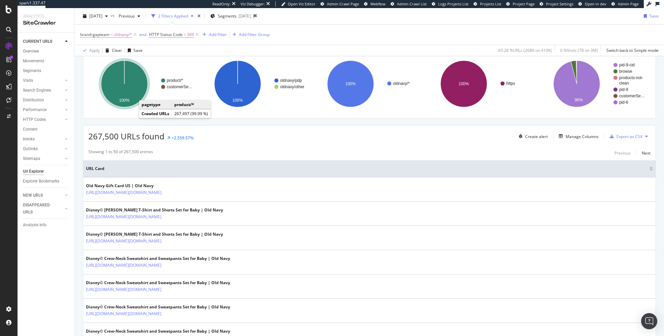
scroll to position [52, 0]
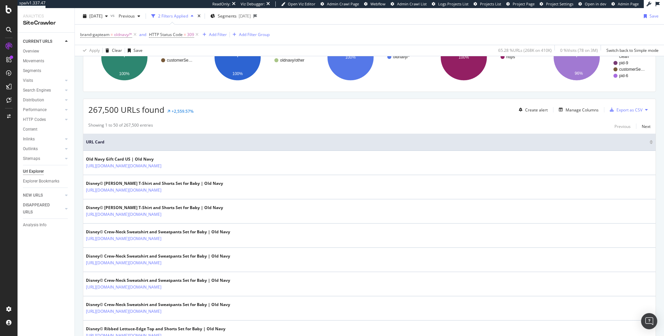
scroll to position [86, 0]
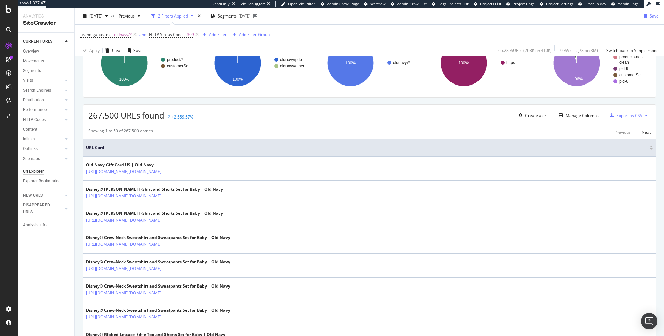
scroll to position [72, 0]
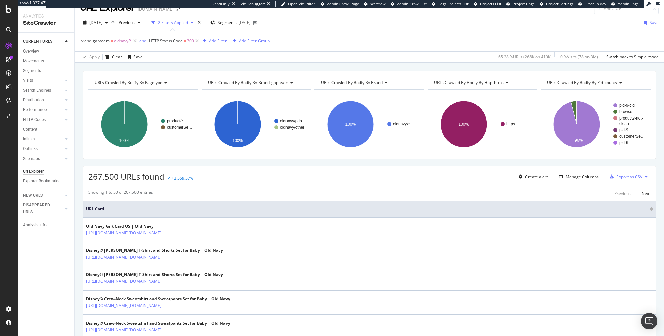
scroll to position [0, 0]
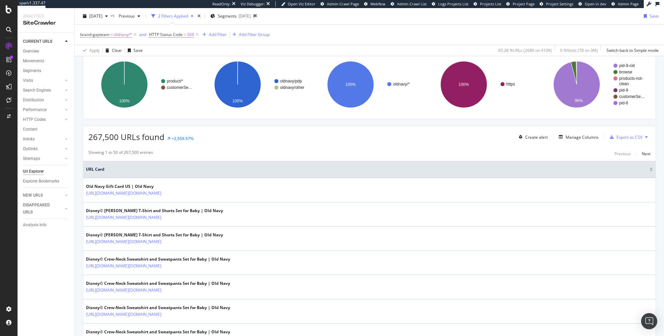
scroll to position [52, 0]
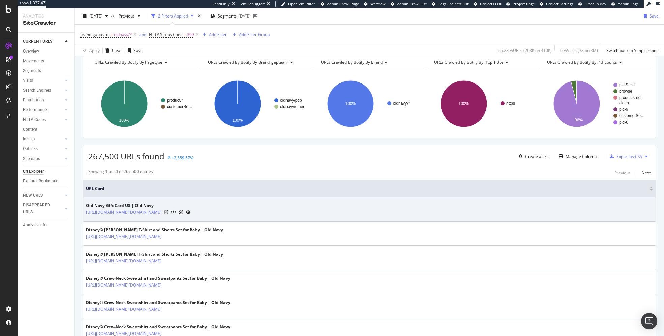
scroll to position [32, 0]
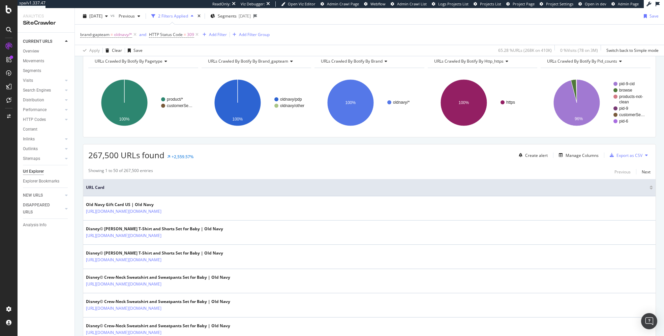
click at [214, 172] on div "Showing 1 to 50 of 267,500 entries Previous Next" at bounding box center [369, 172] width 572 height 8
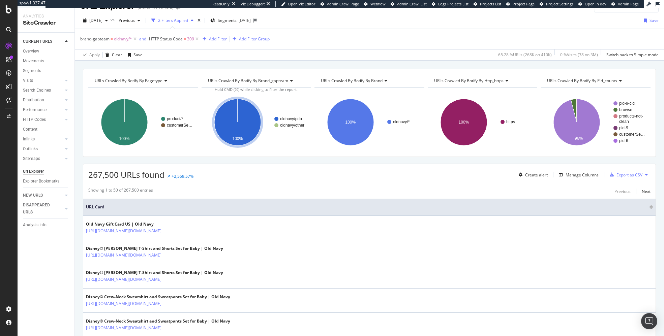
scroll to position [0, 0]
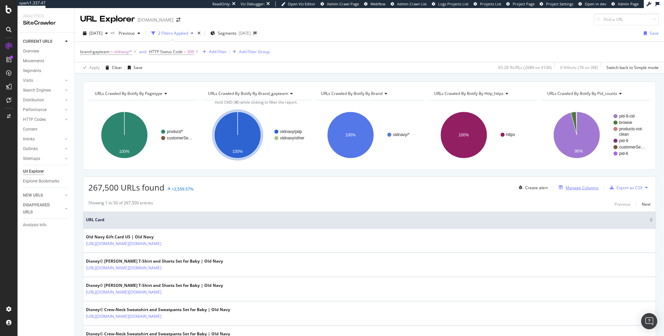
click at [576, 187] on div "Manage Columns" at bounding box center [582, 188] width 33 height 6
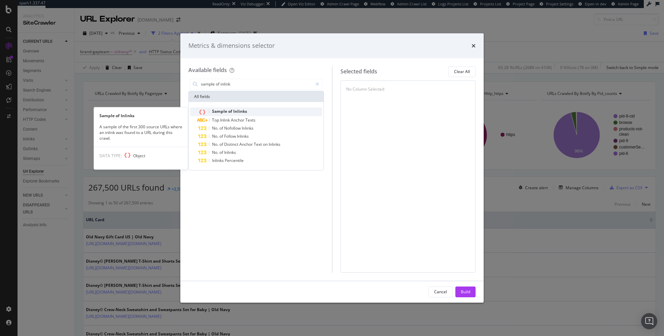
type input "sample of inlink"
click at [265, 113] on div "Sample of Inlinks" at bounding box center [260, 112] width 124 height 9
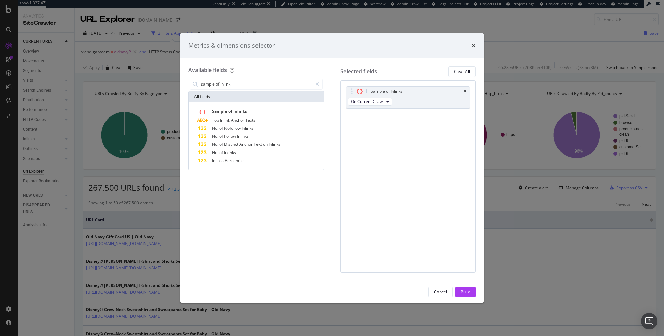
drag, startPoint x: 463, startPoint y: 294, endPoint x: 295, endPoint y: 294, distance: 168.2
click at [462, 293] on div "Build" at bounding box center [465, 292] width 9 height 6
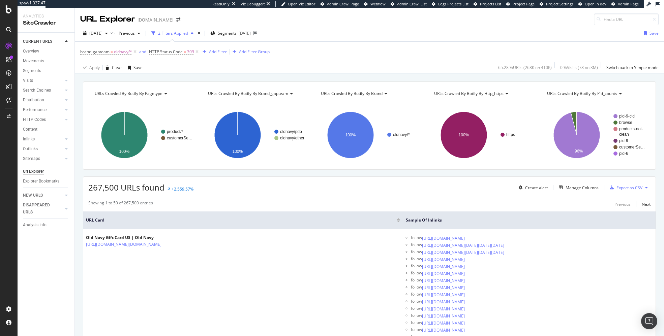
click at [394, 182] on div "267,500 URLs found +2,559.57% Create alert Manage Columns Export as CSV" at bounding box center [369, 185] width 572 height 17
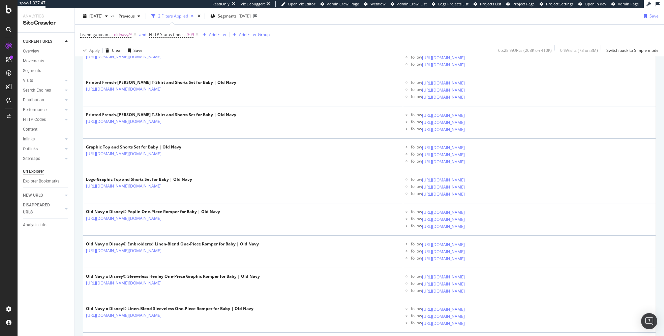
scroll to position [3229, 0]
copy link "/product.do?pid=694157022&cid=3048004"
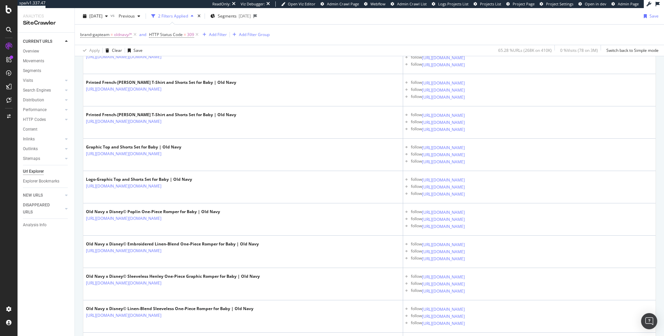
drag, startPoint x: 228, startPoint y: 209, endPoint x: 147, endPoint y: 208, distance: 81.3
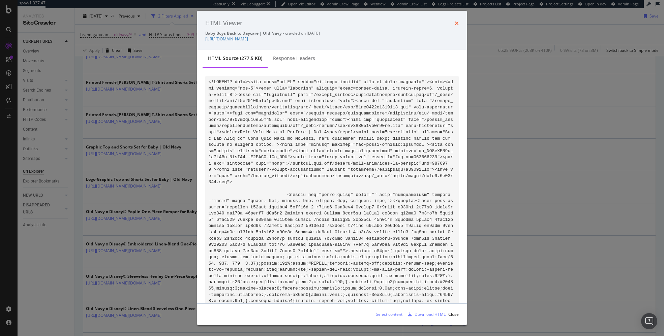
click at [455, 24] on icon "times" at bounding box center [457, 23] width 4 height 5
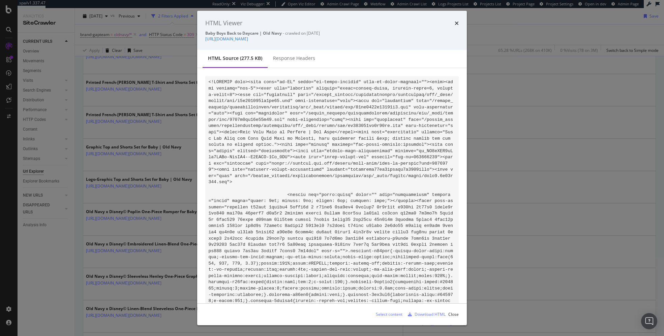
click at [457, 21] on icon "times" at bounding box center [457, 23] width 4 height 5
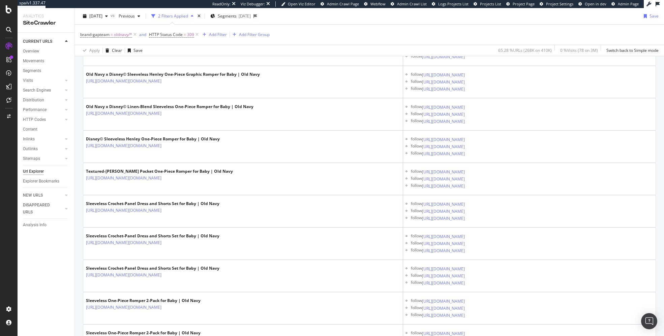
scroll to position [3723, 0]
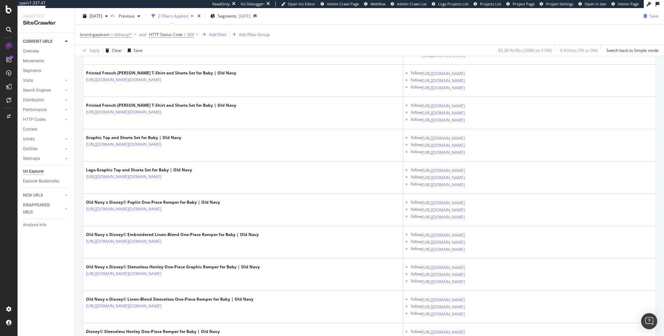
scroll to position [3301, 0]
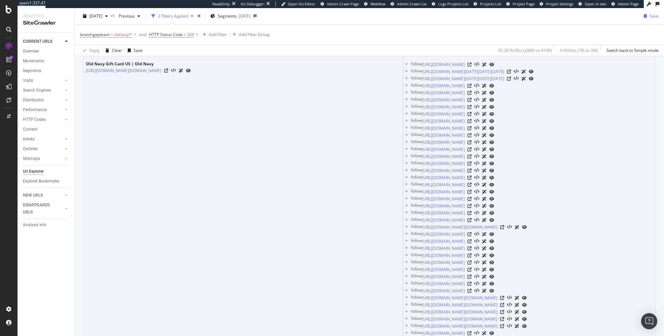
scroll to position [0, 0]
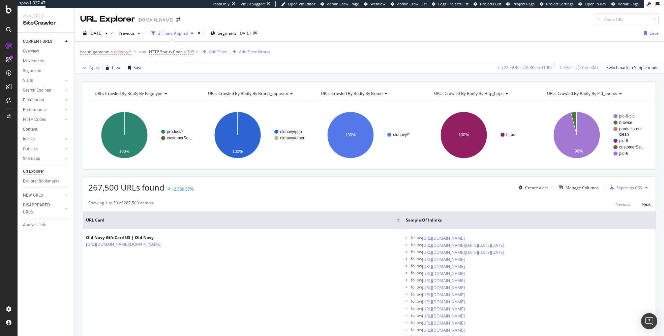
drag, startPoint x: 237, startPoint y: 172, endPoint x: 234, endPoint y: 174, distance: 3.6
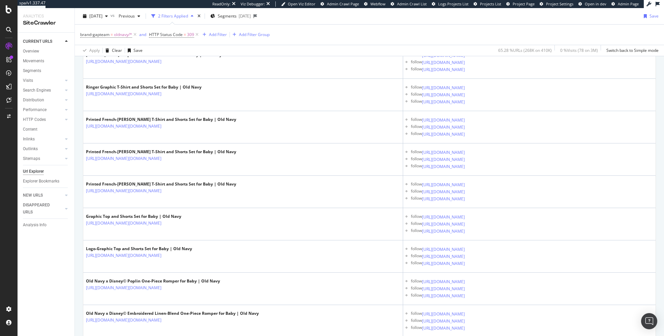
scroll to position [3402, 0]
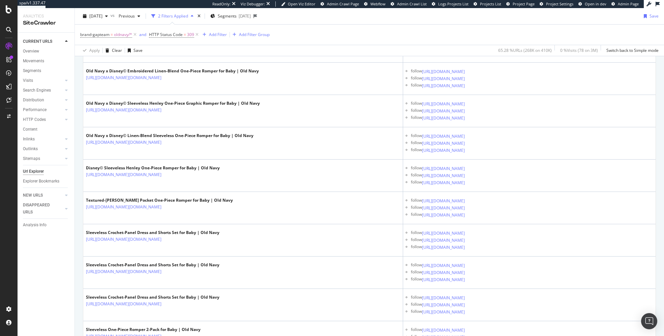
drag, startPoint x: 82, startPoint y: 219, endPoint x: 108, endPoint y: 230, distance: 27.9
click at [43, 274] on div "Settings" at bounding box center [35, 273] width 28 height 5
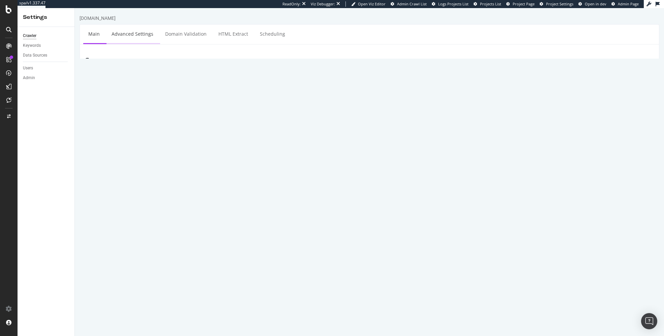
click at [141, 40] on link "Advanced Settings" at bounding box center [133, 34] width 52 height 19
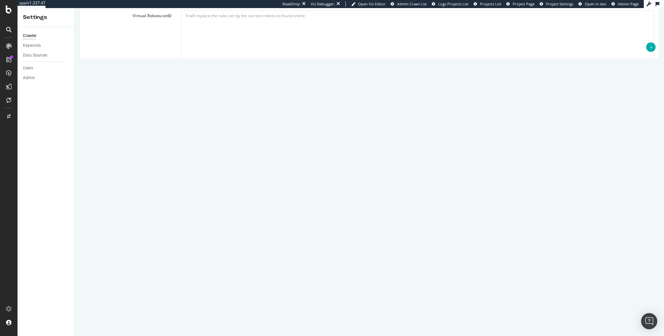
scroll to position [499, 0]
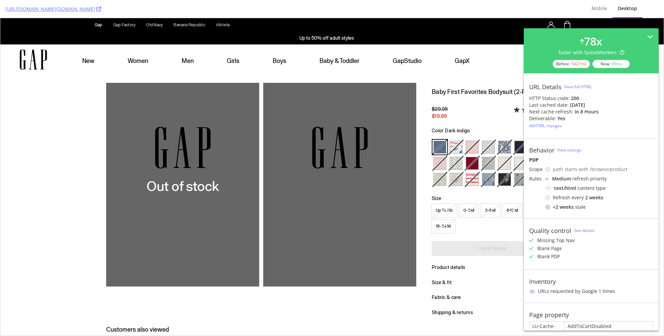
drag, startPoint x: 569, startPoint y: 106, endPoint x: 627, endPoint y: 116, distance: 59.3
click at [628, 116] on div "URL Details View full HTML HTTP Status code: 200 Last cached date: 14 days ago …" at bounding box center [591, 105] width 135 height 65
click at [621, 116] on div "Deliverable: Yes" at bounding box center [591, 118] width 124 height 7
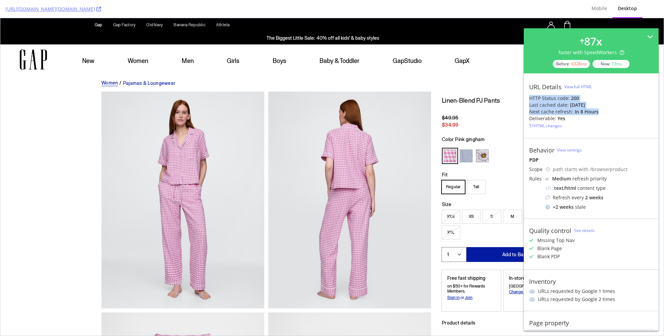
drag, startPoint x: 597, startPoint y: 113, endPoint x: 528, endPoint y: 96, distance: 71.2
click at [528, 96] on div "URL Details View full HTML HTTP Status code: 200 Last cached date: 14 days ago …" at bounding box center [591, 105] width 135 height 65
click at [571, 118] on div "Deliverable: Yes" at bounding box center [591, 118] width 124 height 7
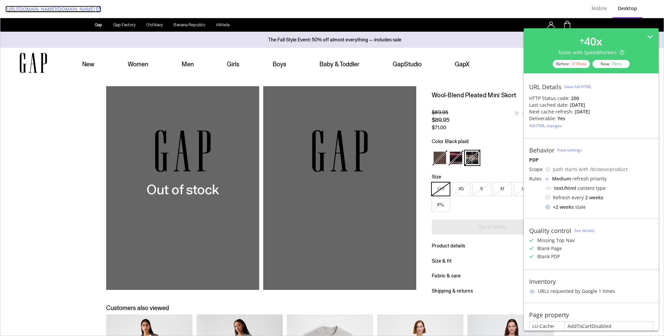
click at [101, 8] on icon at bounding box center [98, 9] width 5 height 5
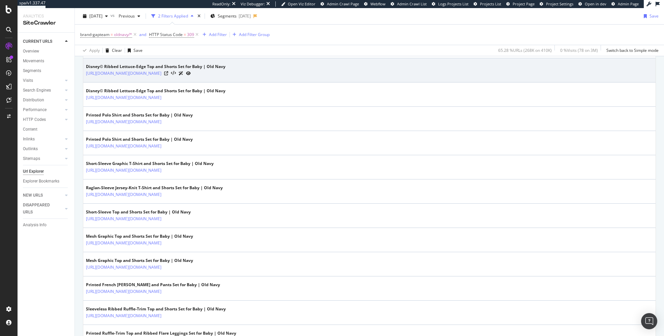
scroll to position [425, 0]
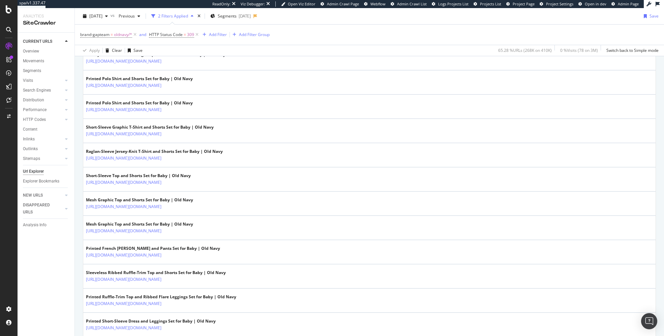
click at [74, 233] on div "CURRENT URLS Overview Movements Segments Visits Analysis Orphan URLs Search Eng…" at bounding box center [46, 185] width 57 height 304
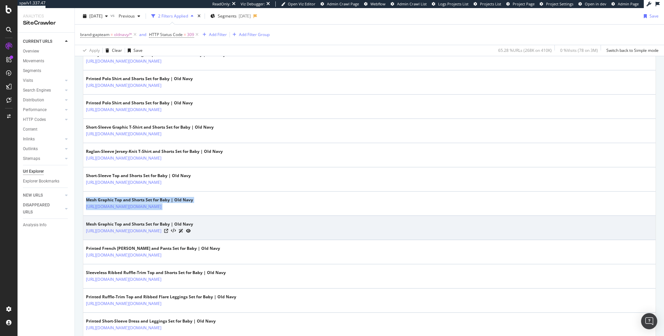
drag, startPoint x: 84, startPoint y: 196, endPoint x: 232, endPoint y: 213, distance: 148.7
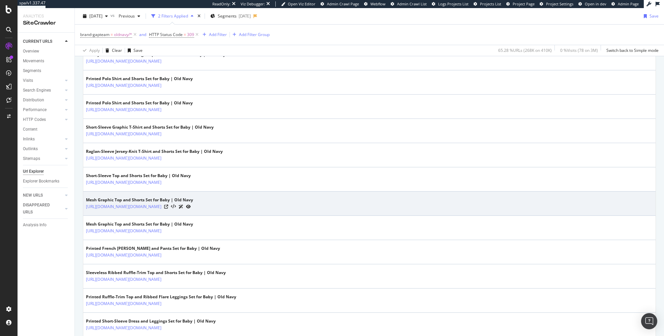
click at [302, 208] on td "Mesh Graphic Top and Shorts Set for Baby | Old Navy https://oldnavy.gap.com/bro…" at bounding box center [369, 204] width 572 height 24
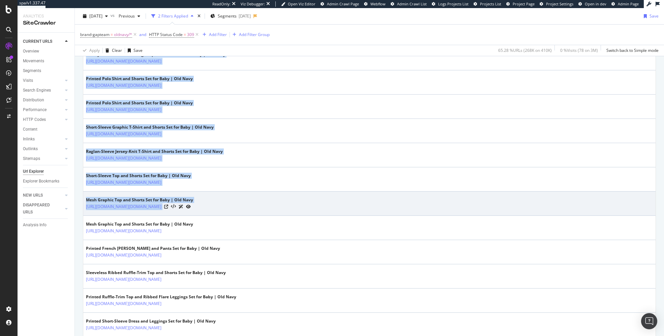
drag, startPoint x: 81, startPoint y: 196, endPoint x: 287, endPoint y: 211, distance: 206.2
drag, startPoint x: 309, startPoint y: 209, endPoint x: 304, endPoint y: 209, distance: 4.7
click at [309, 209] on td "Mesh Graphic Top and Shorts Set for Baby | Old Navy https://oldnavy.gap.com/bro…" at bounding box center [369, 204] width 572 height 24
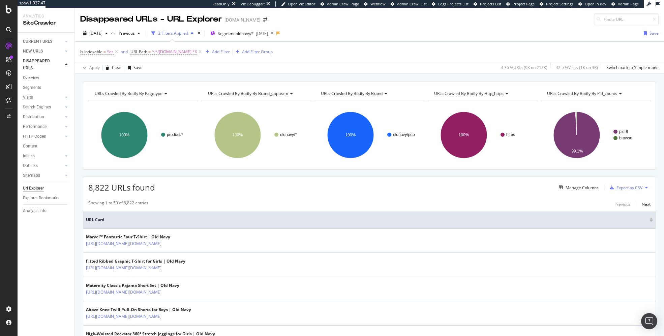
click at [140, 76] on div "URLs Crawled By Botify By pagetype Chart (by Value) Table Expand Export as CSV …" at bounding box center [369, 81] width 589 height 16
click at [231, 75] on div "URLs Crawled By Botify By pagetype Chart (by Value) Table Expand Export as CSV …" at bounding box center [369, 81] width 589 height 16
click at [102, 33] on span "[DATE]" at bounding box center [95, 33] width 13 height 6
click at [211, 79] on div "URLs Crawled By Botify By pagetype Chart (by Value) Table Expand Export as CSV …" at bounding box center [369, 81] width 589 height 16
click at [215, 77] on div "URLs Crawled By Botify By pagetype Chart (by Value) Table Expand Export as CSV …" at bounding box center [369, 81] width 589 height 16
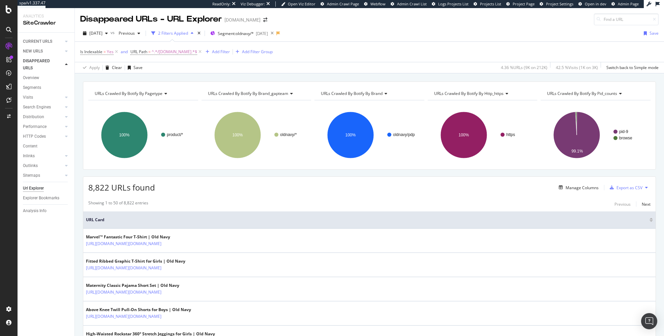
click at [205, 76] on div "URLs Crawled By Botify By pagetype Chart (by Value) Table Expand Export as CSV …" at bounding box center [369, 81] width 589 height 16
click at [102, 34] on span "[DATE]" at bounding box center [95, 33] width 13 height 6
click at [183, 76] on div "URLs Crawled By Botify By pagetype Chart (by Value) Table Expand Export as CSV …" at bounding box center [369, 81] width 589 height 16
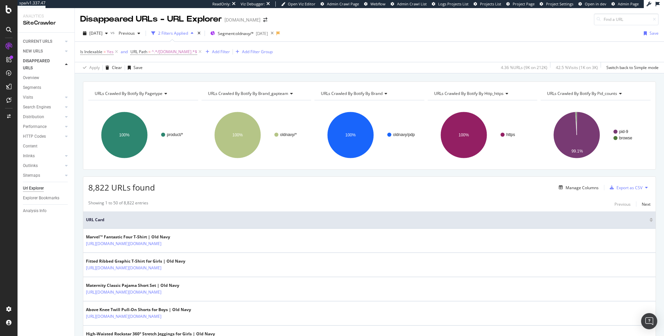
click at [140, 77] on div "URLs Crawled By Botify By pagetype Chart (by Value) Table Expand Export as CSV …" at bounding box center [369, 81] width 589 height 16
drag, startPoint x: 114, startPoint y: 68, endPoint x: 60, endPoint y: 45, distance: 58.5
click at [114, 68] on div "Clear" at bounding box center [117, 68] width 10 height 6
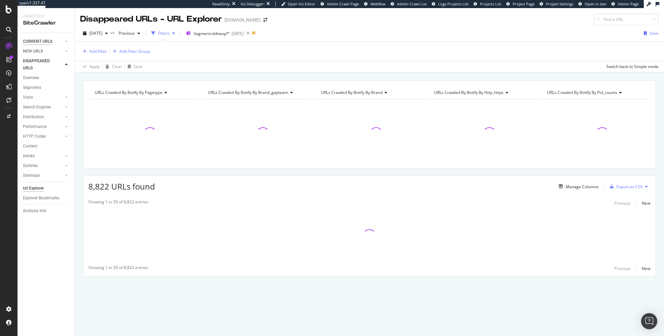
click at [43, 41] on div "CURRENT URLS" at bounding box center [37, 41] width 29 height 7
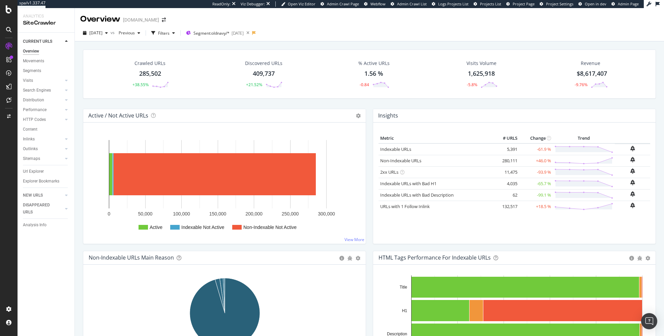
click at [232, 44] on div "Crawled URLs 285,502 +38.55% Discovered URLs 409,737 +21.52% % Active URLs 1.56…" at bounding box center [369, 205] width 589 height 328
click at [477, 104] on div "Crawled URLs 285,502 +38.55% Discovered URLs 409,737 +21.52% % Active URLs 1.56…" at bounding box center [370, 79] width 580 height 59
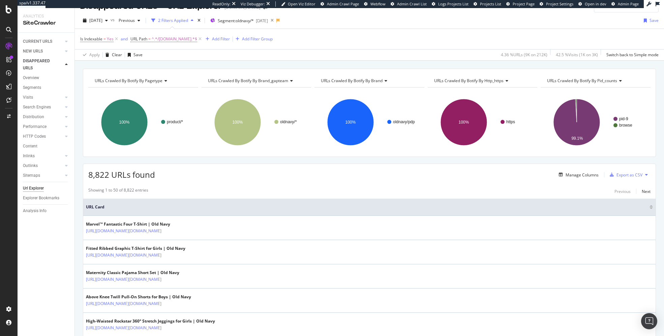
scroll to position [14, 0]
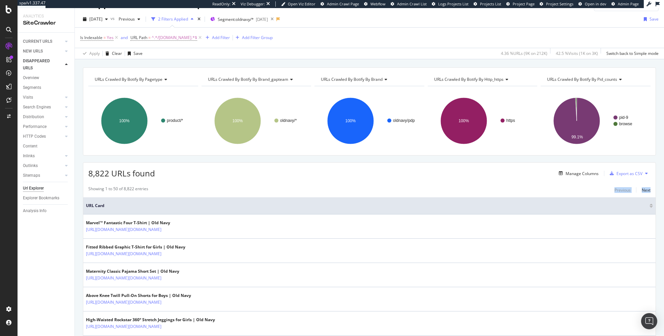
click at [264, 192] on div "Showing 1 to 50 of 8,822 entries Previous Next" at bounding box center [369, 190] width 572 height 8
